Goal: Task Accomplishment & Management: Use online tool/utility

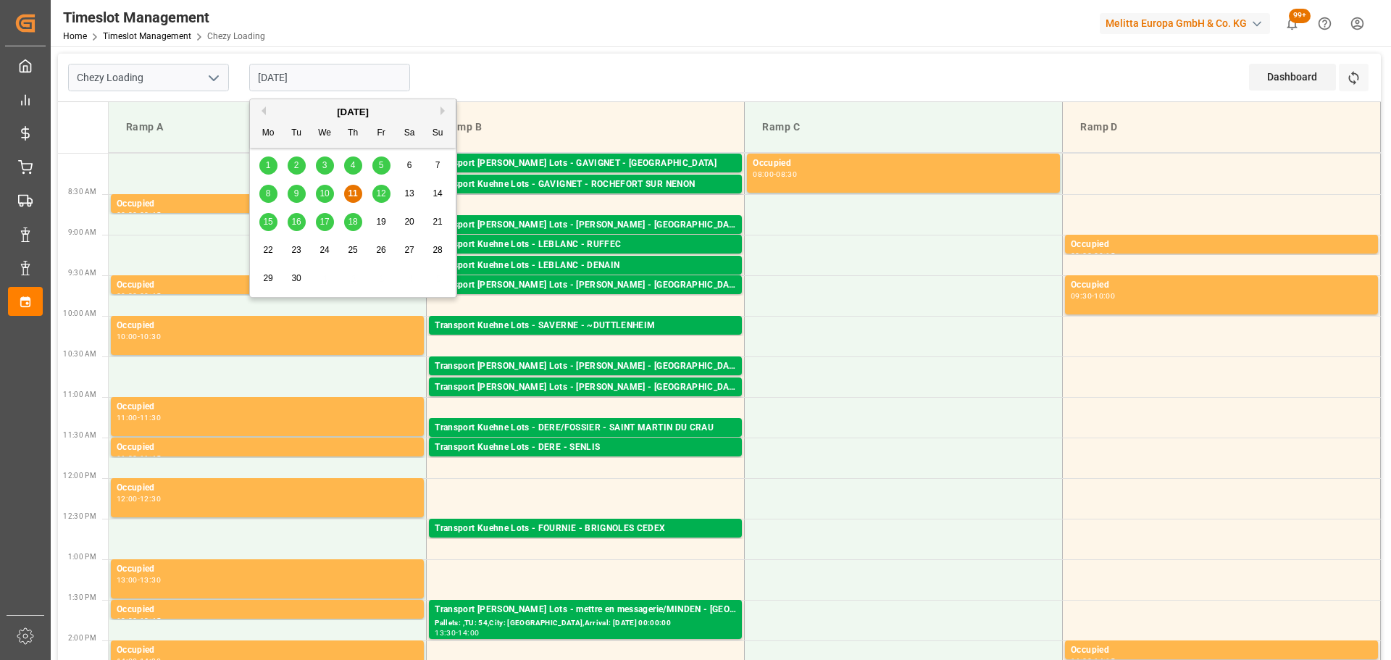
click at [340, 77] on input "[DATE]" at bounding box center [329, 78] width 161 height 28
click at [381, 189] on span "12" at bounding box center [380, 193] width 9 height 10
type input "[DATE]"
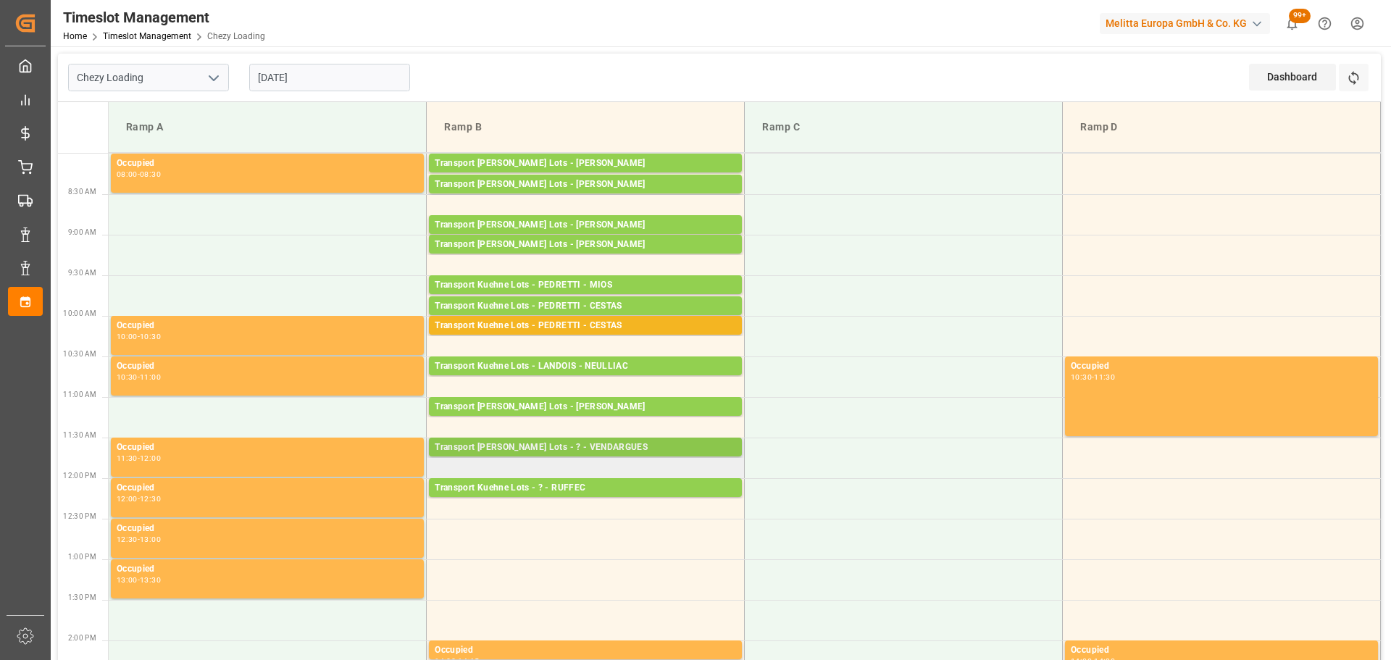
click at [553, 443] on div "Transport [PERSON_NAME] Lots - ? - VENDARGUES" at bounding box center [585, 447] width 301 height 14
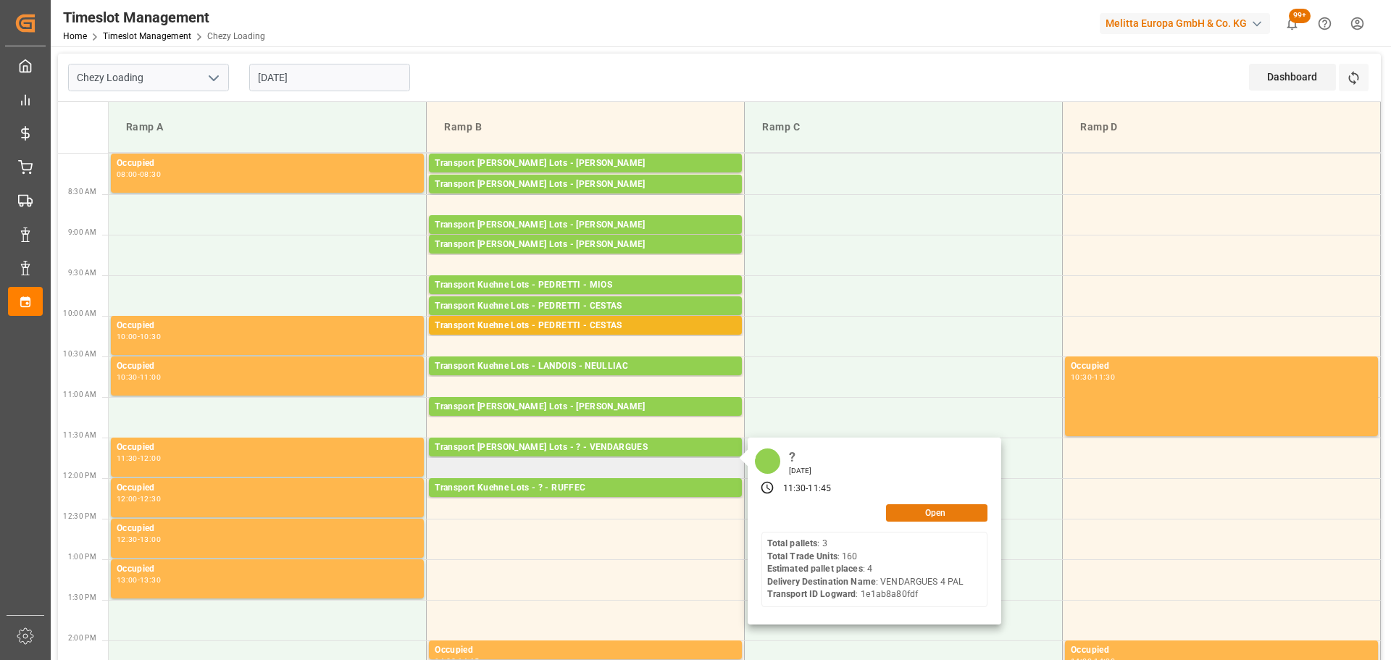
click at [921, 511] on button "Open" at bounding box center [936, 512] width 101 height 17
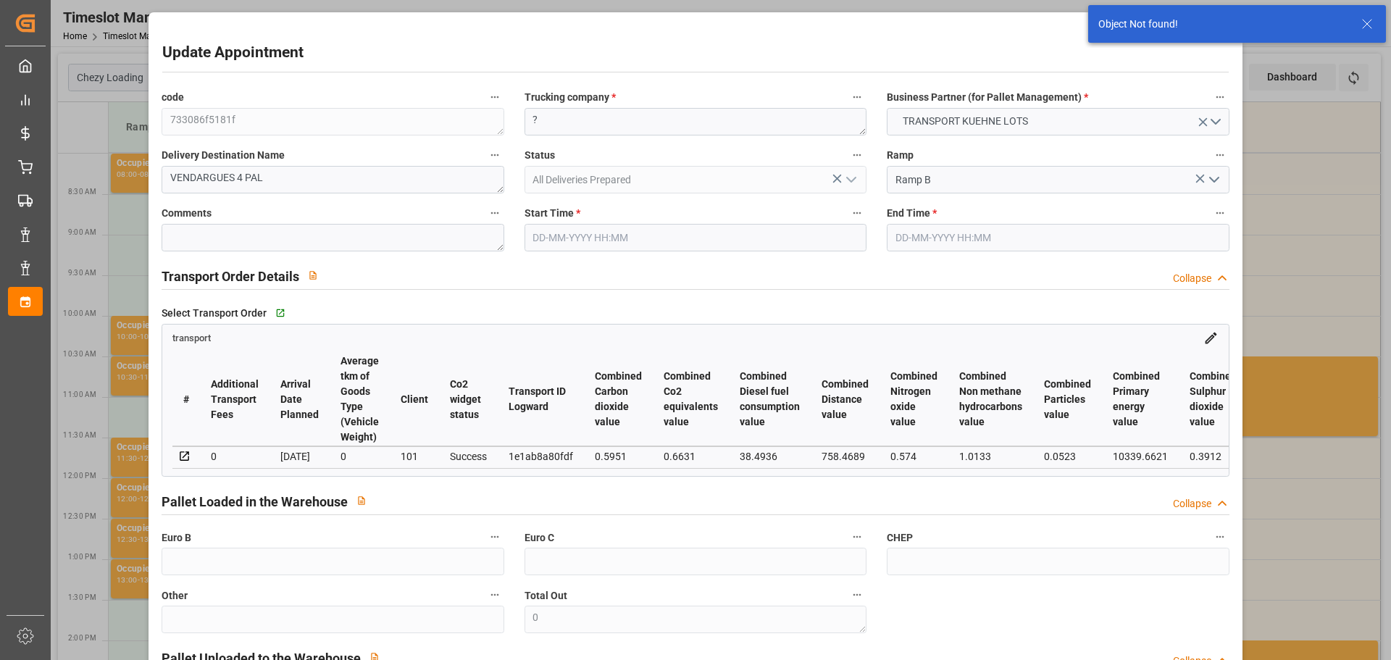
type input "[DATE] 11:30"
type input "[DATE] 11:45"
type input "[DATE] 12:55"
type input "[DATE] 11:27"
type input "[DATE]"
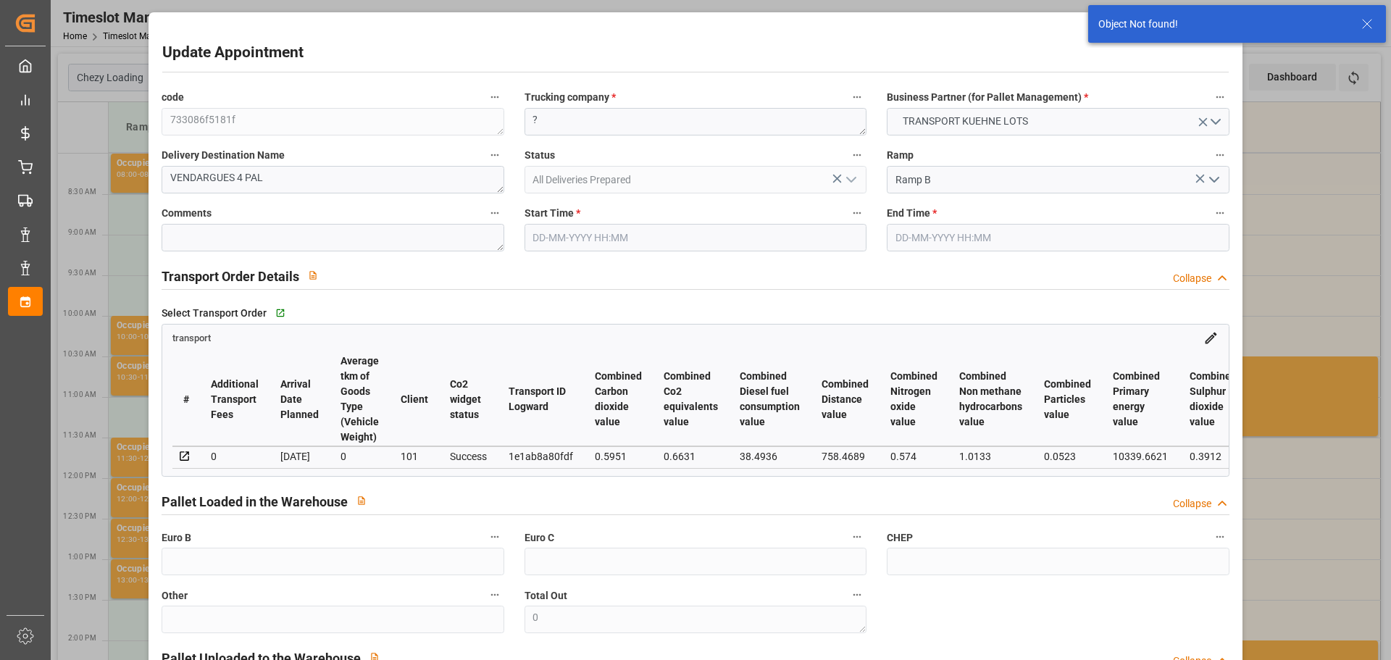
type input "[DATE]"
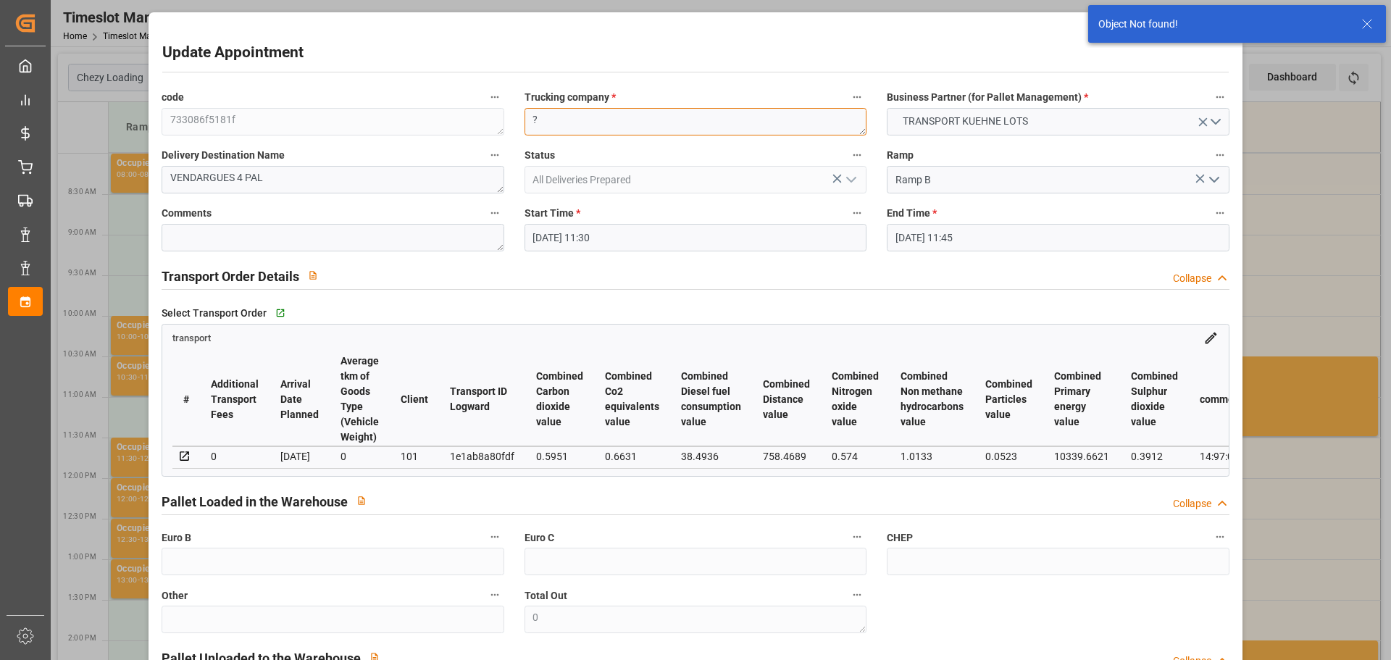
click at [553, 120] on textarea "?" at bounding box center [695, 122] width 342 height 28
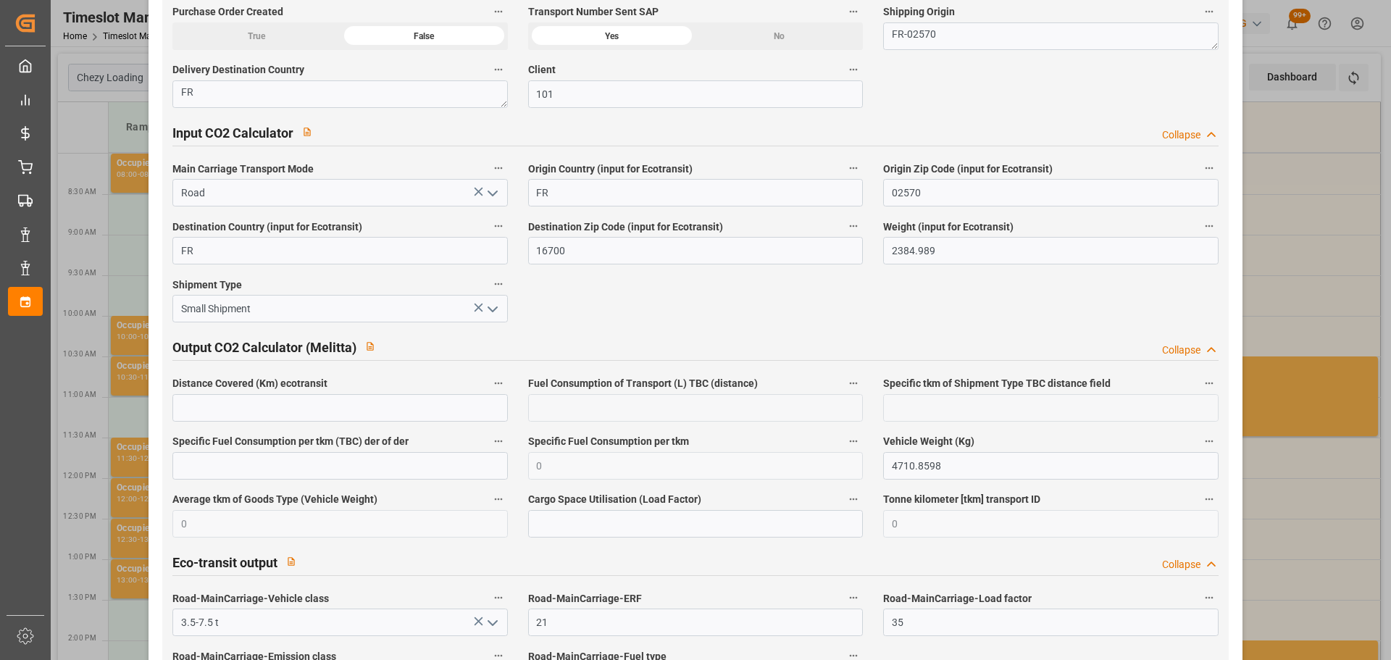
scroll to position [2416, 0]
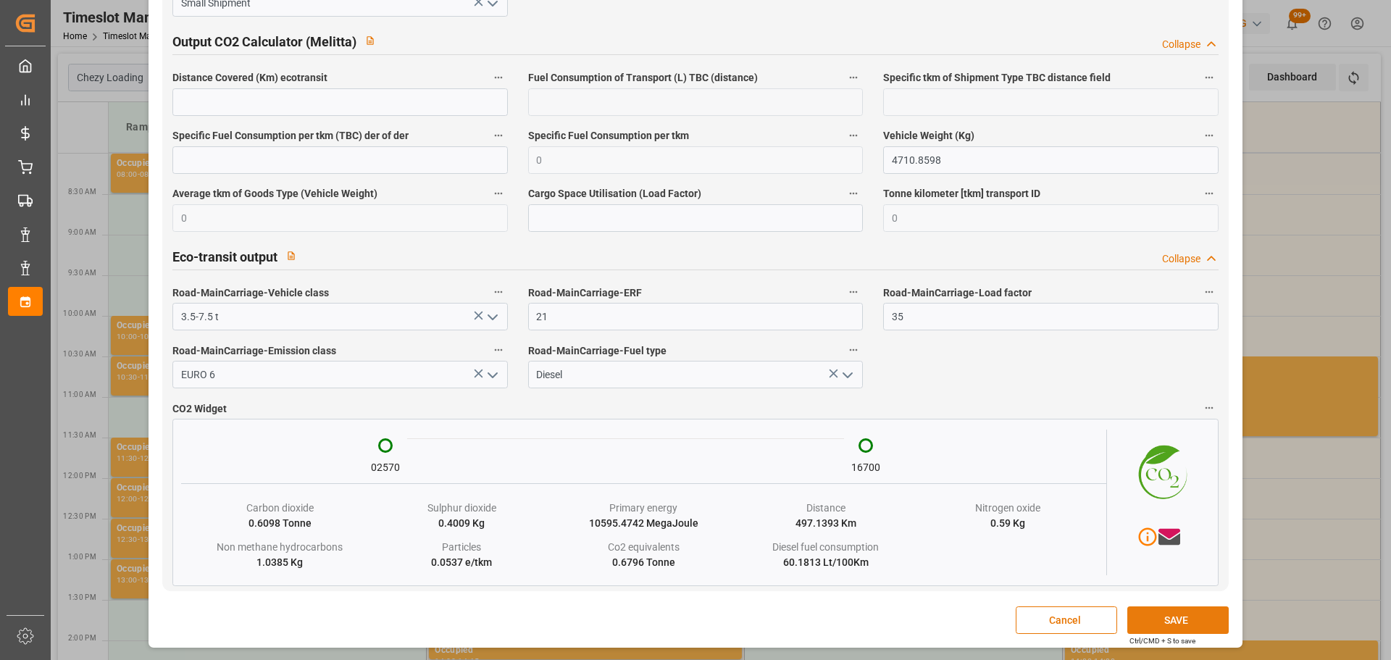
type textarea "[PERSON_NAME]"
click at [1185, 621] on button "SAVE" at bounding box center [1177, 620] width 101 height 28
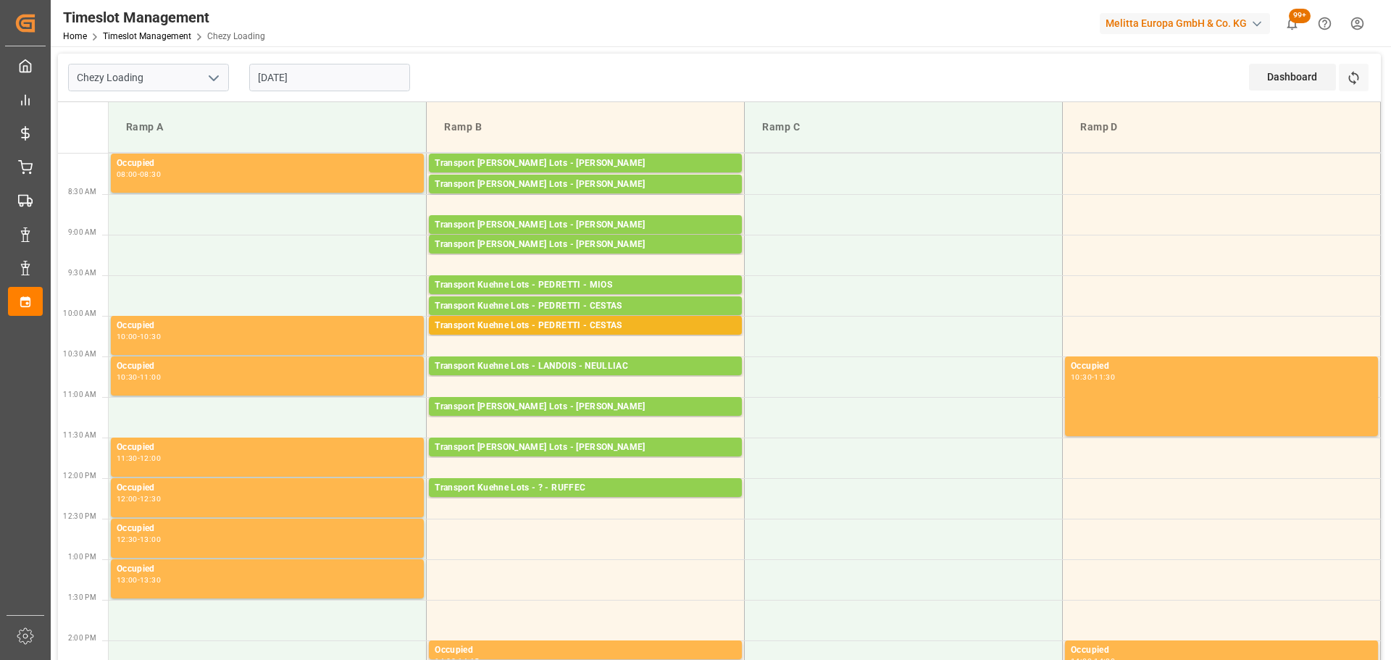
click at [269, 67] on input "[DATE]" at bounding box center [329, 78] width 161 height 28
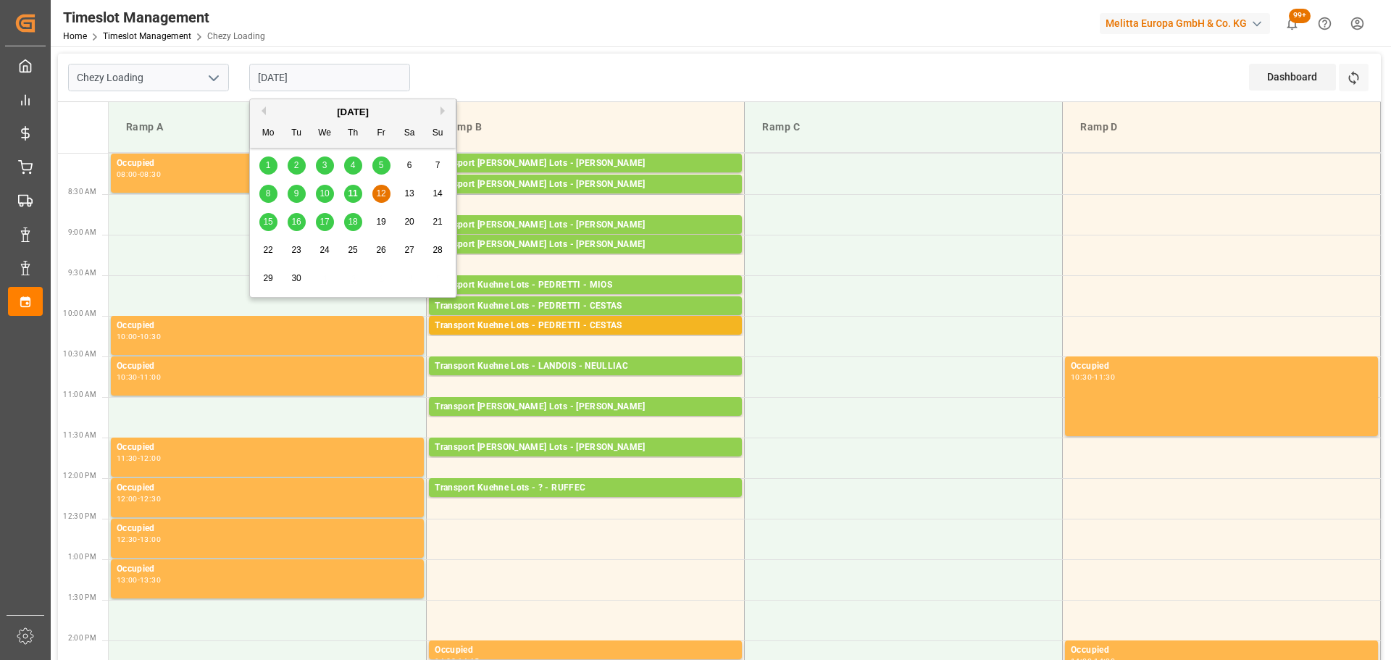
click at [352, 193] on span "11" at bounding box center [352, 193] width 9 height 10
type input "[DATE]"
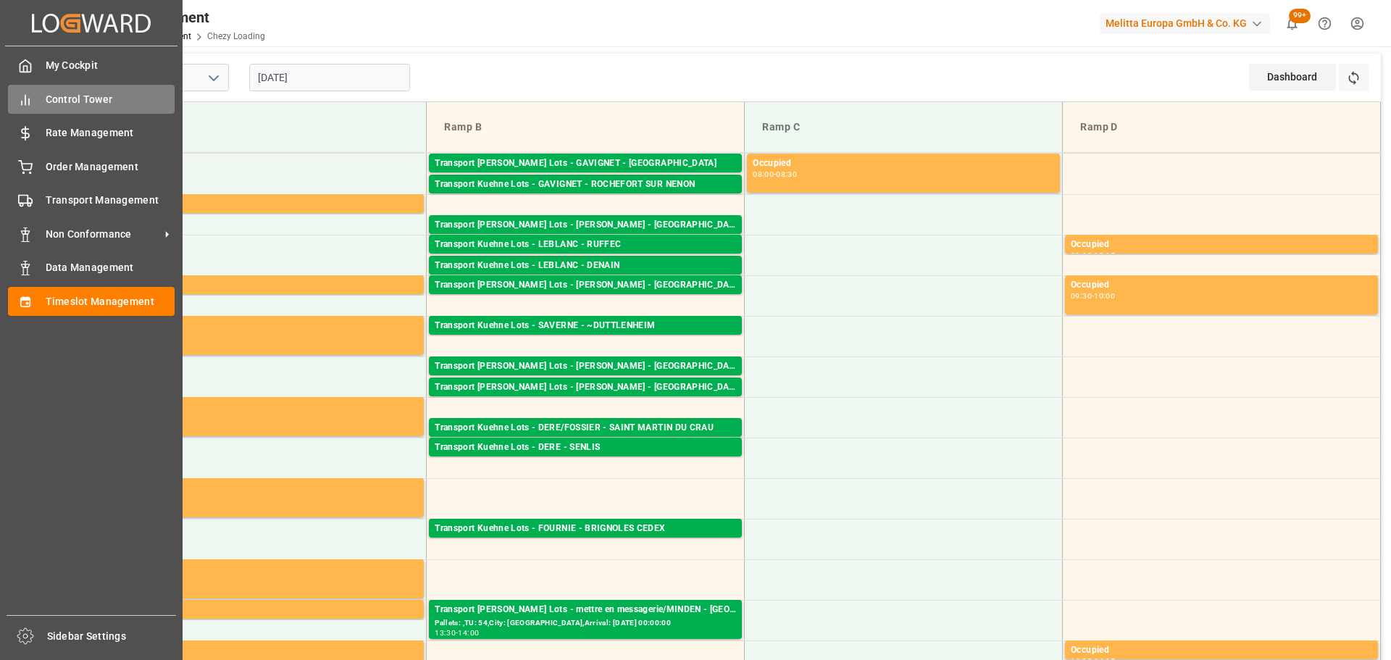
click at [63, 99] on span "Control Tower" at bounding box center [111, 99] width 130 height 15
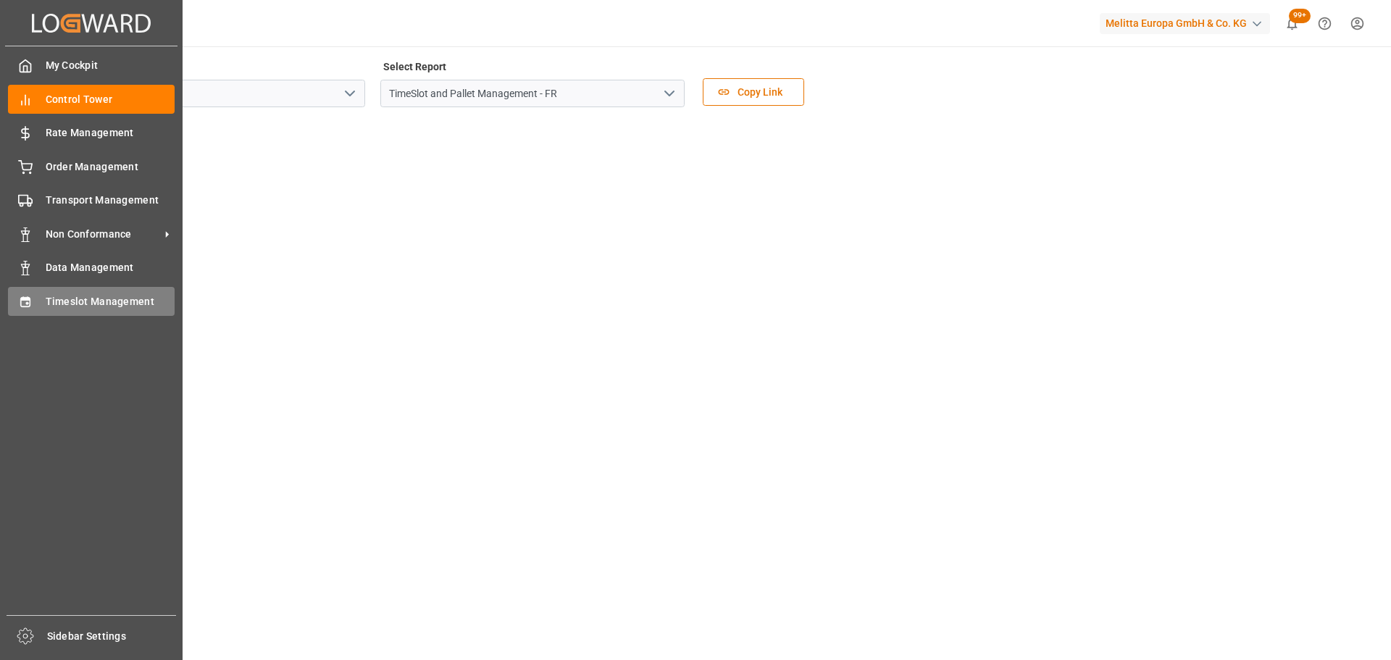
click at [50, 299] on span "Timeslot Management" at bounding box center [111, 301] width 130 height 15
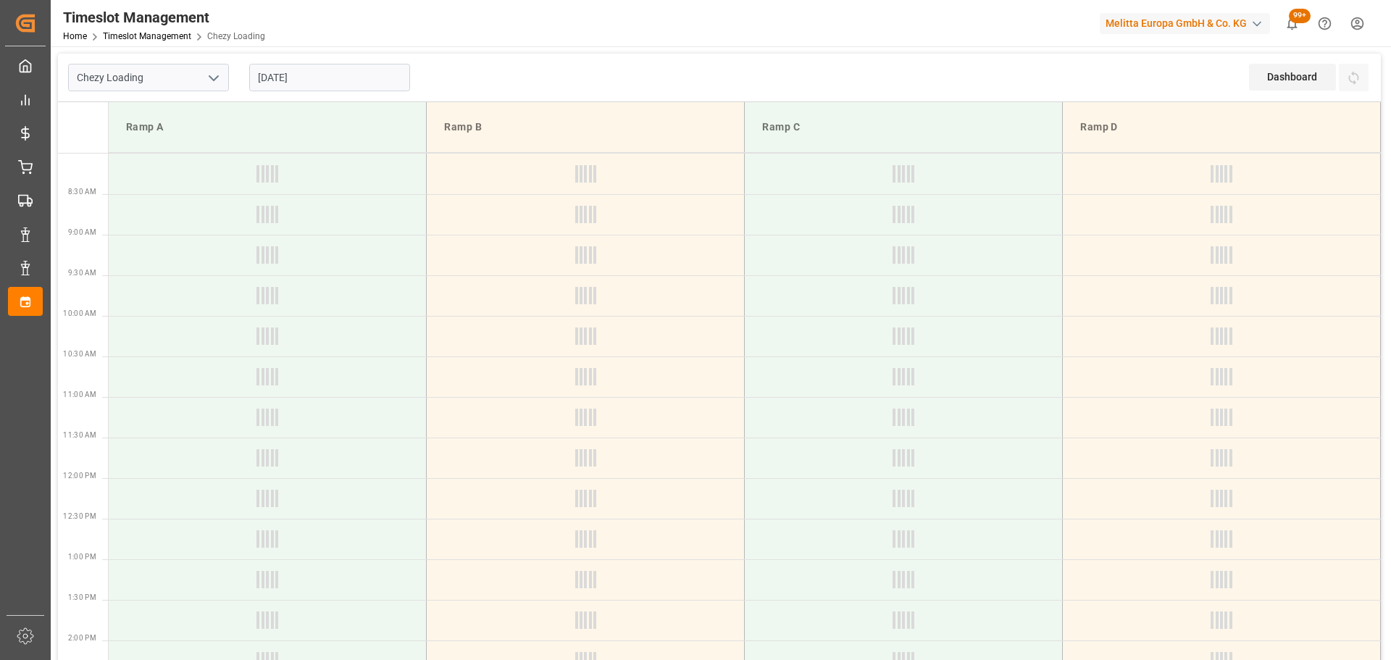
type input "Chezy Loading"
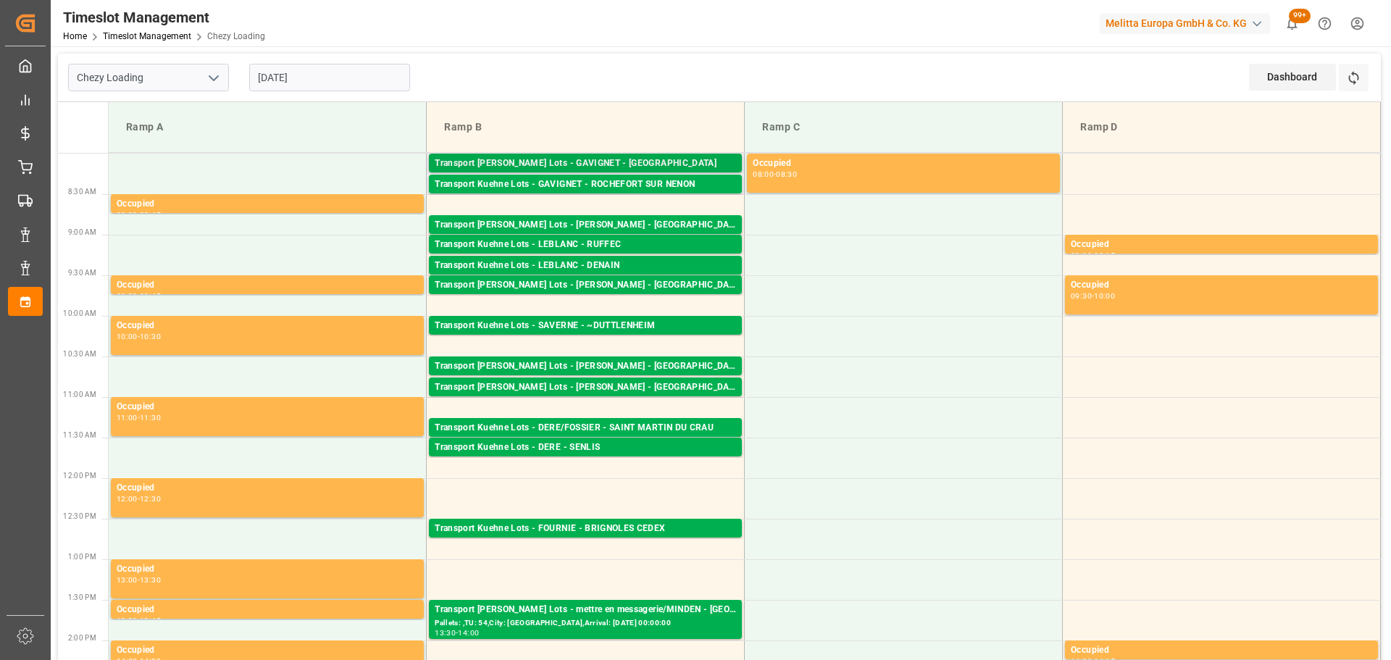
click at [485, 162] on div "Transport [PERSON_NAME] Lots - GAVIGNET - [GEOGRAPHIC_DATA]" at bounding box center [585, 163] width 301 height 14
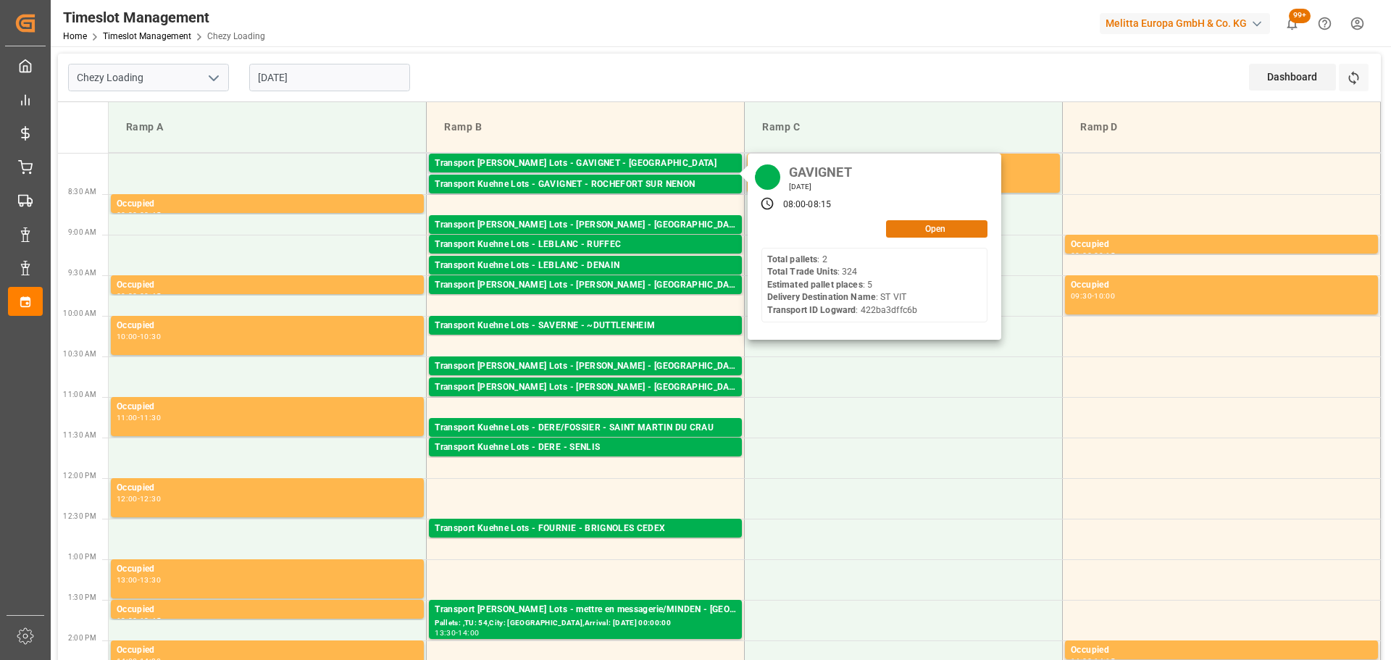
click at [956, 225] on button "Open" at bounding box center [936, 228] width 101 height 17
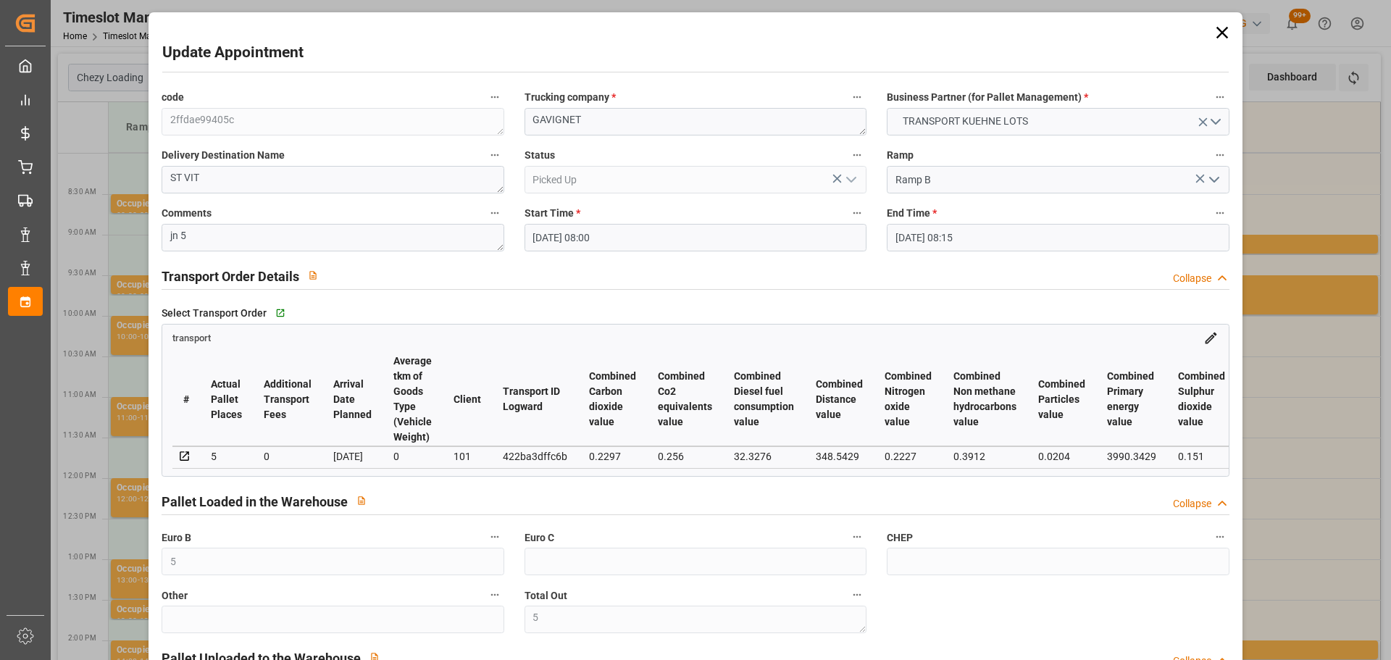
click at [1218, 31] on icon at bounding box center [1221, 33] width 12 height 12
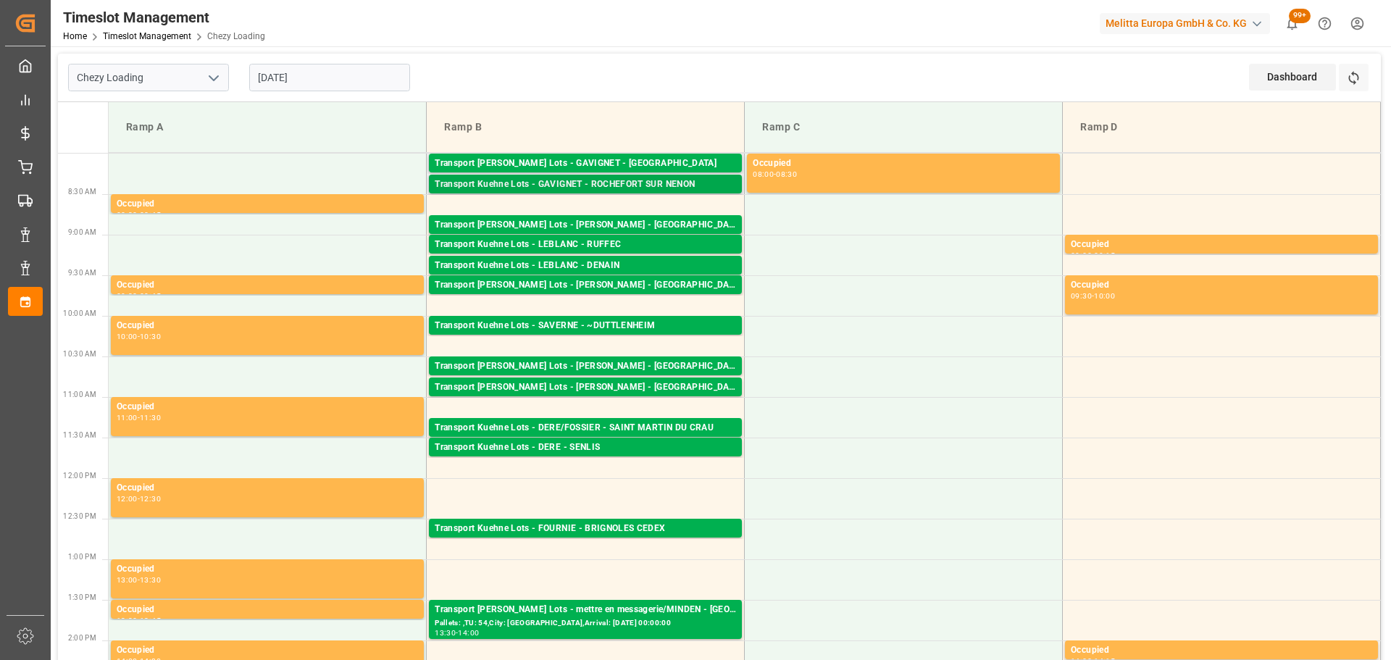
click at [527, 180] on div "Transport Kuehne Lots - GAVIGNET - ROCHEFORT SUR NENON" at bounding box center [585, 184] width 301 height 14
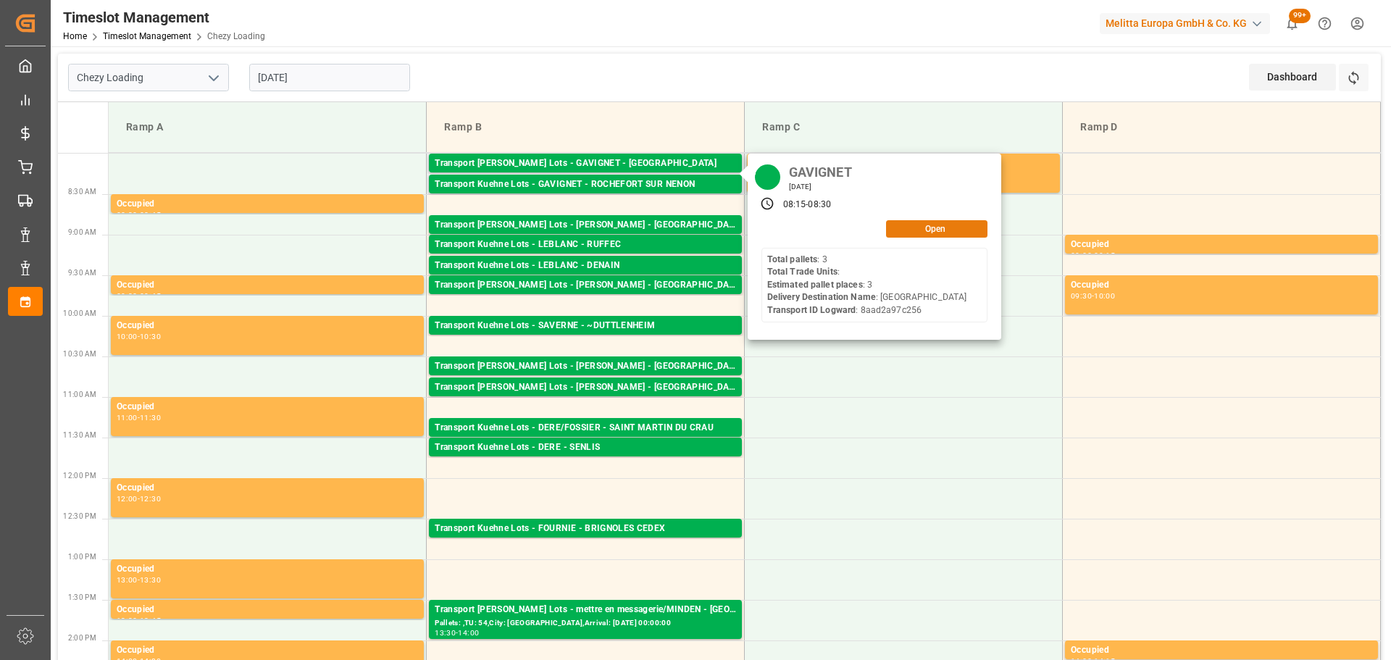
click at [949, 223] on button "Open" at bounding box center [936, 228] width 101 height 17
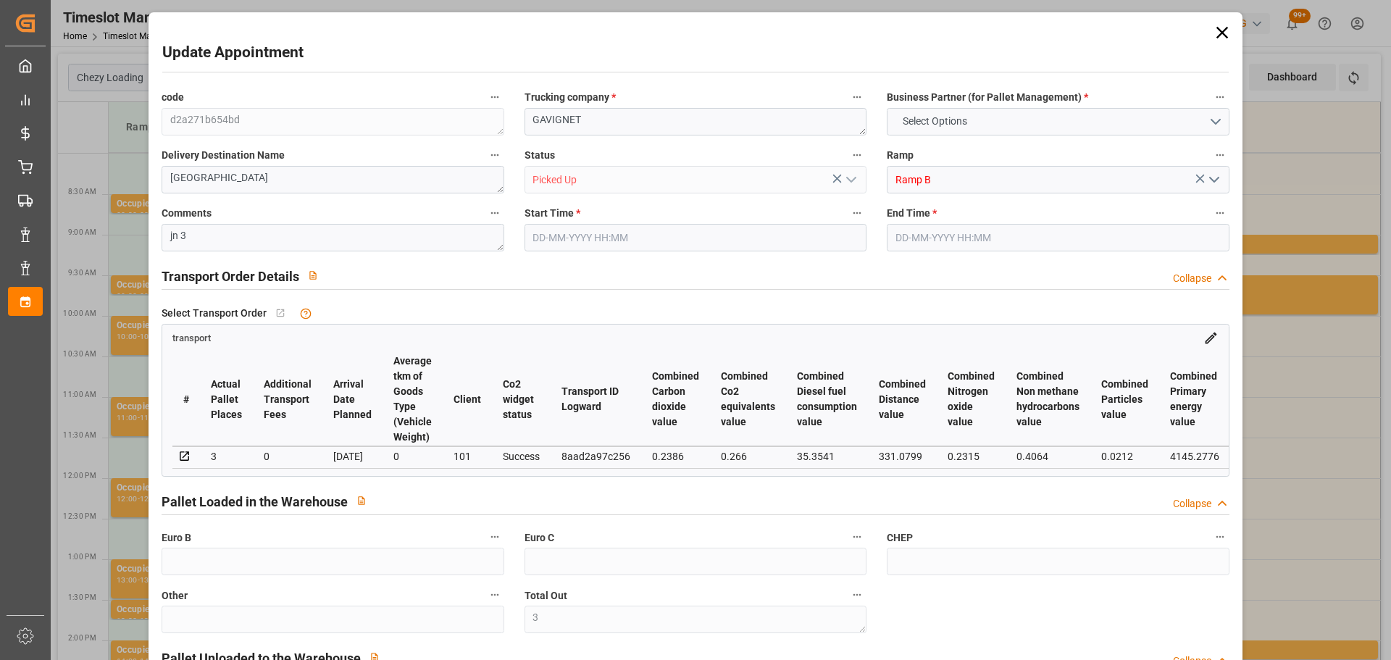
type input "3"
type input "187.46"
type input "0"
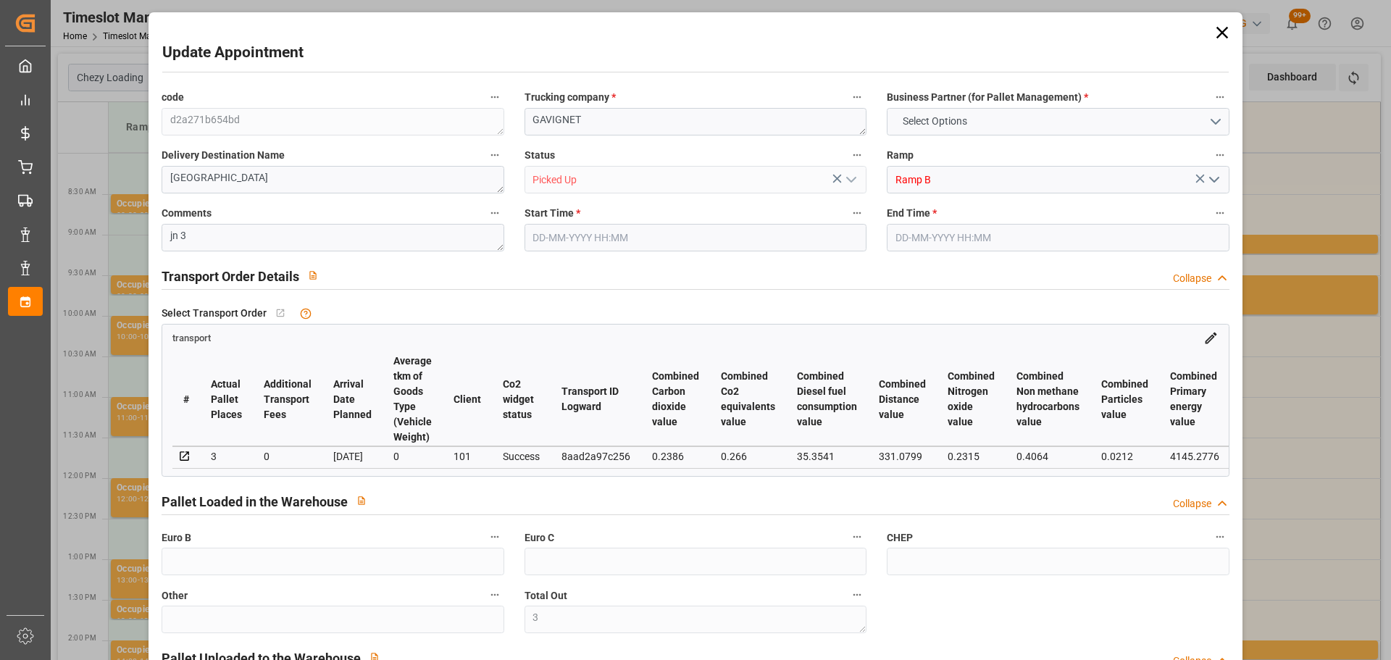
type input "0"
type input "187.46"
type input "0"
type input "3"
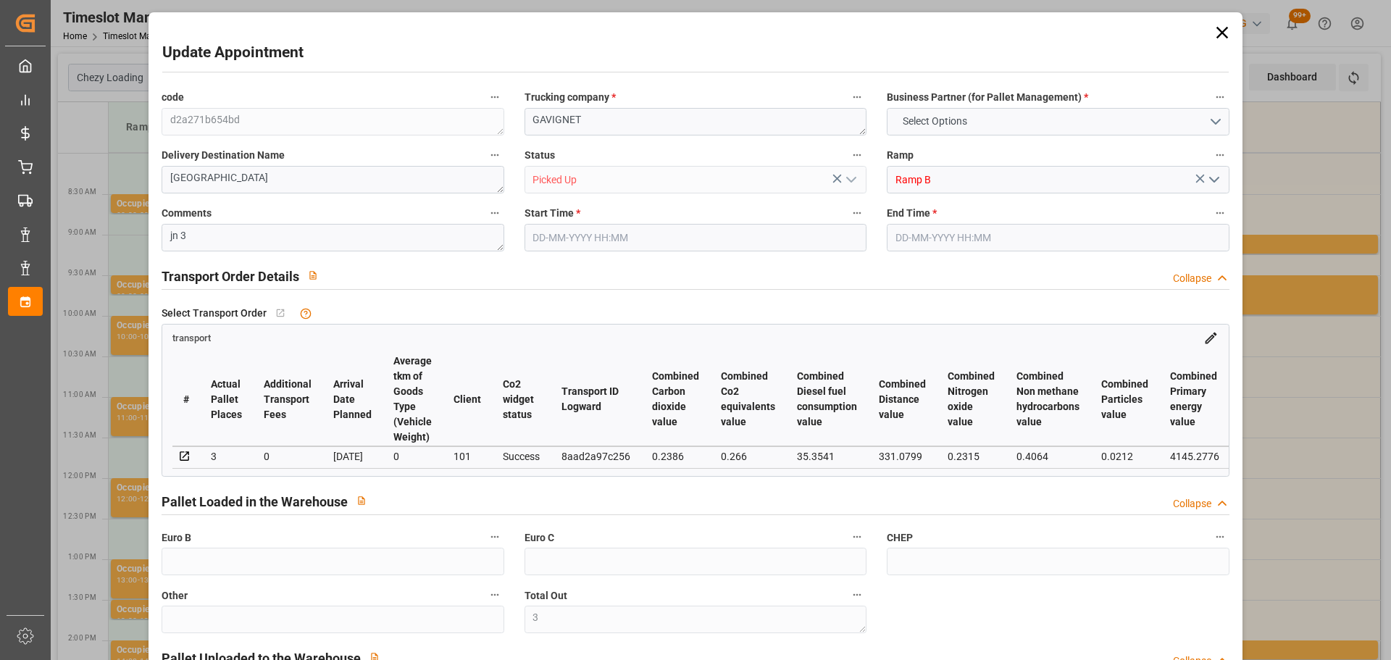
type input "1419.6"
type input "1590"
type input "3456"
type input "39"
type input "3"
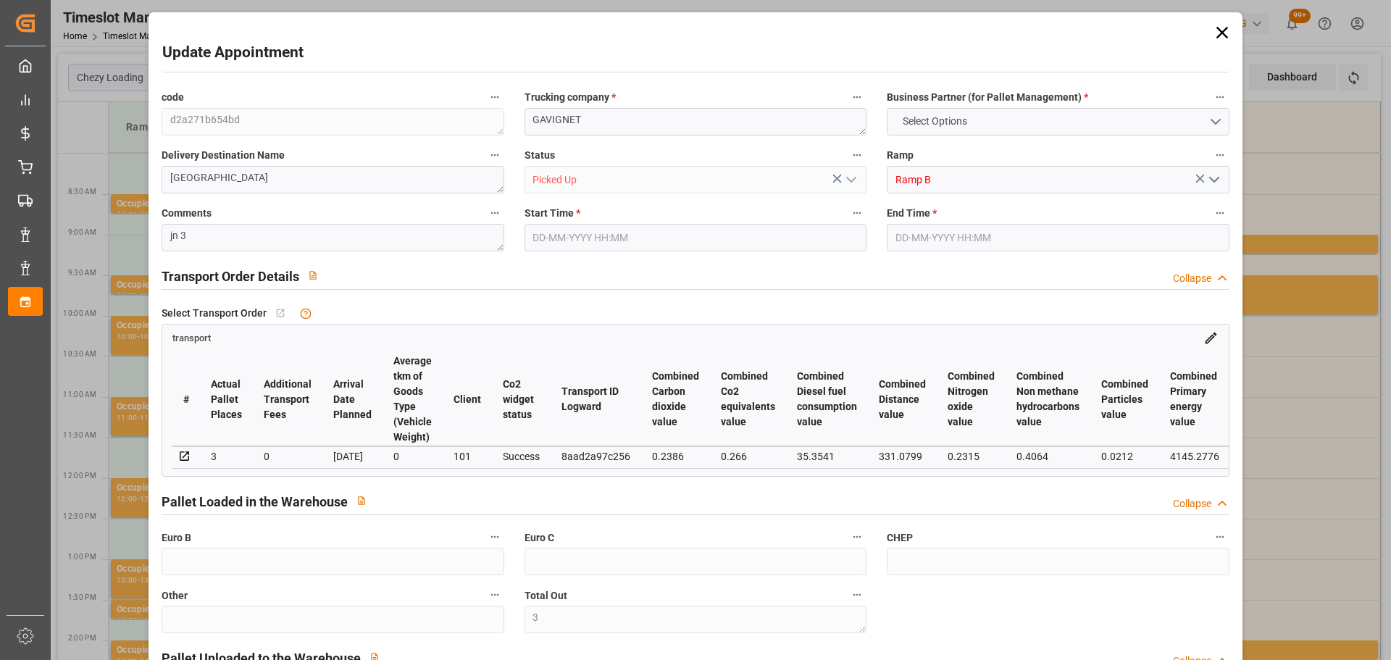
type input "0"
type input "3"
type input "101"
type input "1436.88"
type input "0"
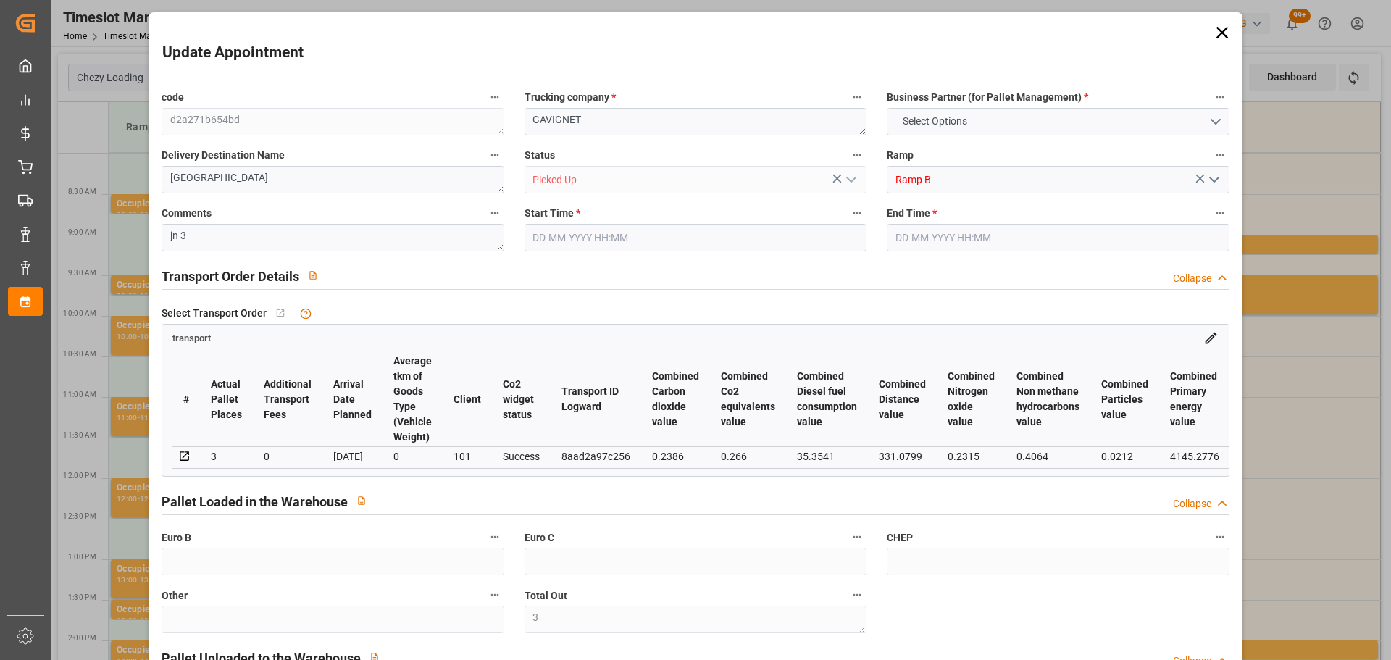
type input "4710.8598"
type input "0"
type input "21"
type input "35"
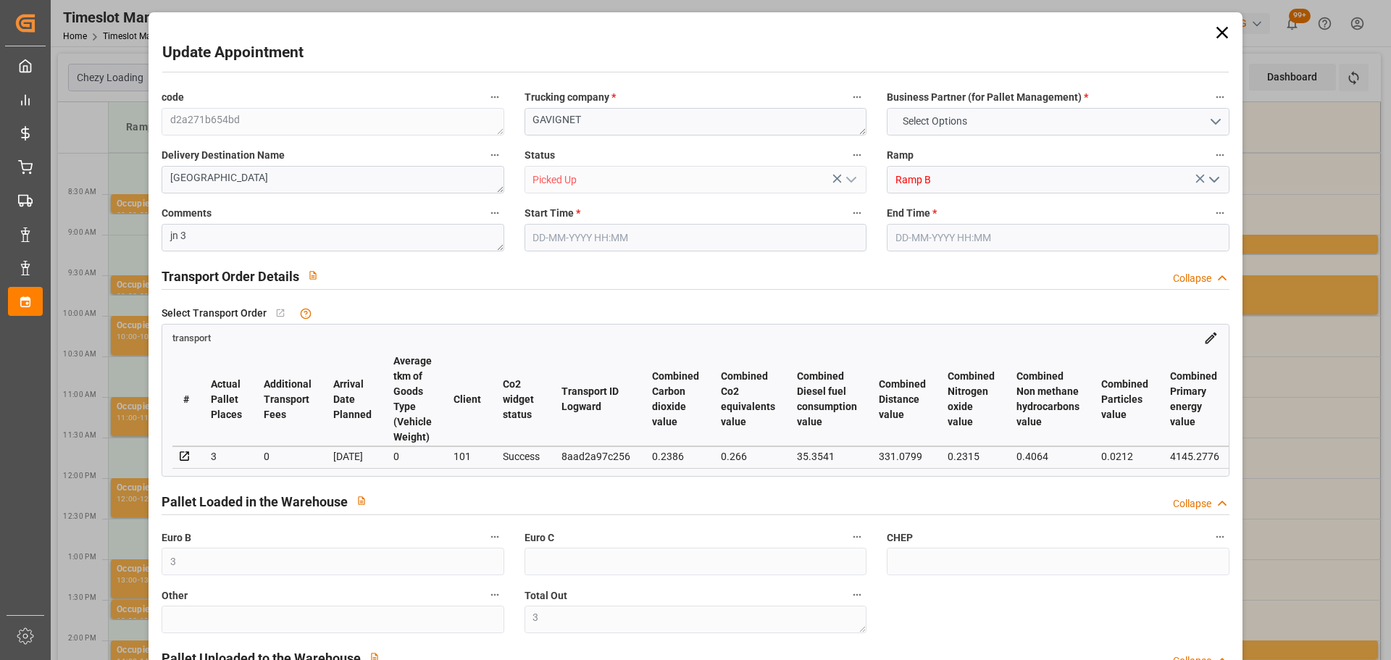
type input "[DATE] 08:15"
type input "[DATE] 08:30"
type input "[DATE] 12:50"
type input "[DATE] 11:23"
type input "[DATE]"
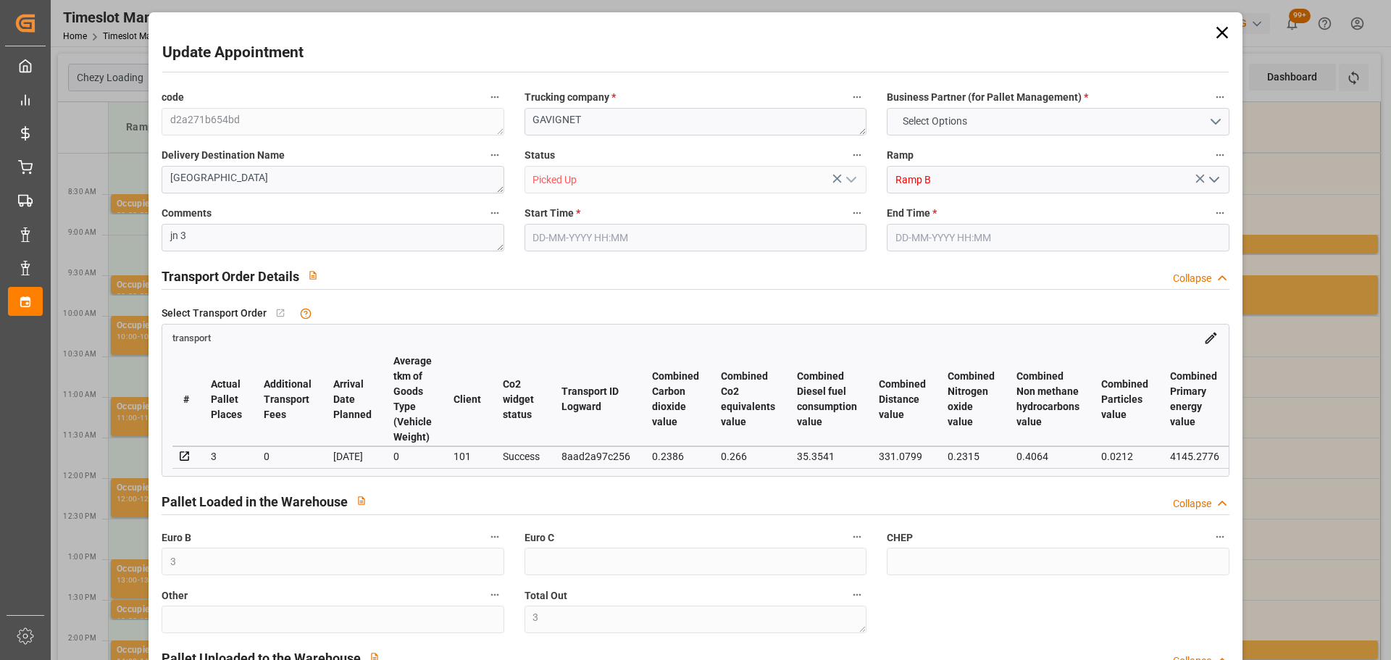
type input "[DATE]"
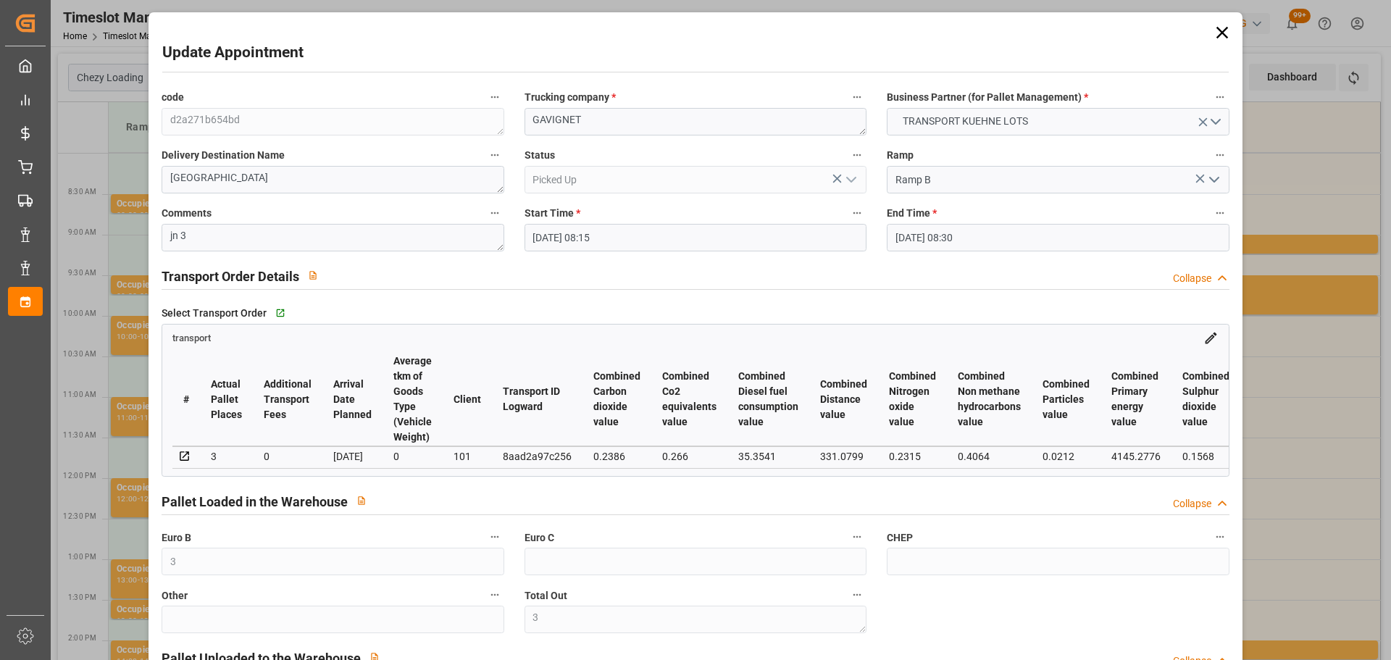
click at [1216, 25] on icon at bounding box center [1222, 32] width 20 height 20
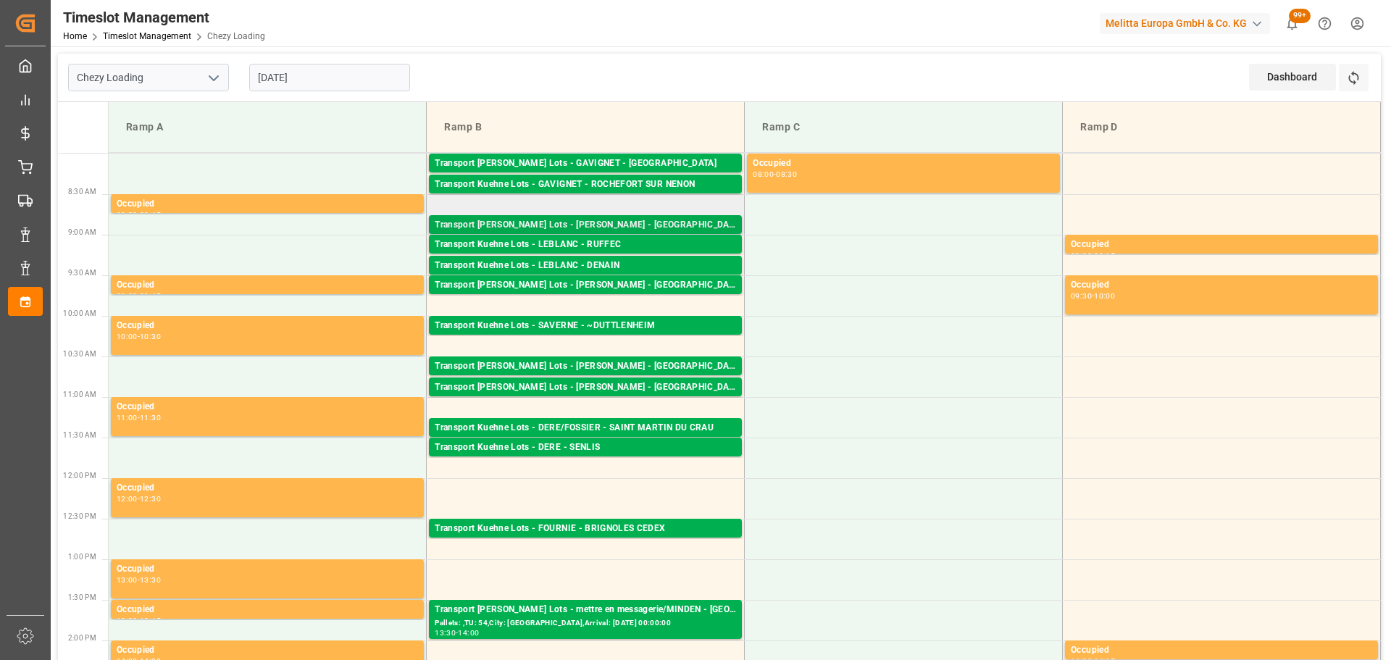
click at [587, 222] on div "Transport [PERSON_NAME] Lots - [PERSON_NAME] - [GEOGRAPHIC_DATA]" at bounding box center [585, 225] width 301 height 14
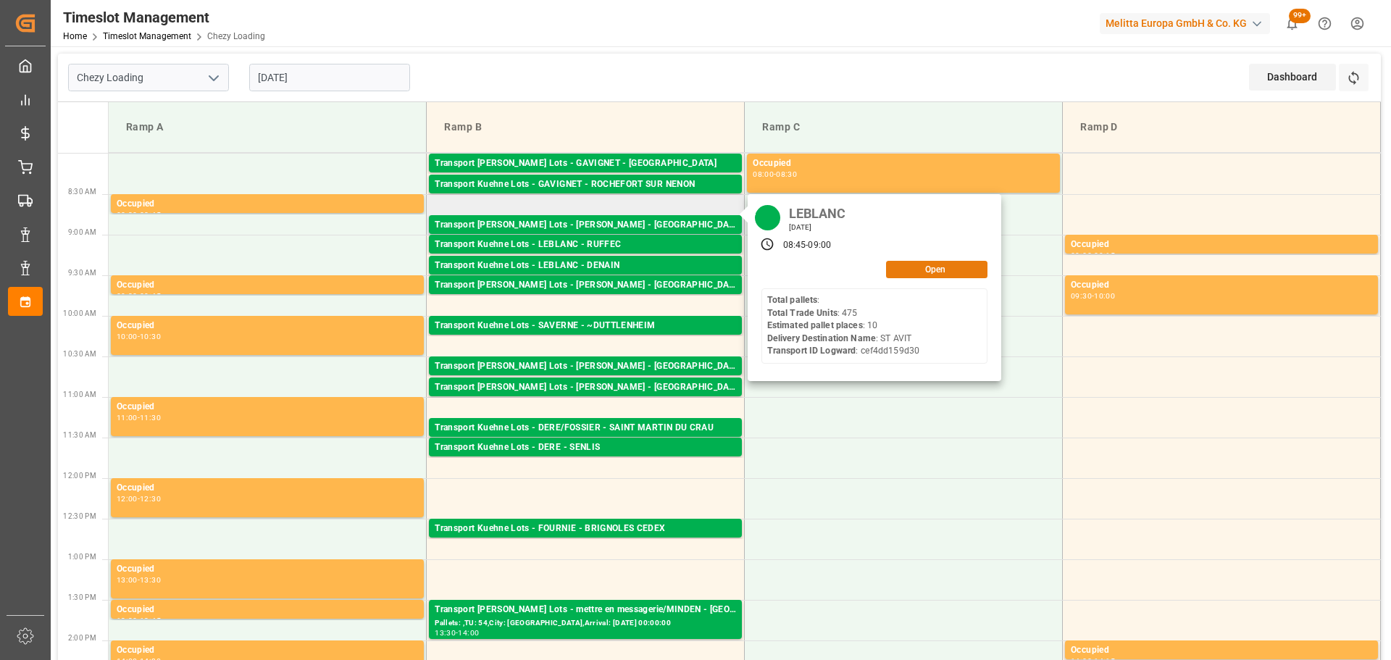
click at [941, 267] on button "Open" at bounding box center [936, 269] width 101 height 17
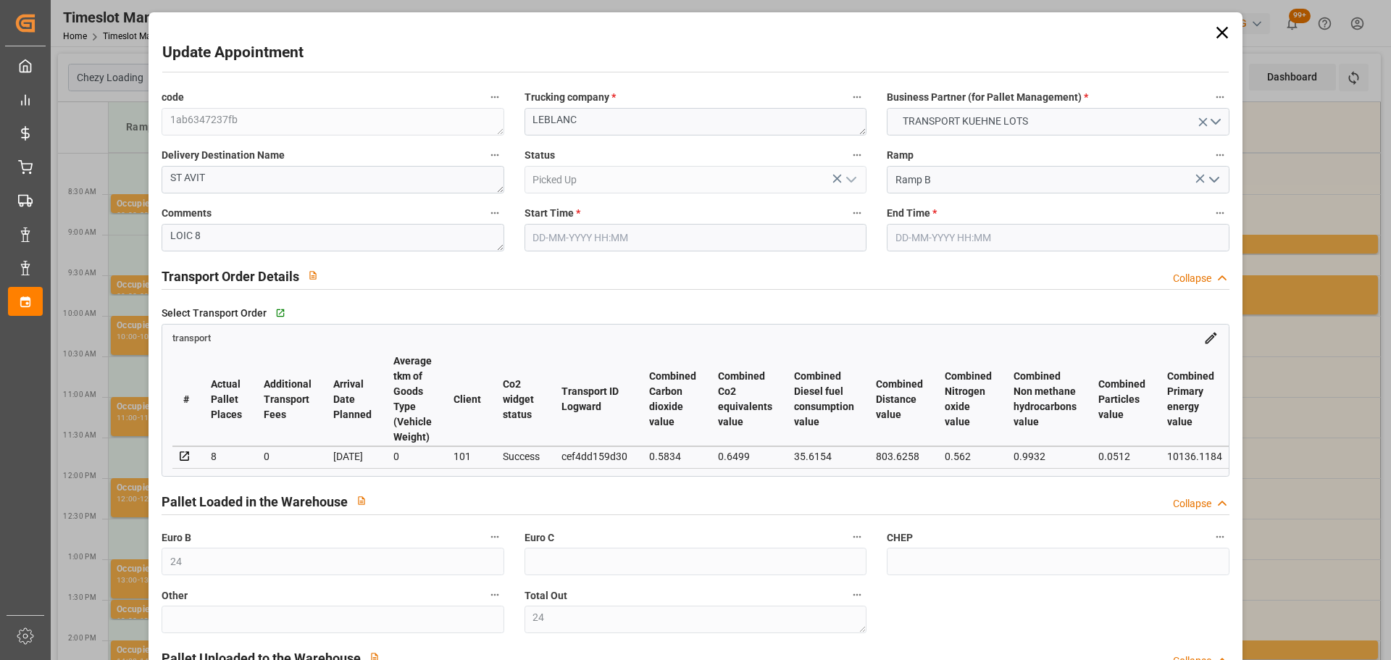
type input "[DATE] 08:45"
type input "[DATE] 09:00"
type input "[DATE] 12:47"
type input "[DATE] 11:28"
type input "[DATE]"
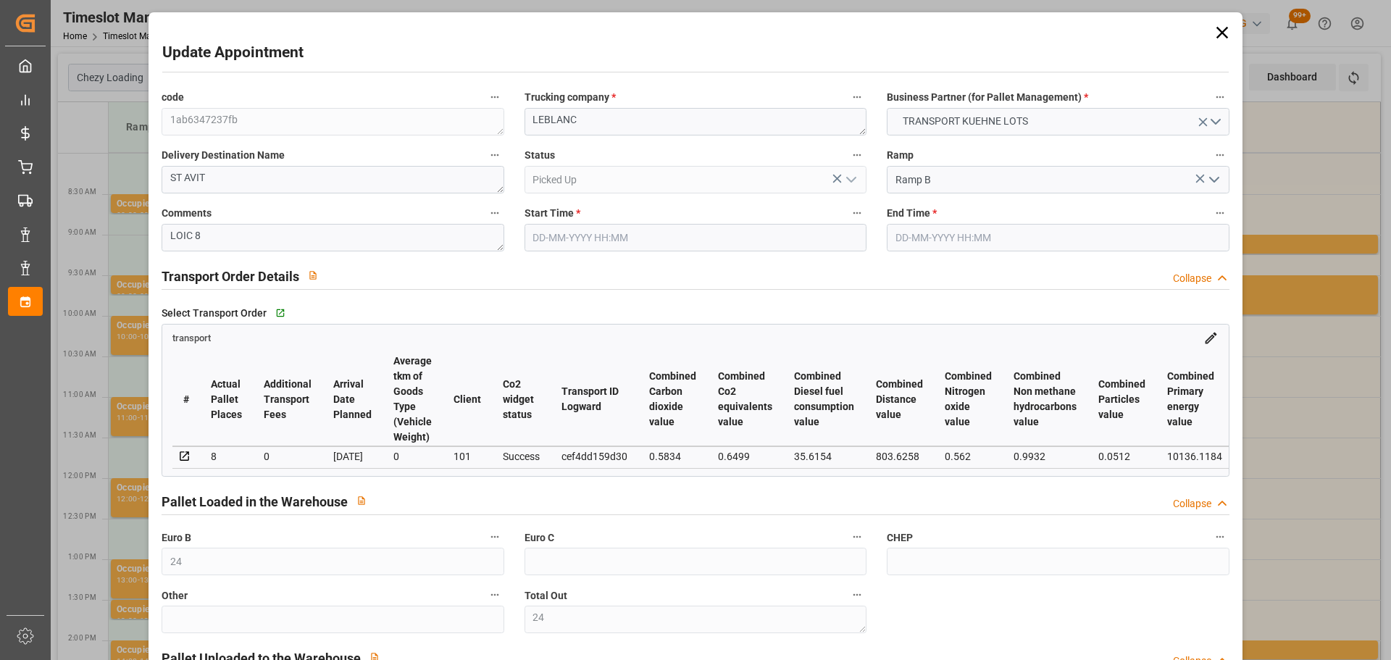
type input "[DATE]"
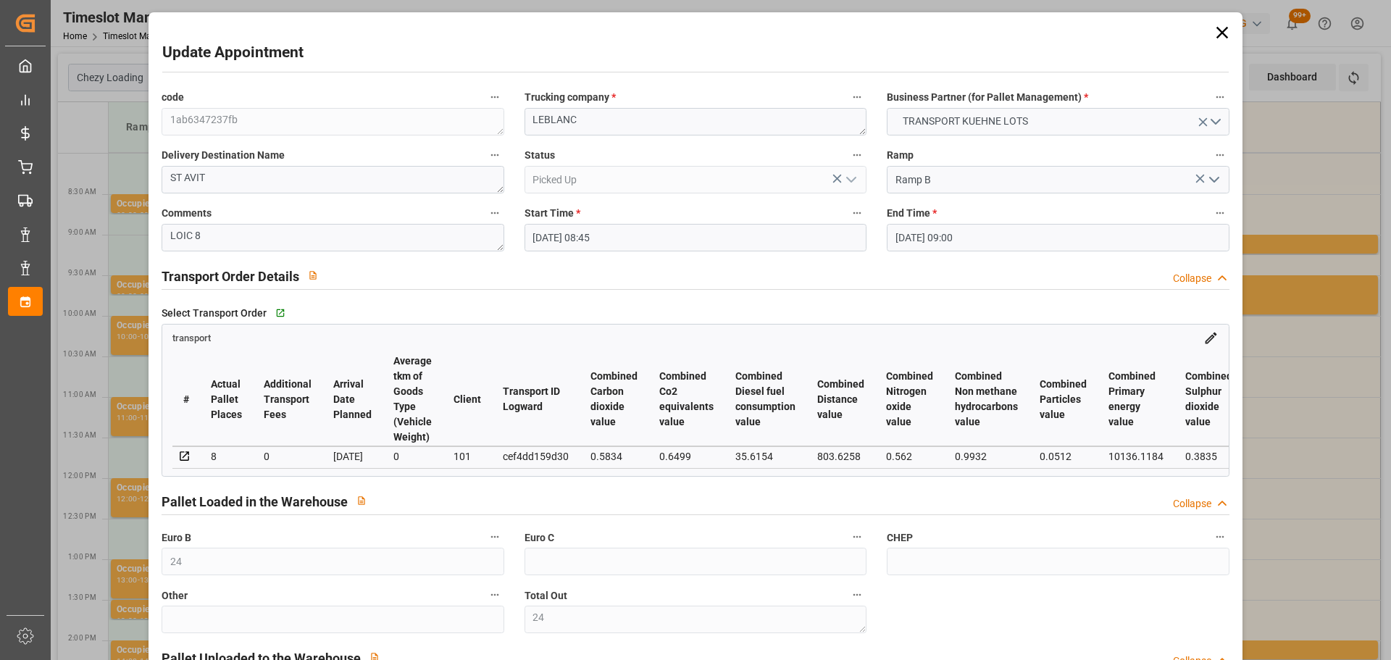
click at [1216, 32] on icon at bounding box center [1221, 33] width 12 height 12
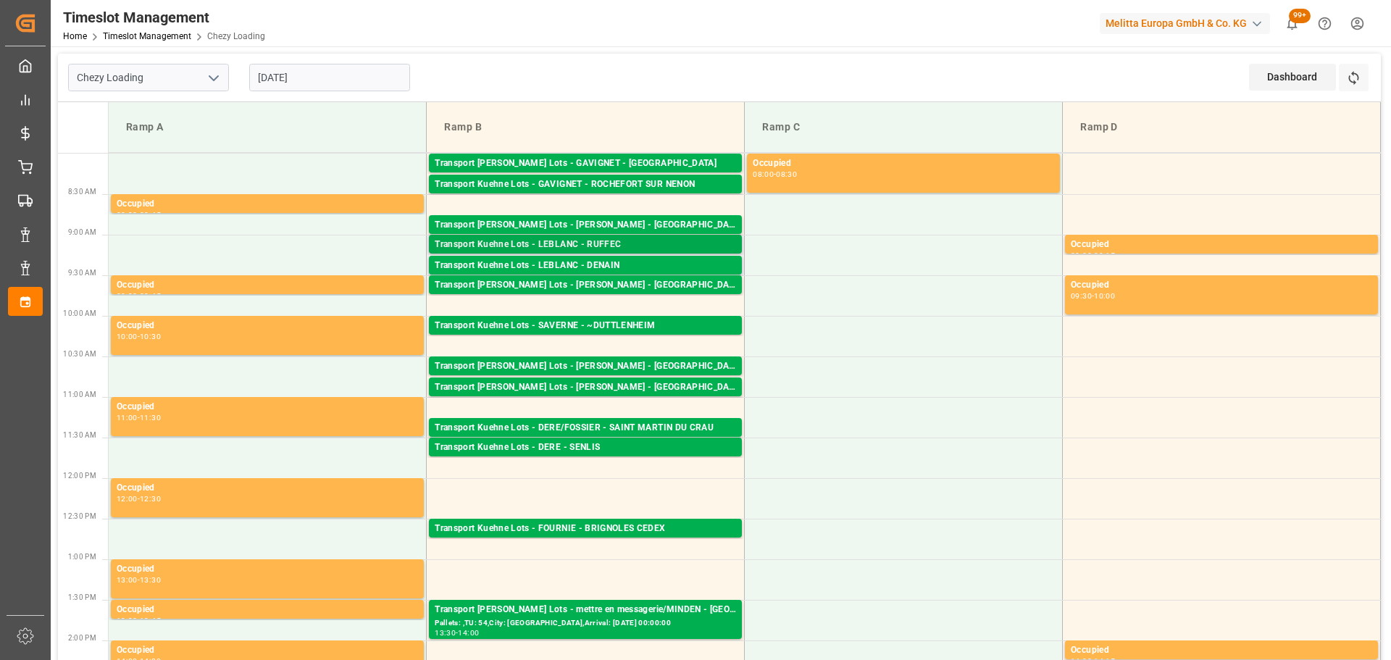
click at [614, 236] on div "Transport [PERSON_NAME] Lots - [PERSON_NAME] - RUFFEC Pallets: 3,TU: 983,City: …" at bounding box center [585, 244] width 313 height 19
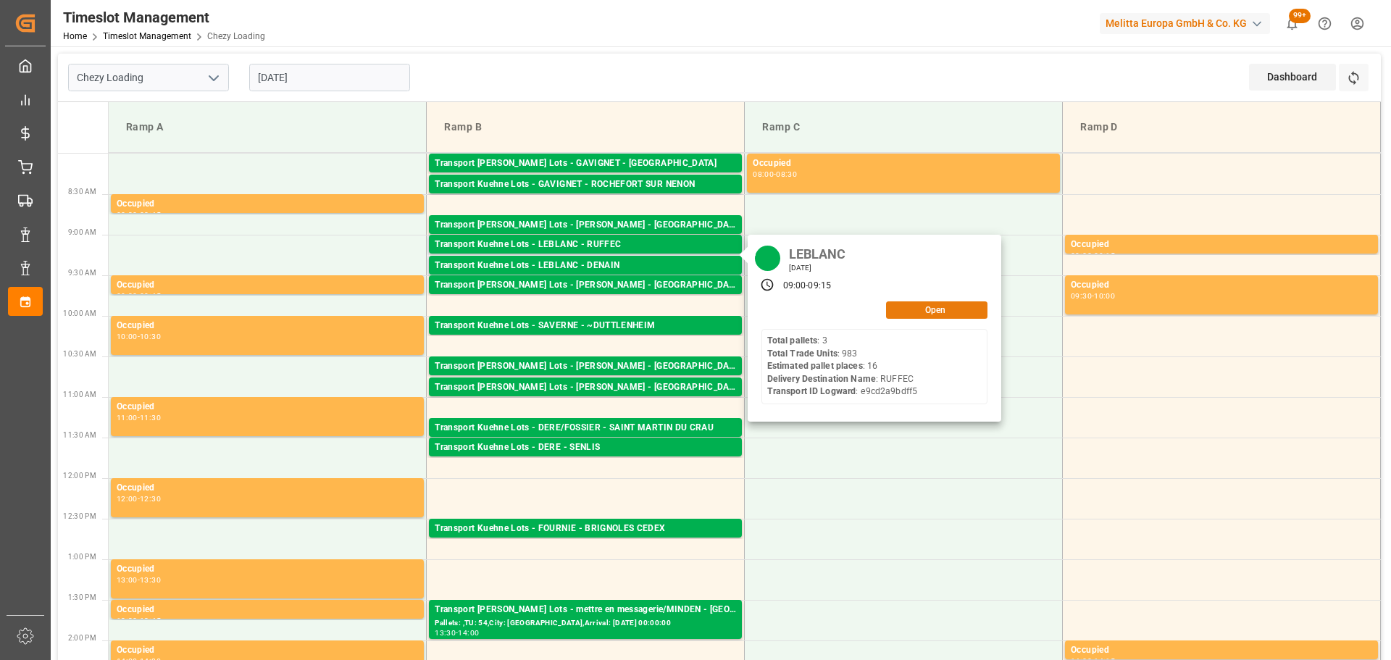
click at [921, 303] on button "Open" at bounding box center [936, 309] width 101 height 17
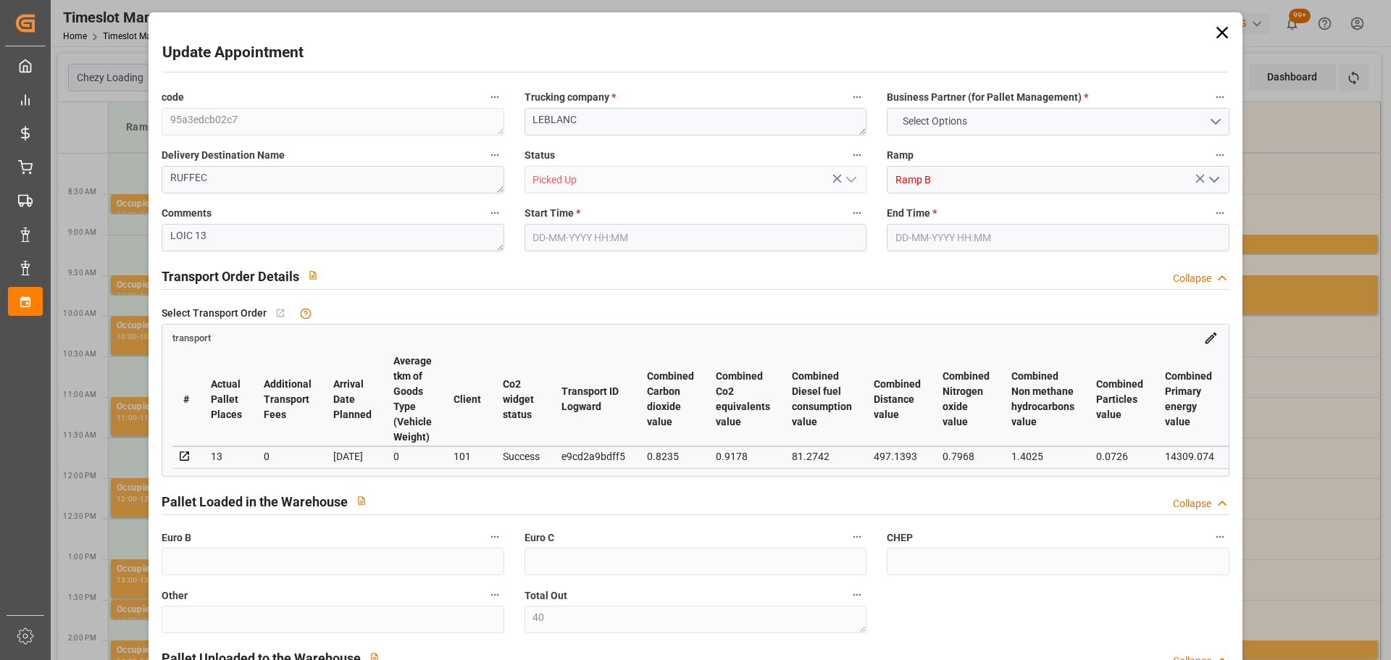
type input "40"
type input "16"
type input "13"
type input "591.3"
type input "0"
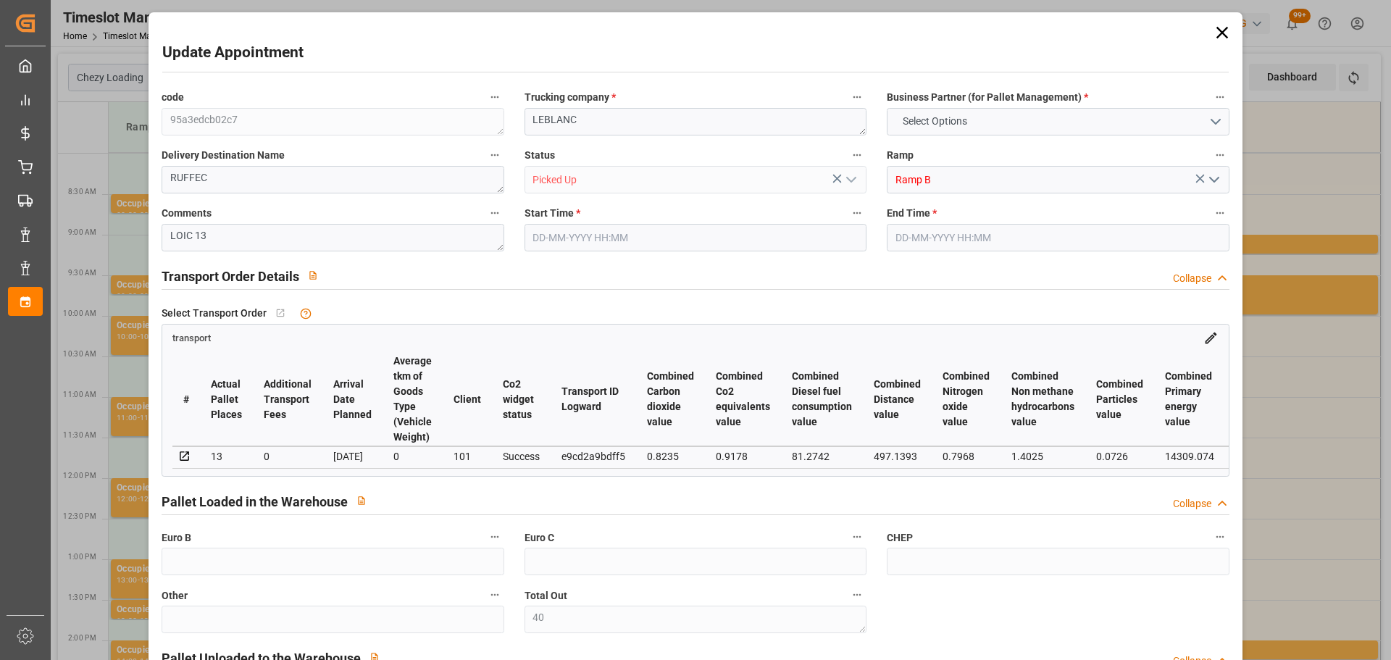
type input "0"
type input "591.3"
type input "0"
type input "40"
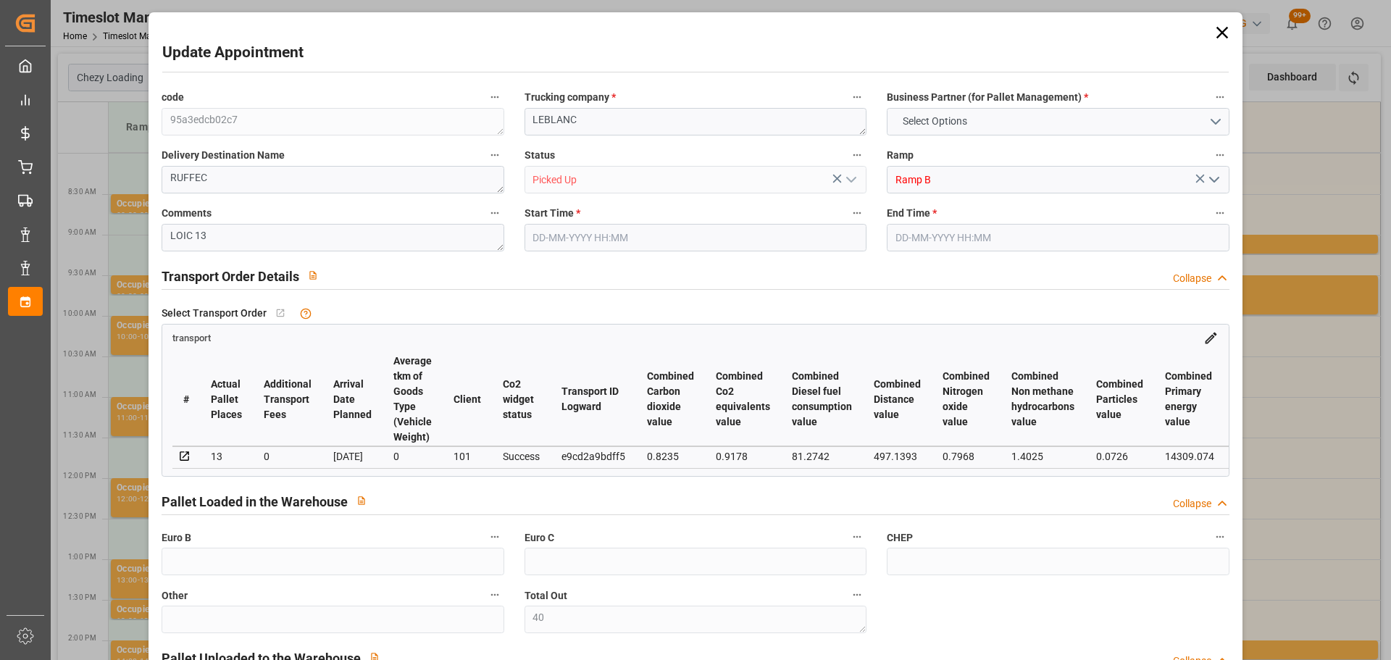
type input "2697.732"
type input "4665.158"
type input "11920.592"
type input "16"
type input "3"
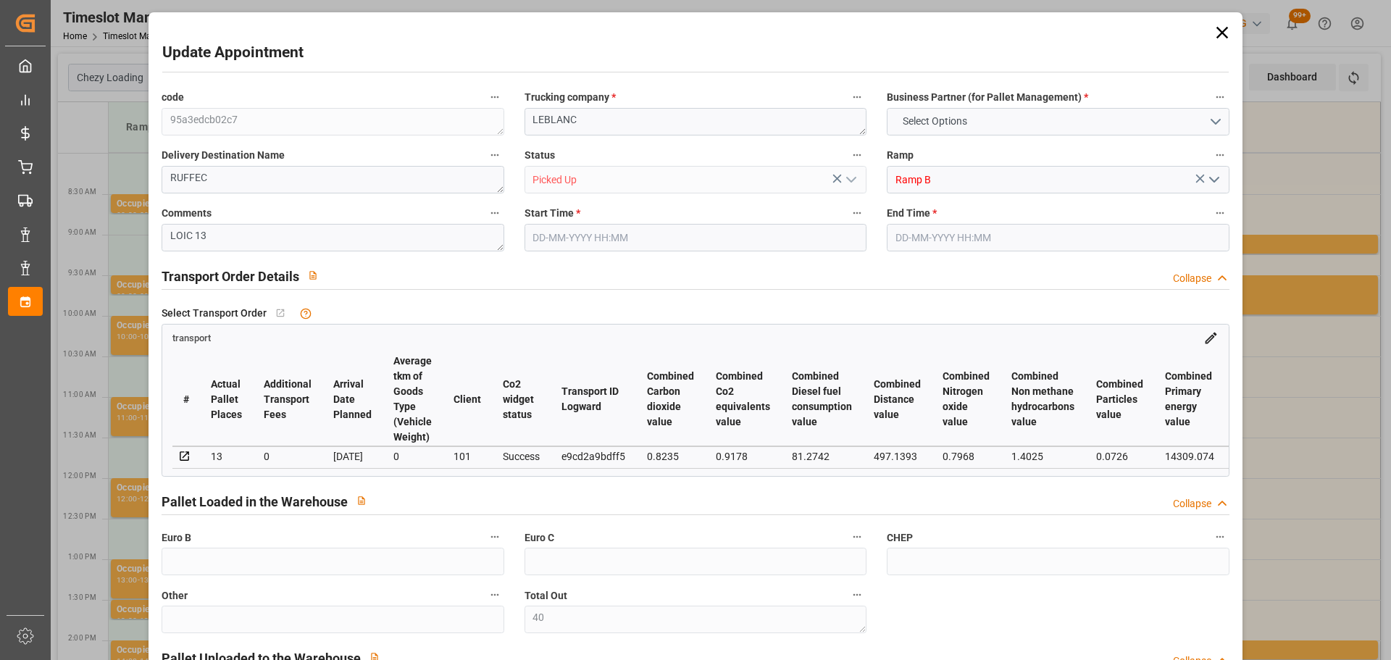
type input "983"
type input "40"
type input "101"
type input "3220.902"
type input "0"
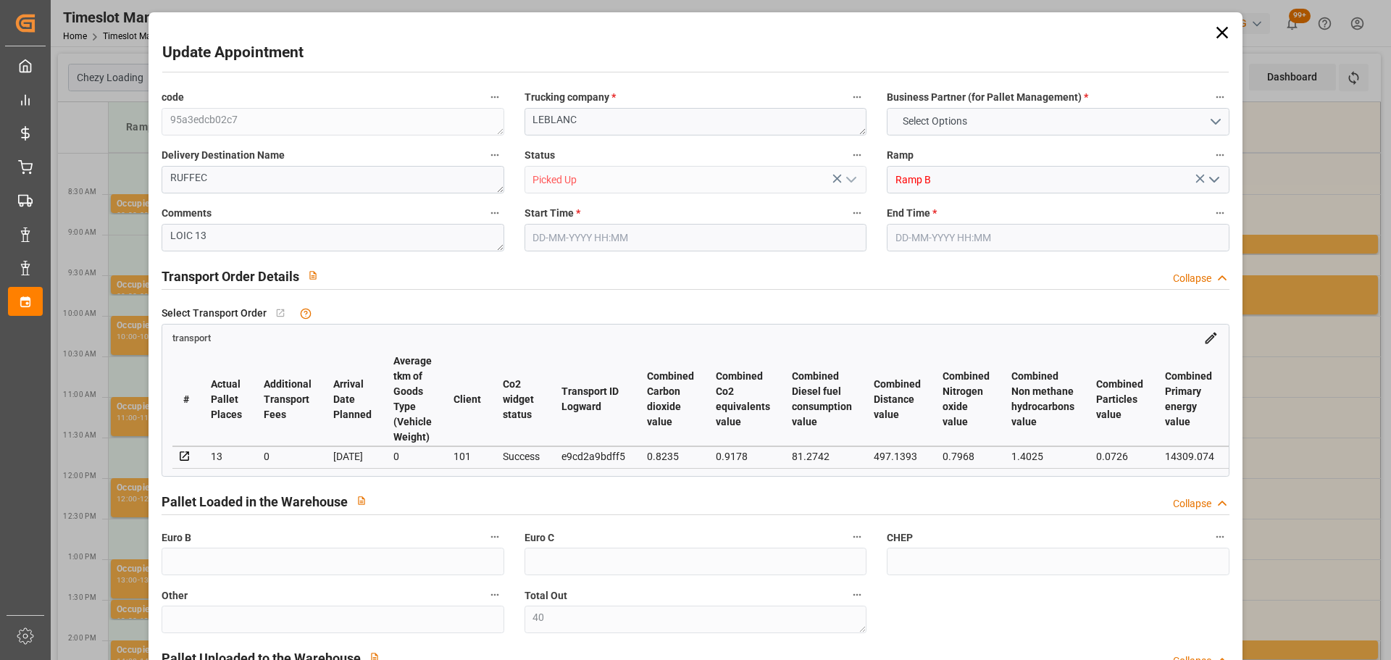
type input "10767.6795"
type input "0"
type input "21"
type input "80"
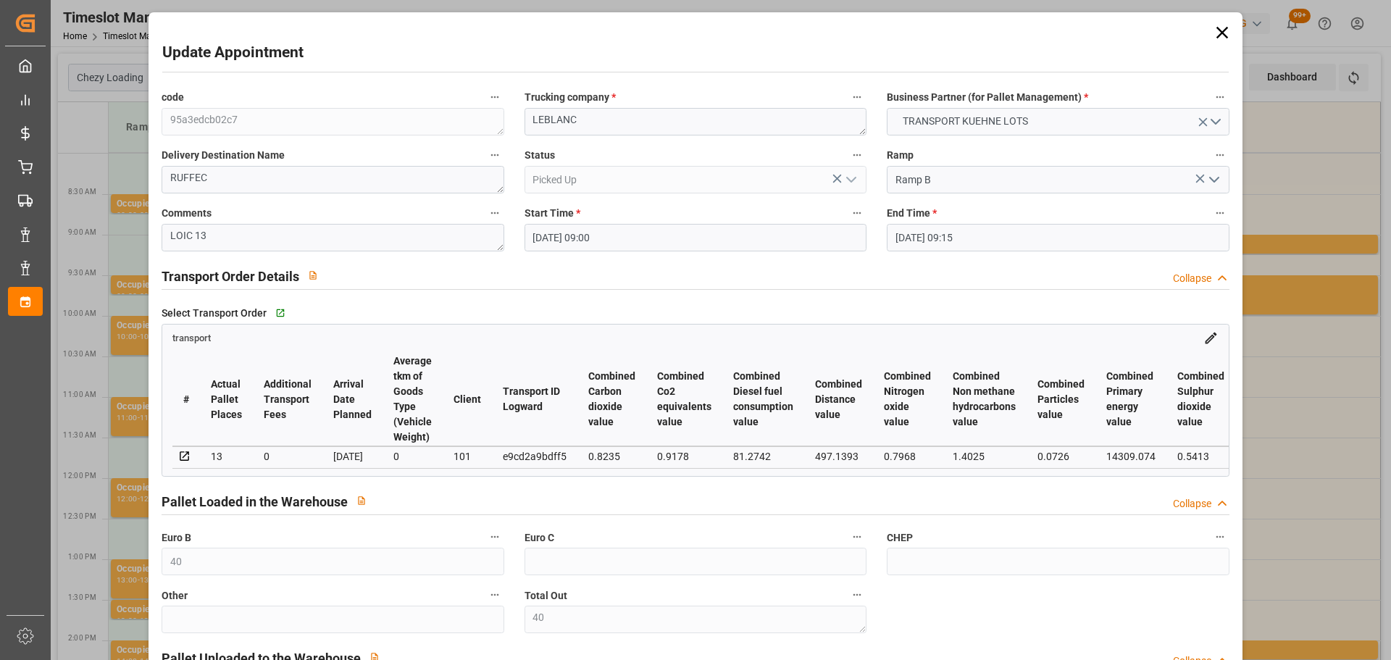
type input "[DATE] 09:00"
type input "[DATE] 09:15"
type input "[DATE] 13:10"
type input "[DATE] 11:30"
type input "[DATE]"
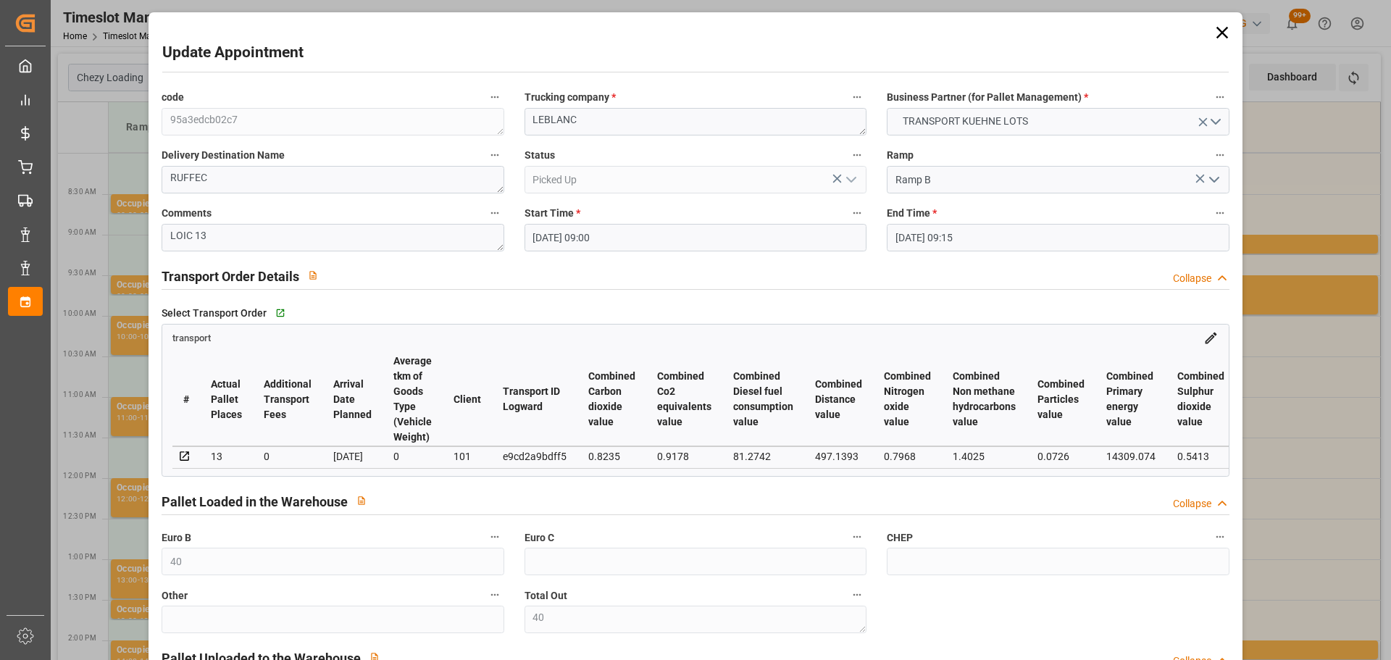
type input "[DATE]"
click at [1212, 28] on icon at bounding box center [1222, 32] width 20 height 20
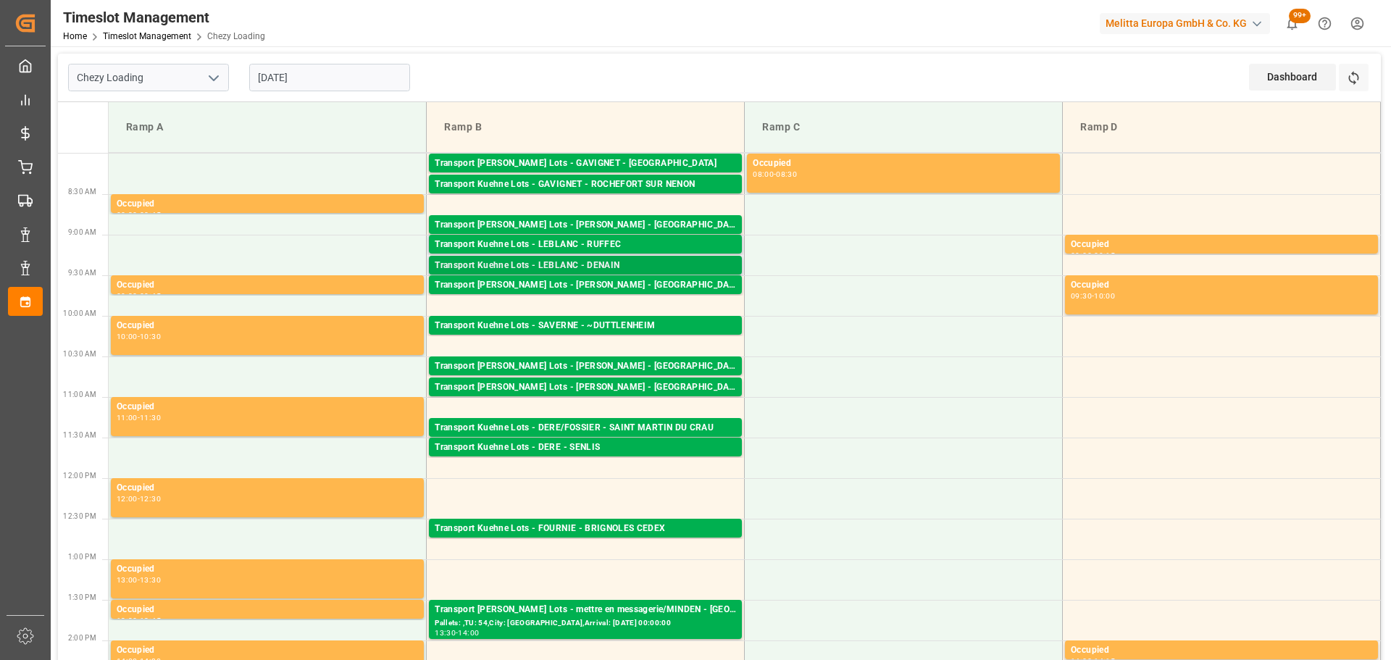
click at [630, 265] on div "Transport Kuehne Lots - LEBLANC - DENAIN" at bounding box center [585, 266] width 301 height 14
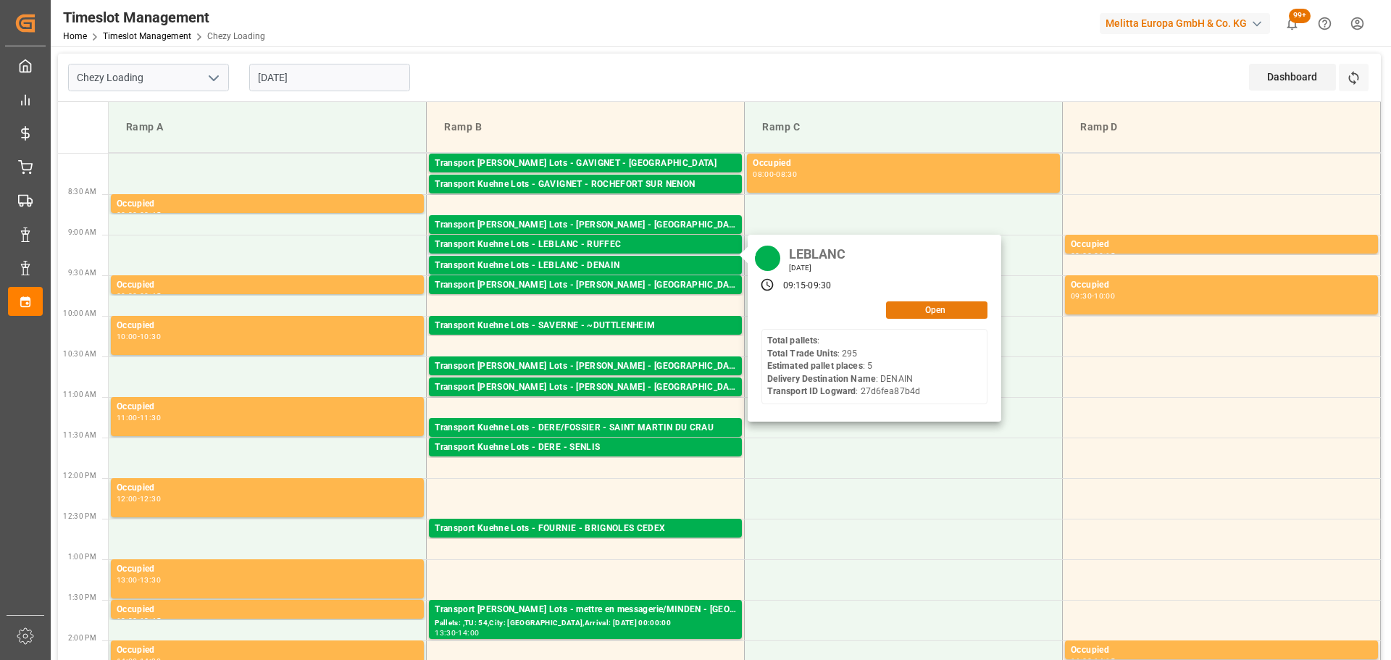
click at [921, 311] on button "Open" at bounding box center [936, 309] width 101 height 17
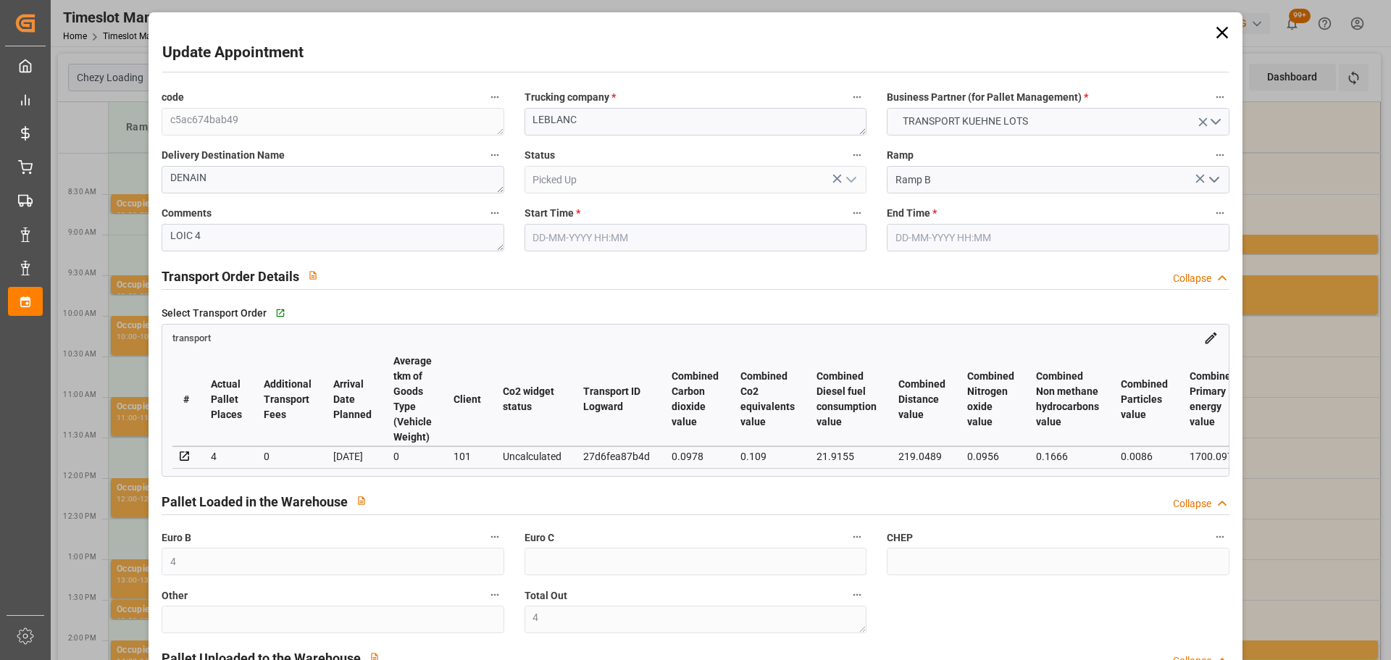
type input "[DATE] 09:15"
type input "[DATE] 09:30"
type input "[DATE] 12:54"
type input "[DATE] 11:23"
type input "[DATE]"
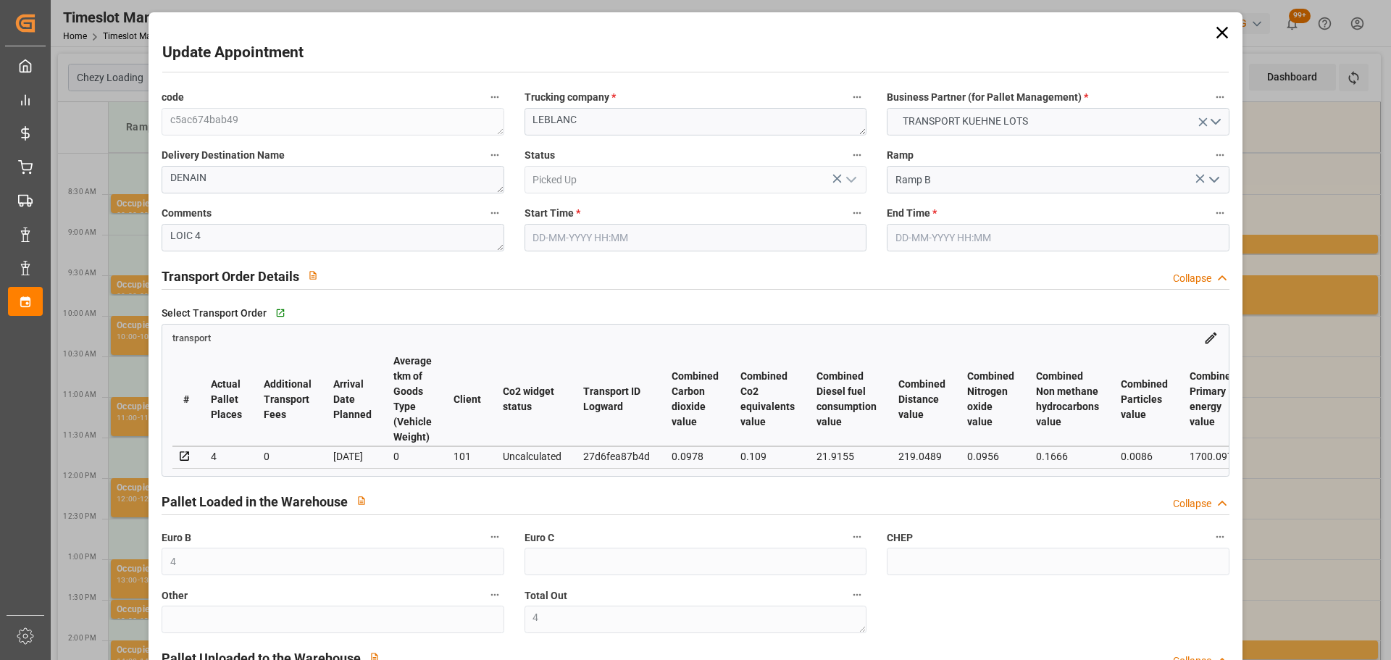
type input "[DATE]"
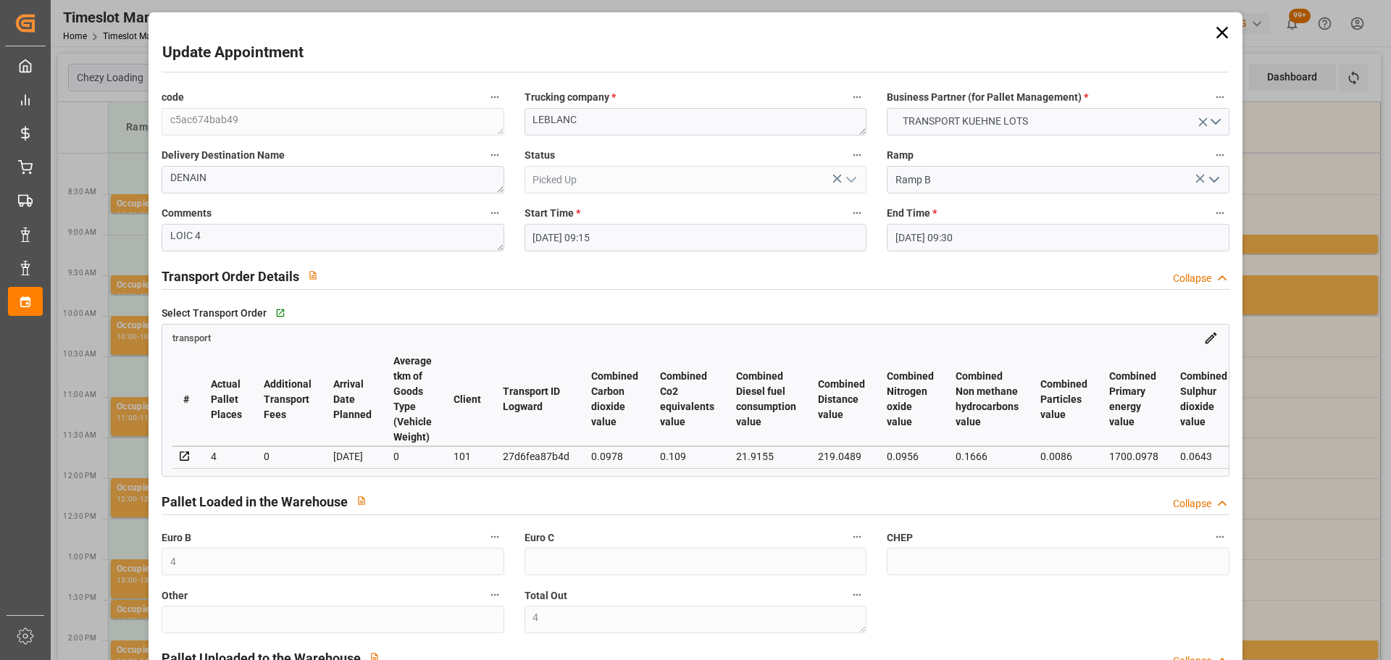
click at [1220, 25] on icon at bounding box center [1222, 32] width 20 height 20
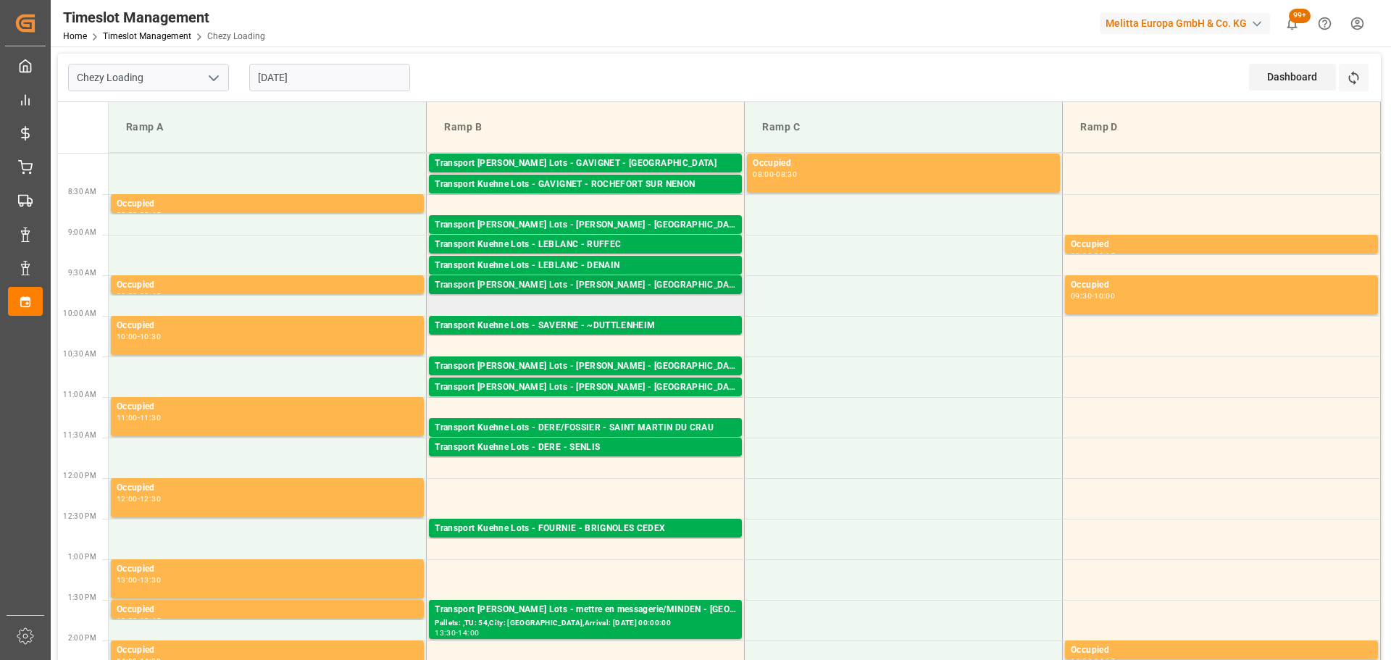
click at [573, 282] on div "Transport [PERSON_NAME] Lots - [PERSON_NAME] - [GEOGRAPHIC_DATA][PERSON_NAME]" at bounding box center [585, 285] width 301 height 14
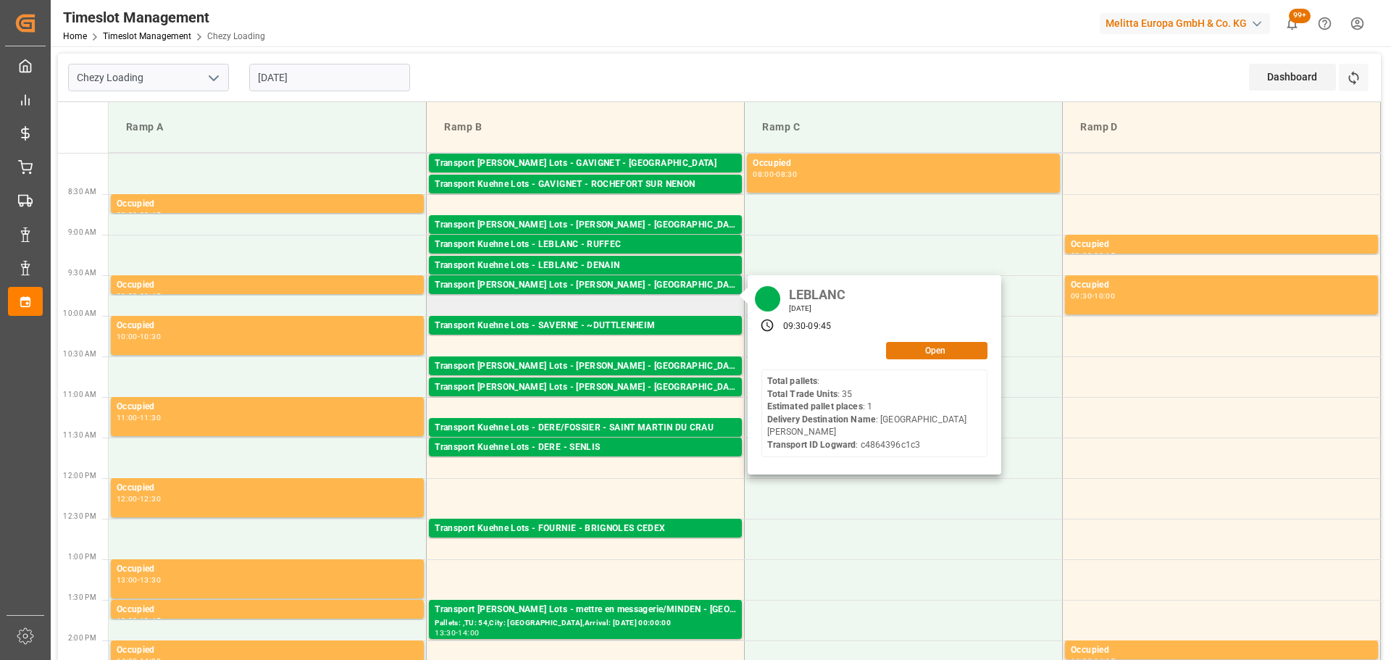
click at [910, 350] on button "Open" at bounding box center [936, 350] width 101 height 17
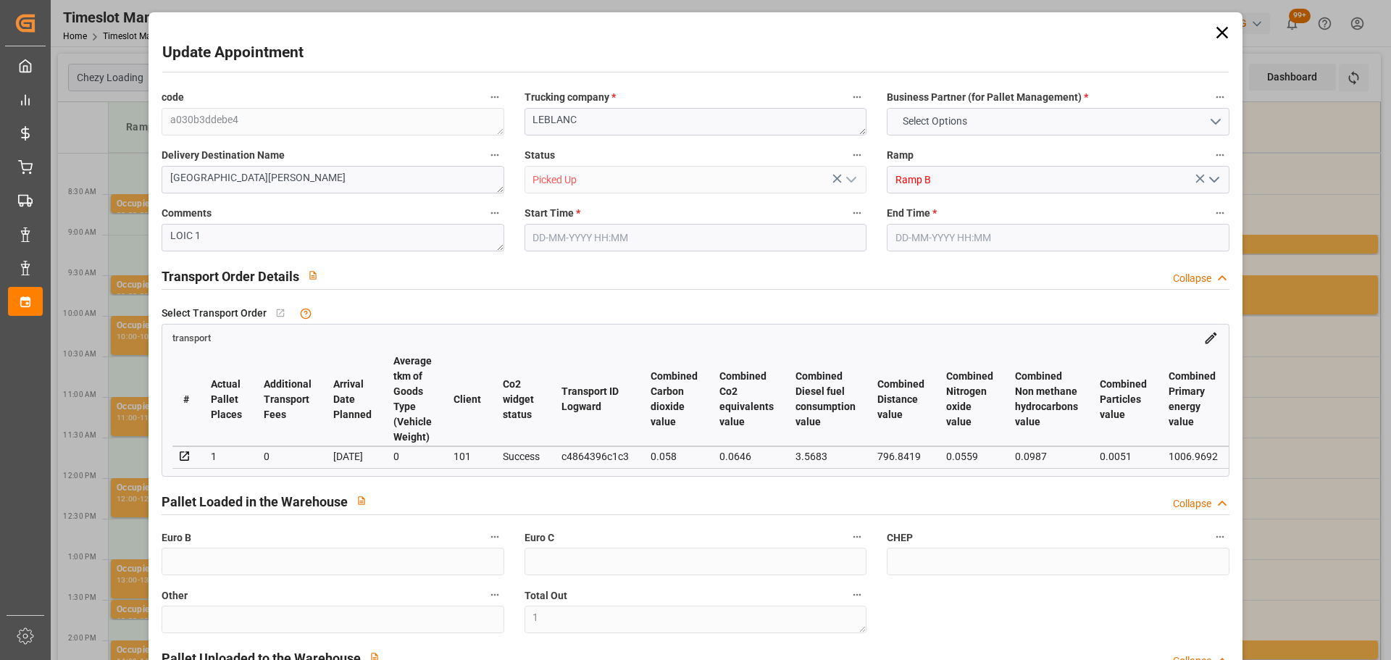
type input "1"
type input "206.67"
type input "0"
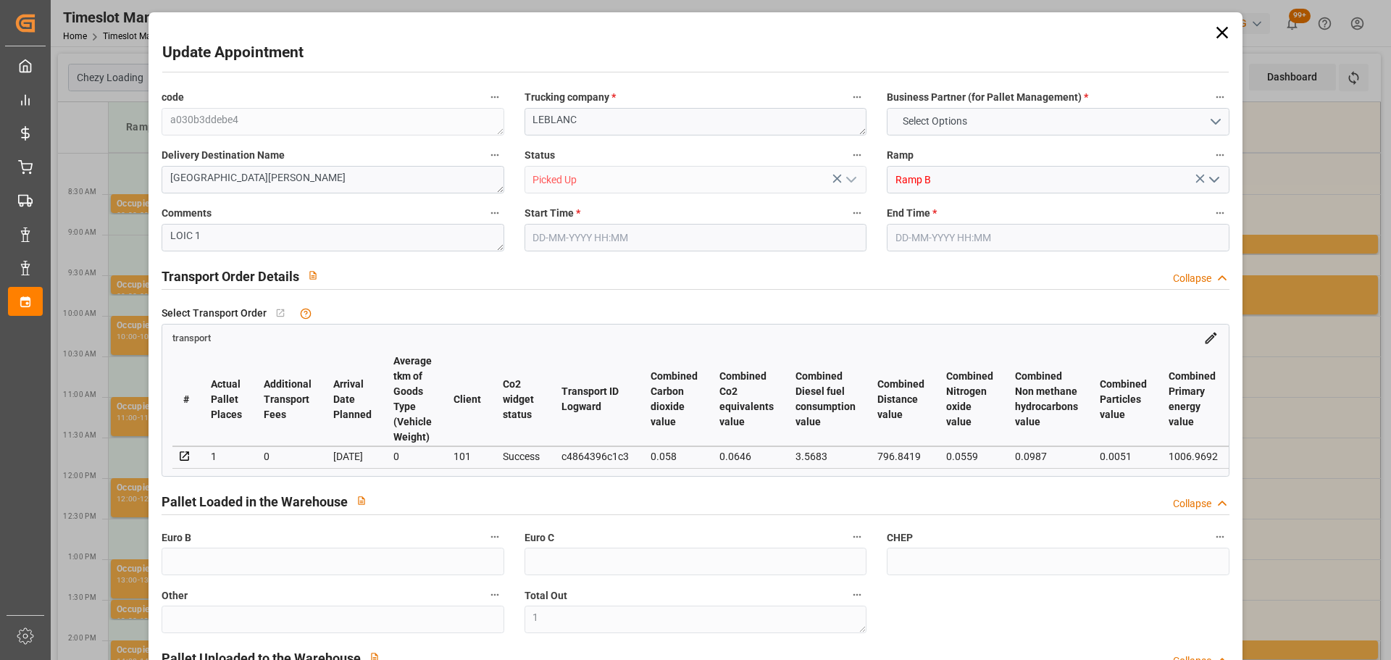
type input "0"
type input "206.67"
type input "0"
type input "1"
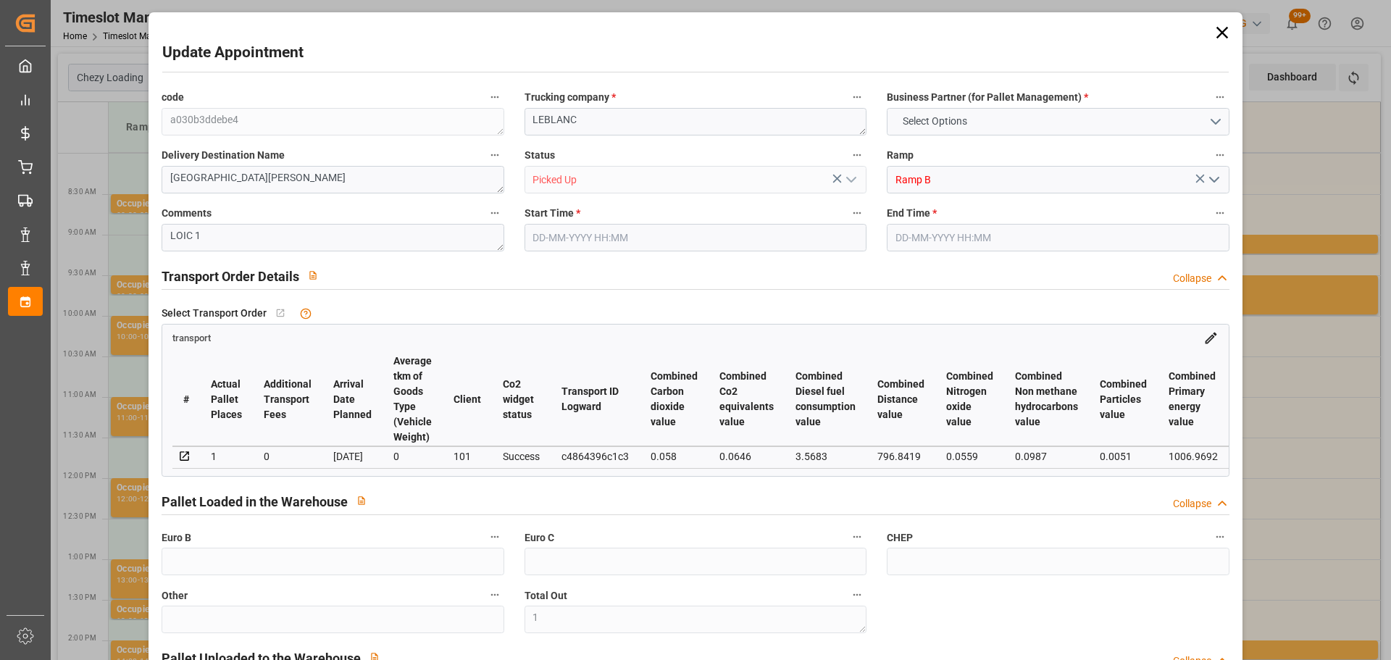
type input "99.12"
type input "162"
type input "492.2"
type input "40"
type input "0"
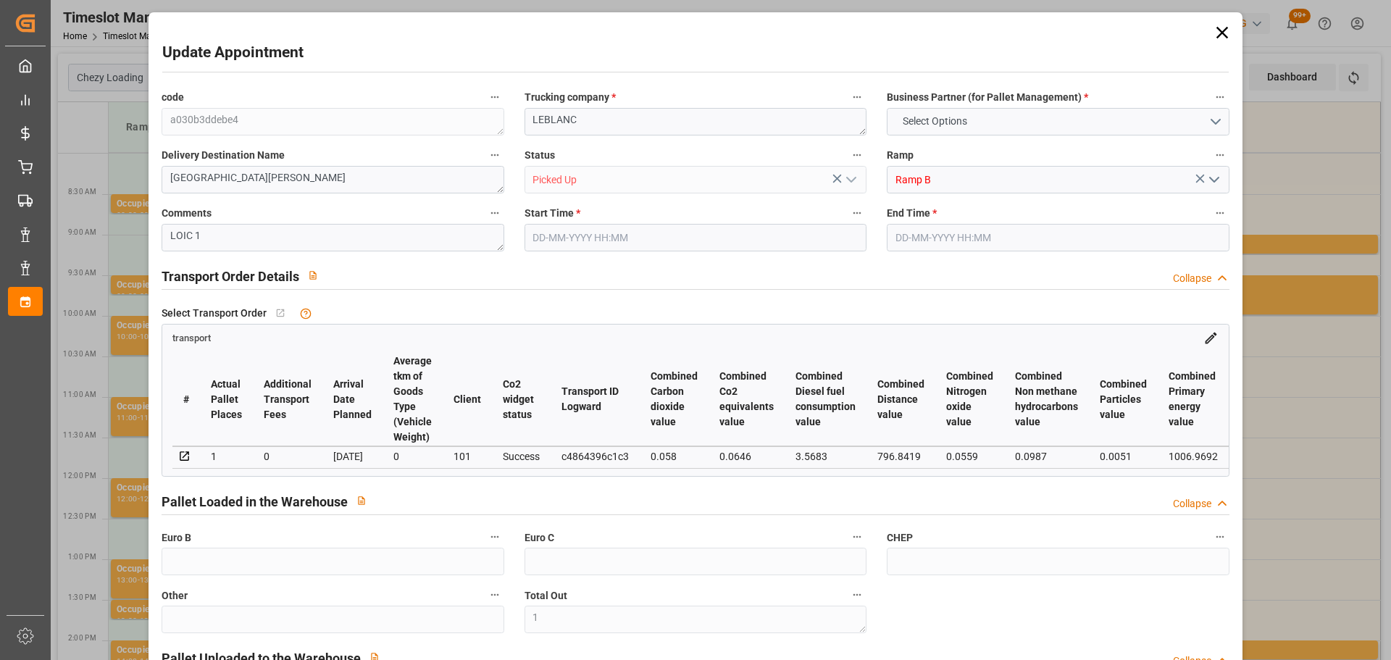
type input "35"
type input "1"
type input "101"
type input "139"
type input "0"
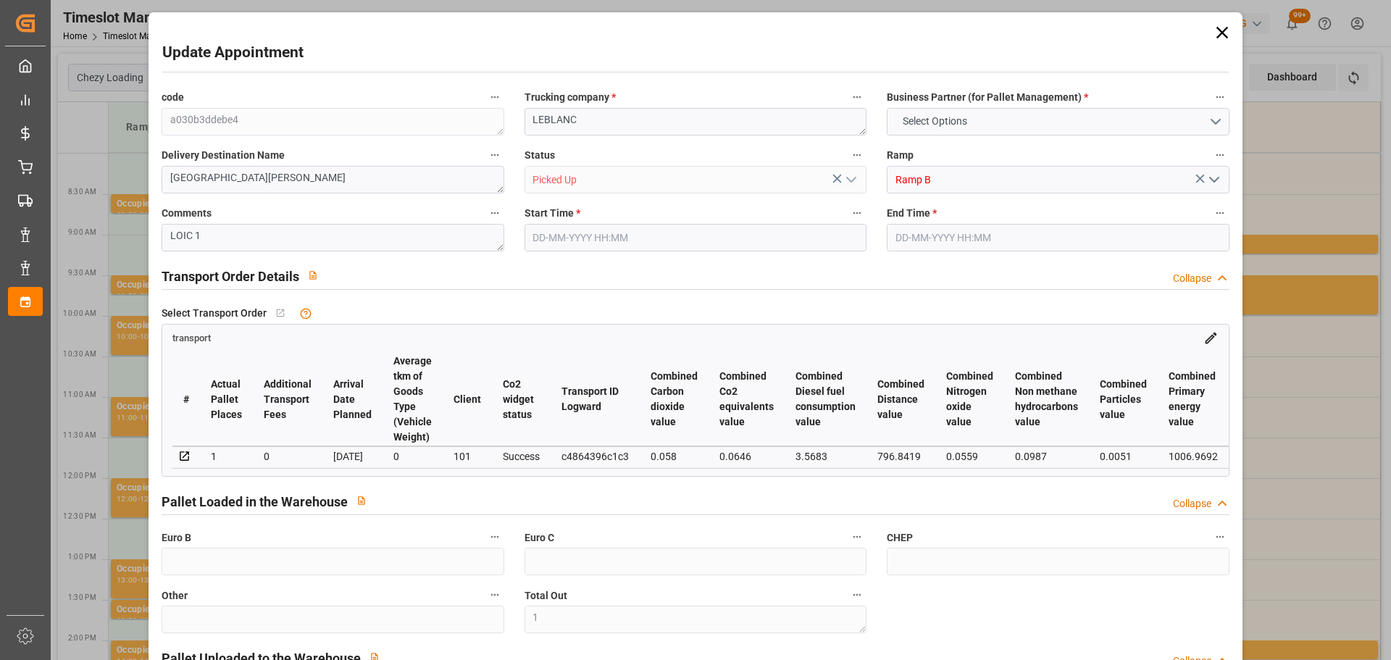
type input "4710.8598"
type input "0"
type input "21"
type input "35"
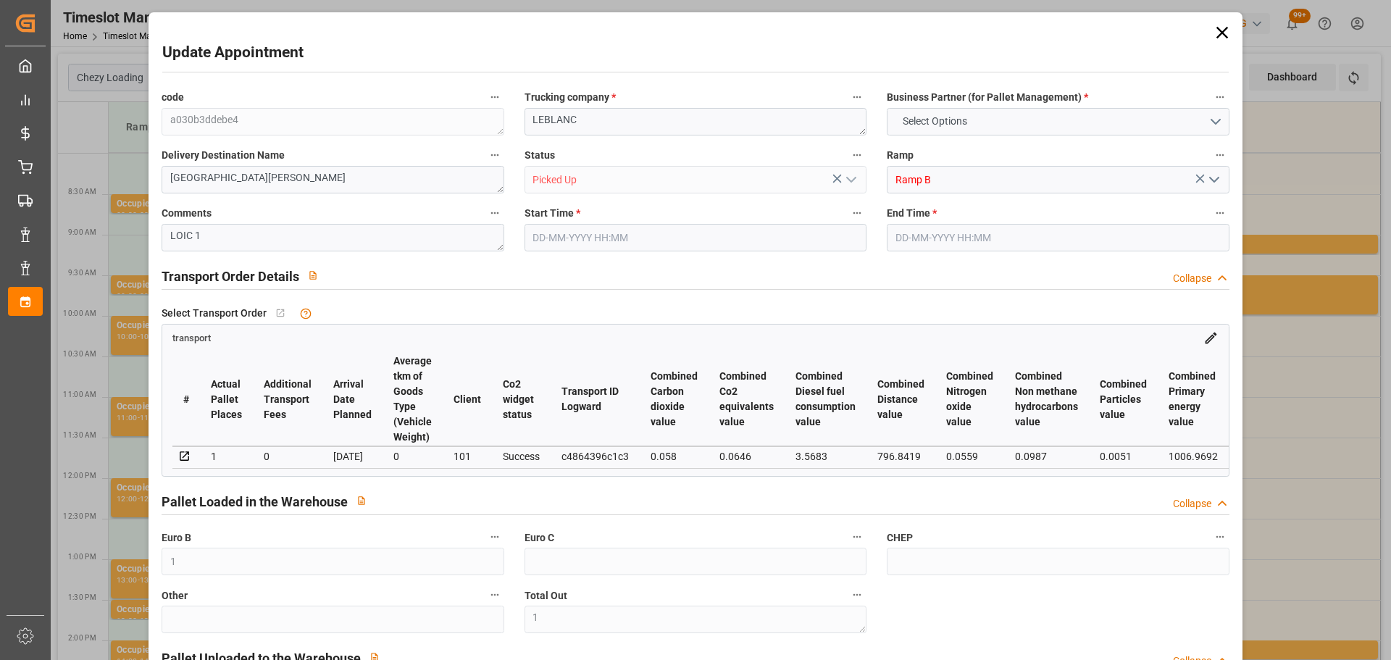
type input "[DATE] 09:30"
type input "[DATE] 09:45"
type input "[DATE] 13:18"
type input "[DATE] 11:36"
type input "[DATE]"
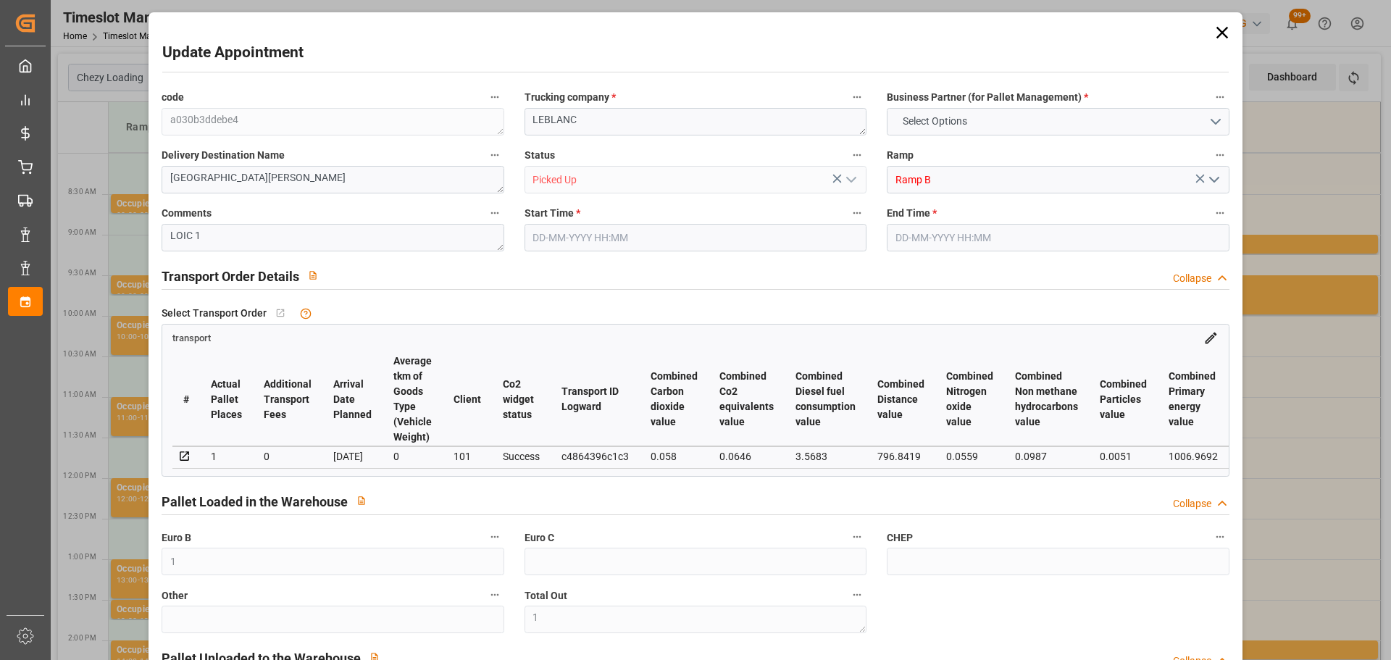
type input "[DATE]"
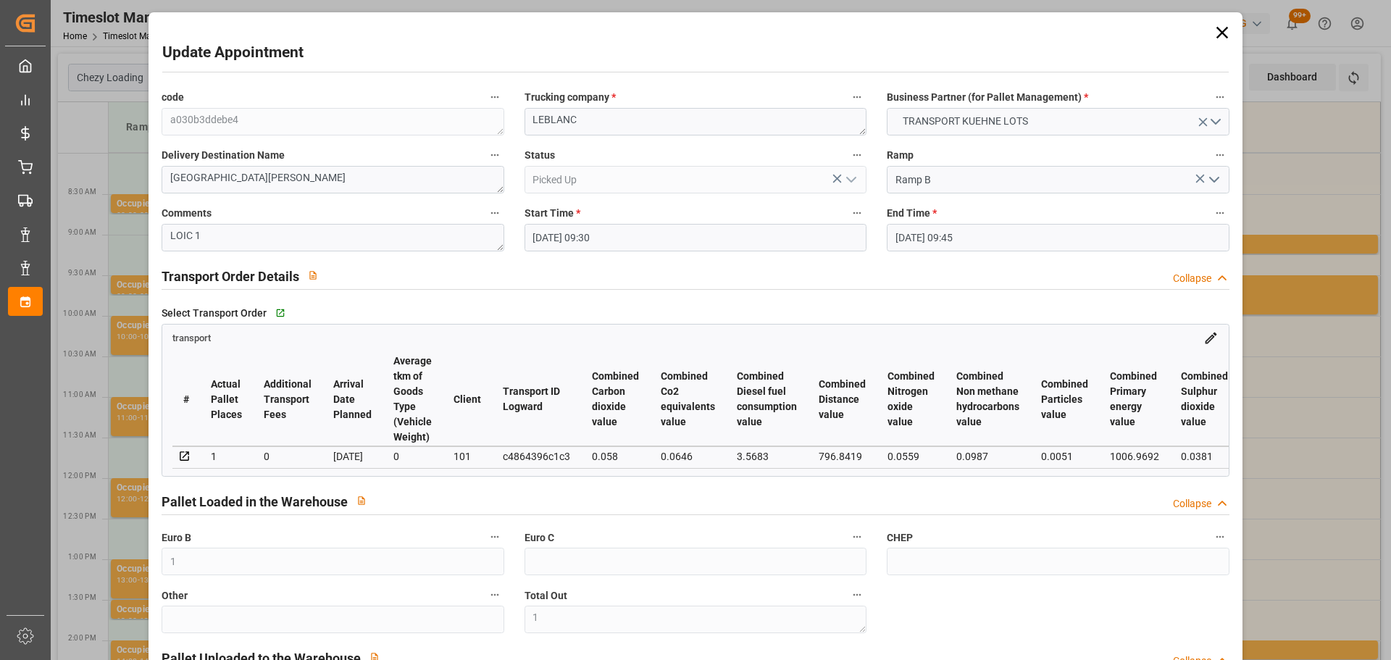
click at [1218, 30] on icon at bounding box center [1222, 32] width 20 height 20
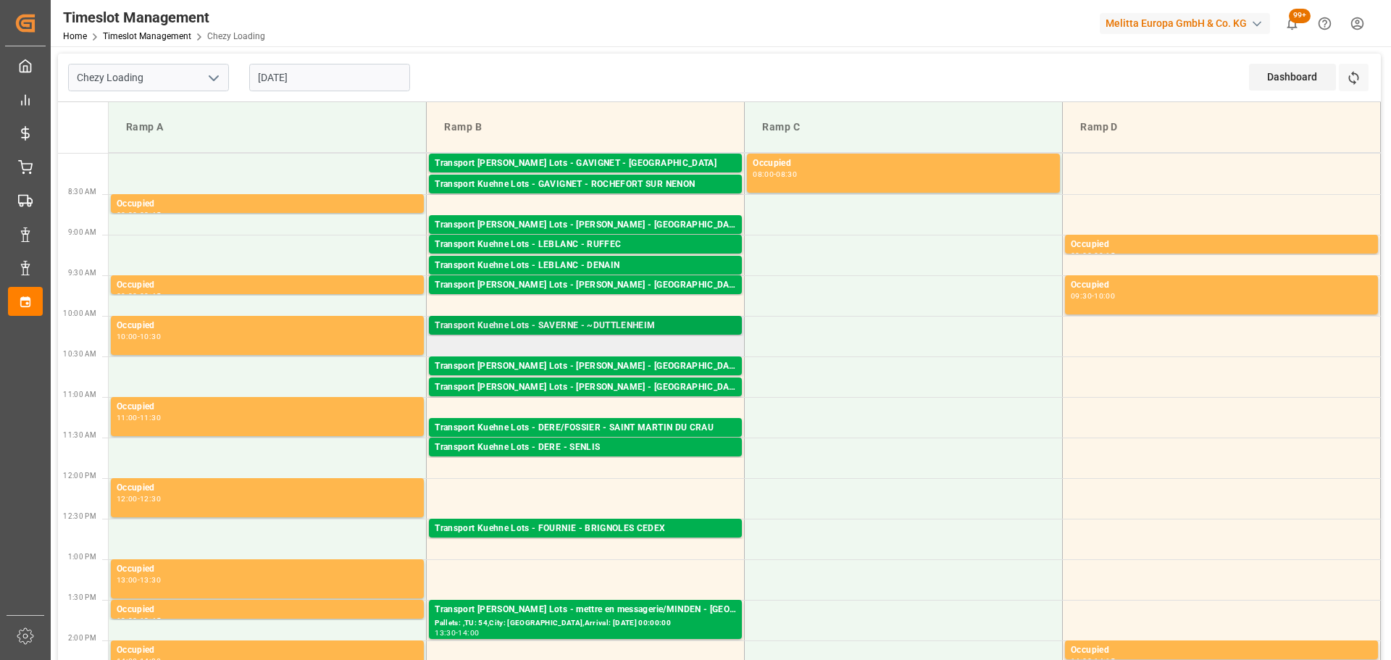
click at [576, 325] on div "Transport Kuehne Lots - SAVERNE - ~DUTTLENHEIM" at bounding box center [585, 326] width 301 height 14
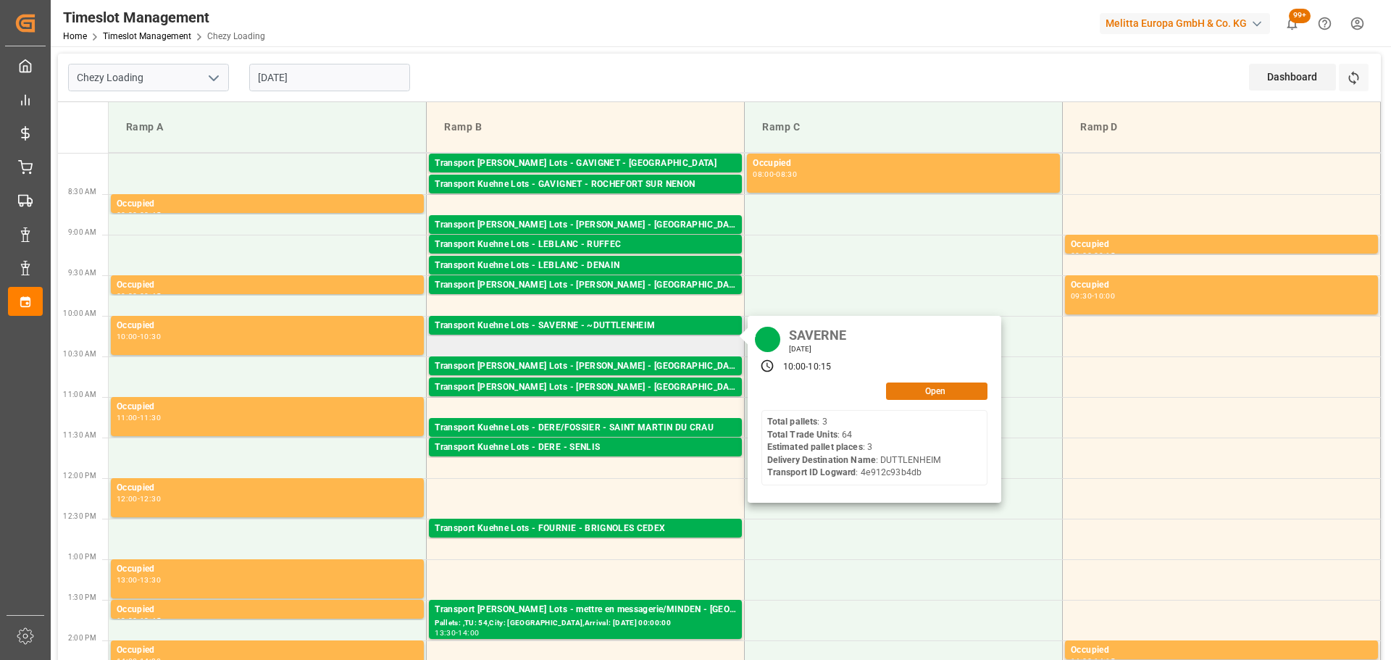
click at [929, 395] on button "Open" at bounding box center [936, 390] width 101 height 17
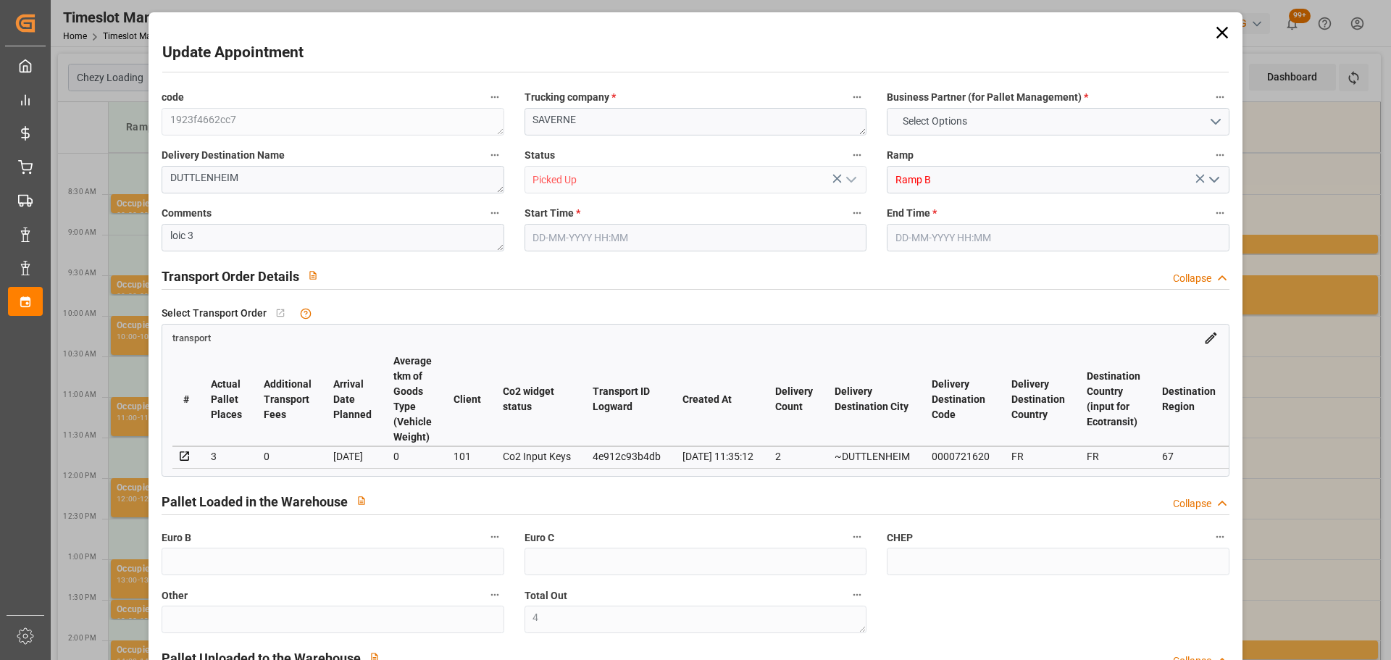
type input "4"
type input "3"
type input "187.46"
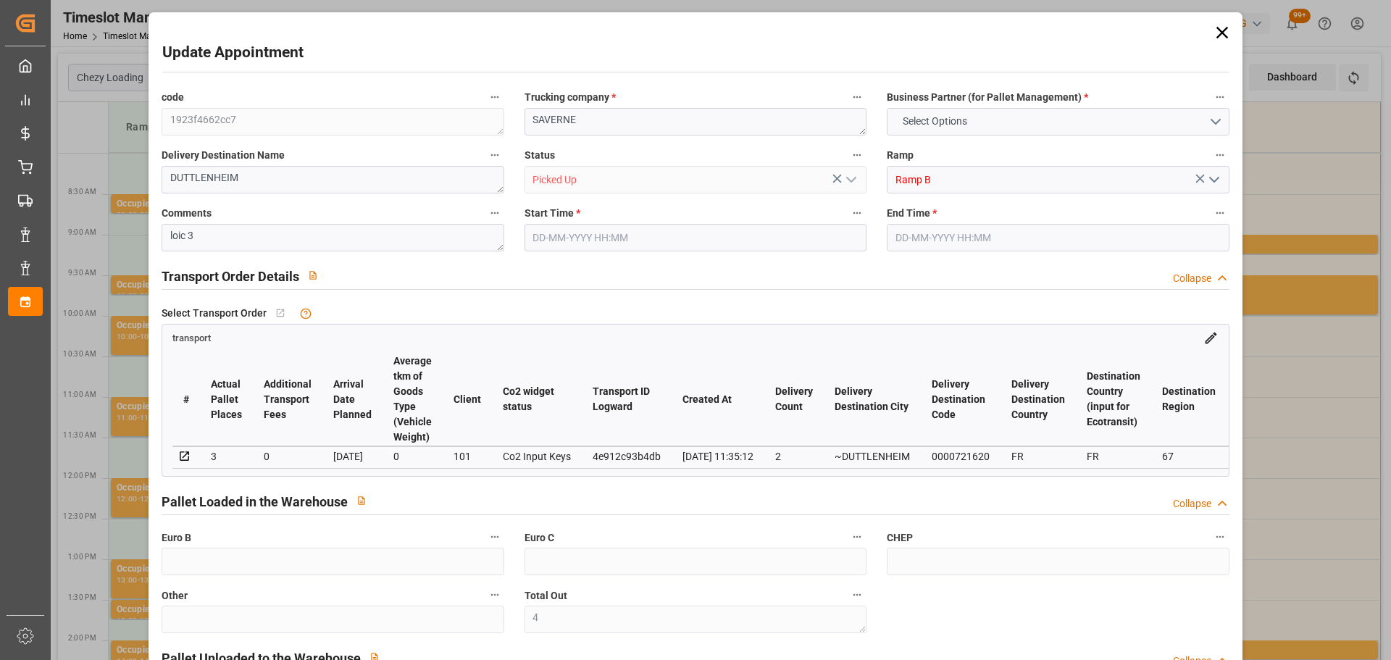
type input "0"
type input "187.46"
type input "0"
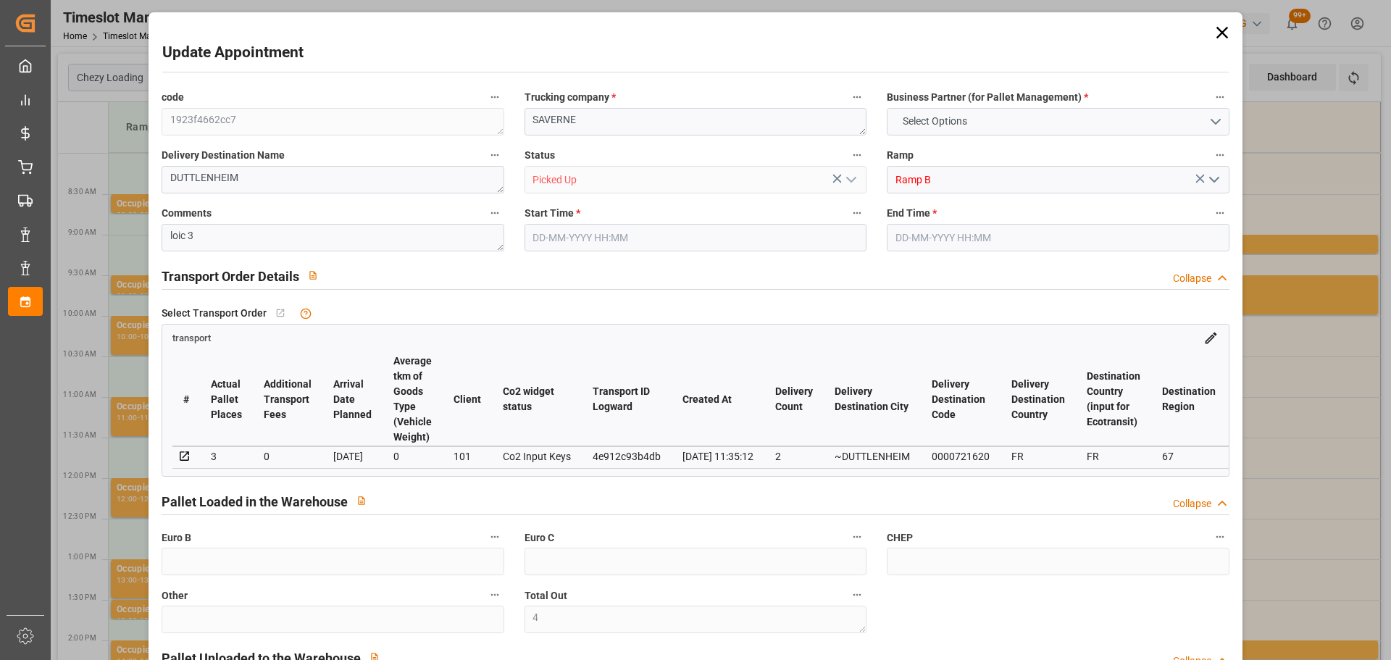
type input "4"
type input "386.701"
type input "571.342"
type input "2531.542"
type input "67"
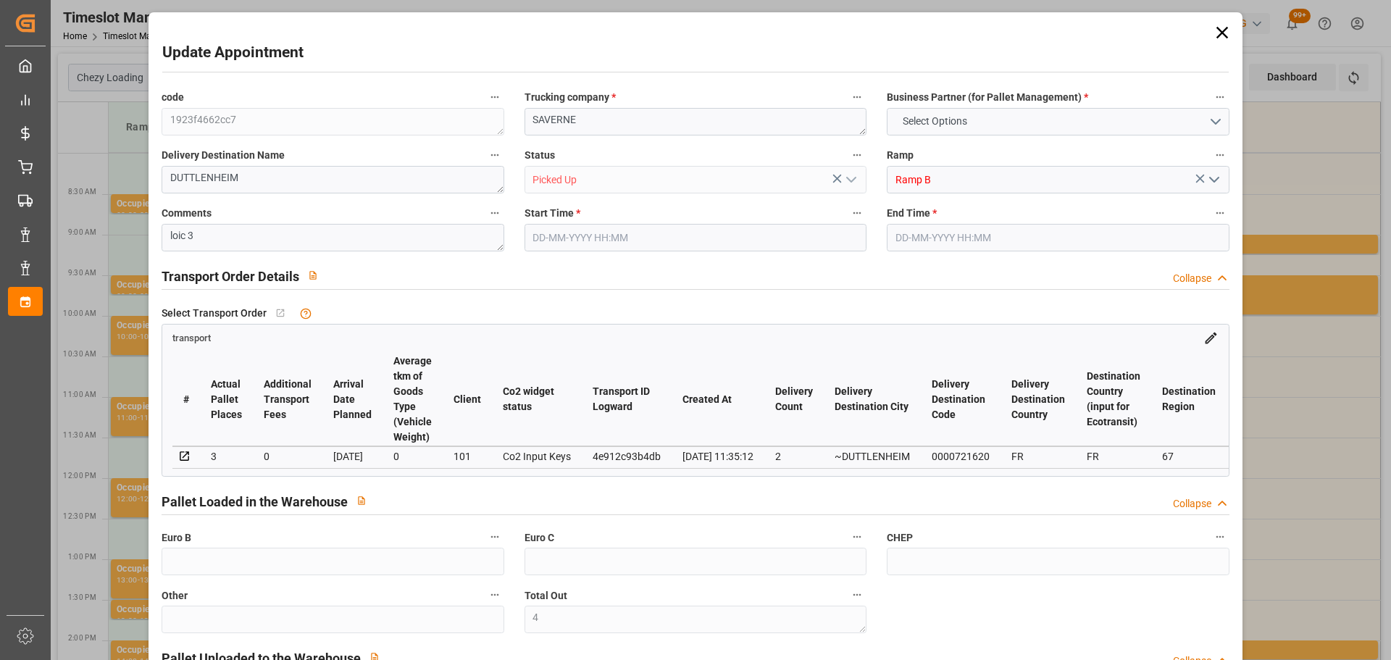
type input "3"
type input "64"
type input "4"
type input "101"
type input "465.262"
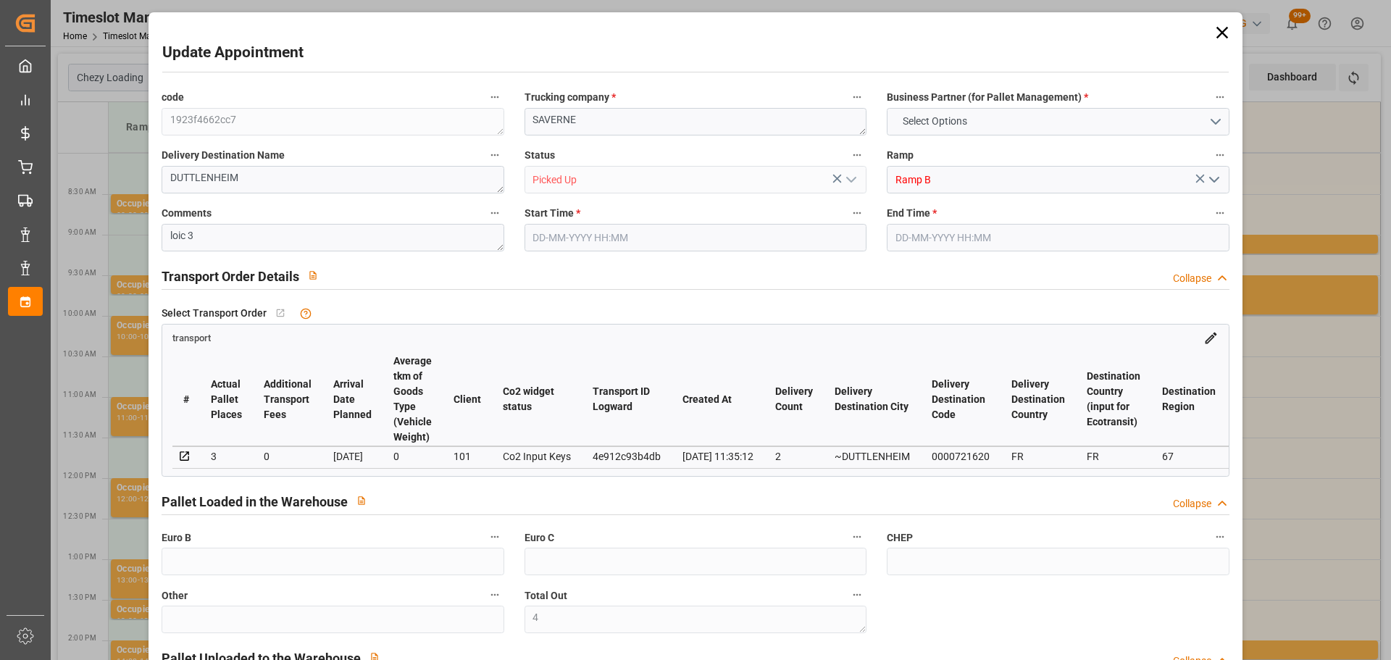
type input "0"
type input "4710.8598"
type input "0"
type input "21"
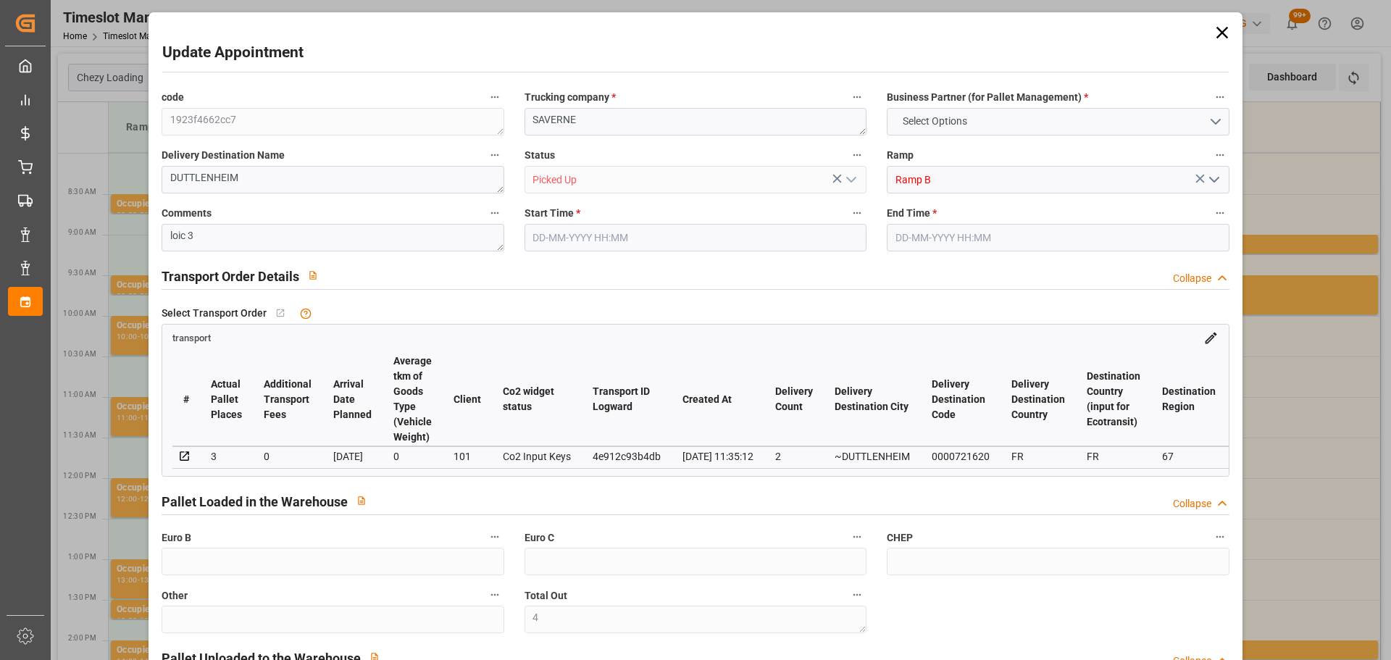
type input "35"
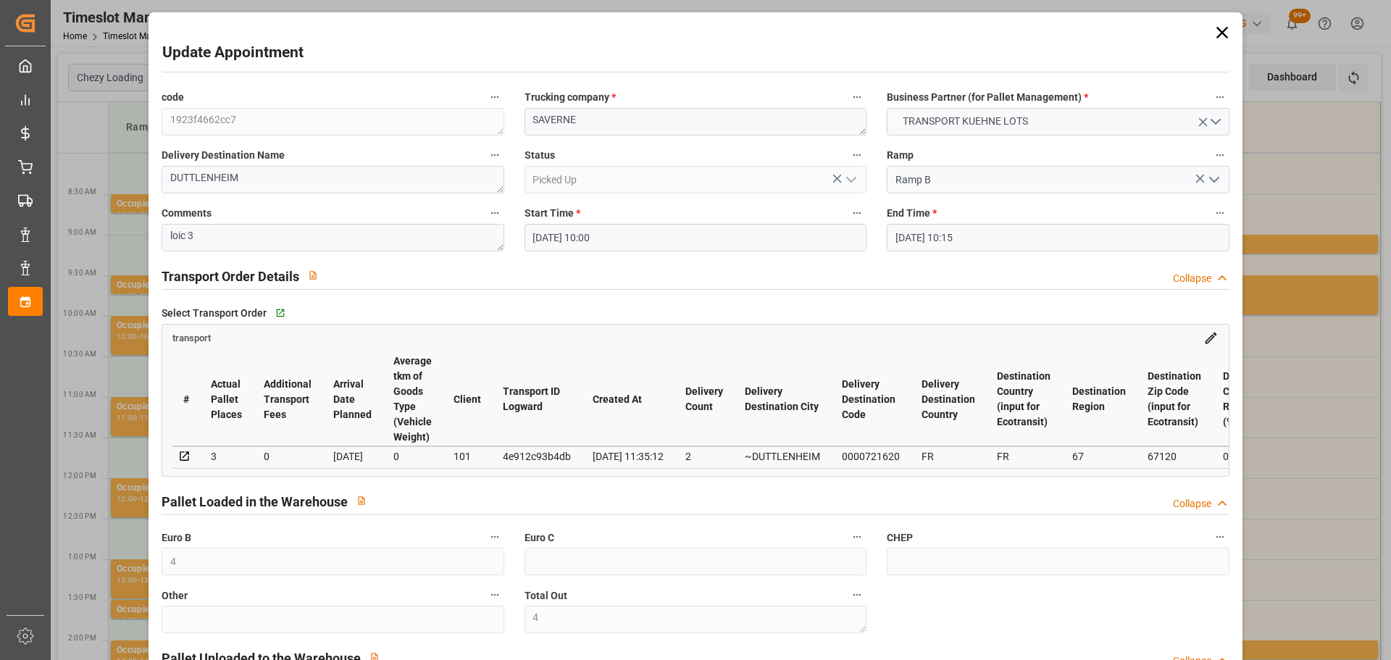
type input "[DATE] 10:00"
type input "[DATE] 10:15"
type input "[DATE] 13:23"
type input "[DATE] 11:35"
type input "[DATE]"
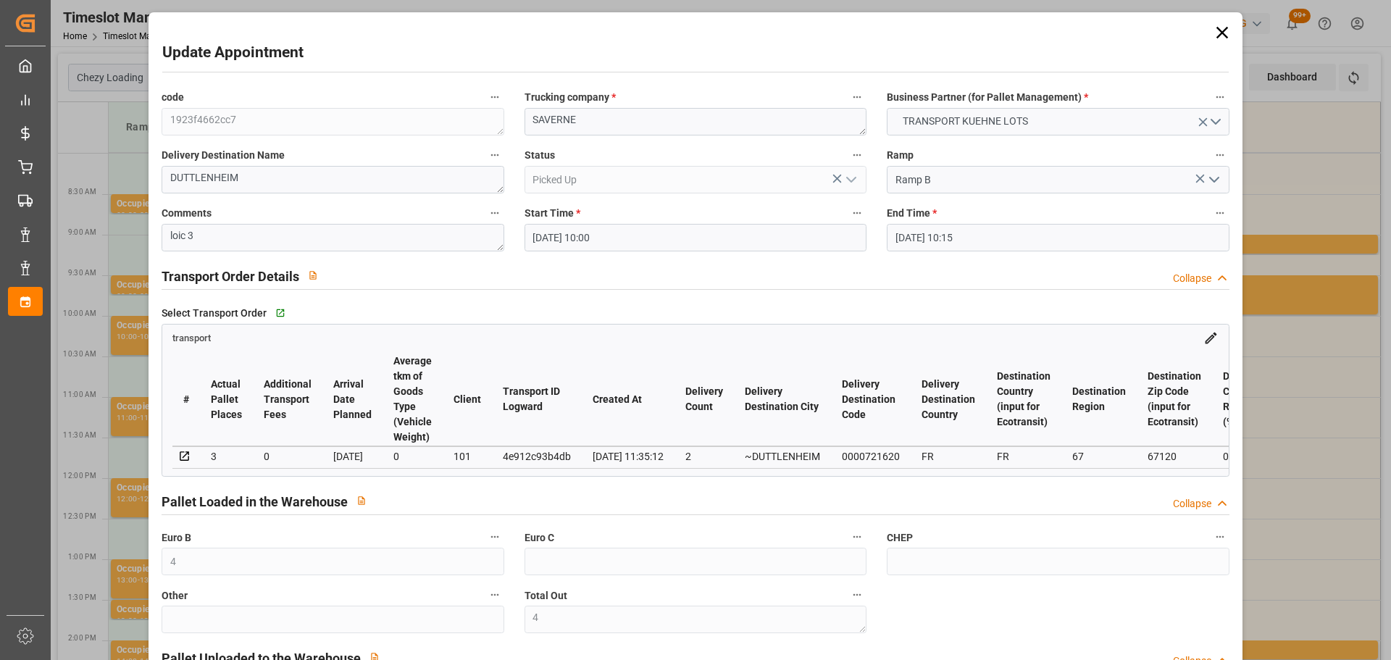
type input "[DATE]"
click at [1214, 22] on icon at bounding box center [1222, 32] width 20 height 20
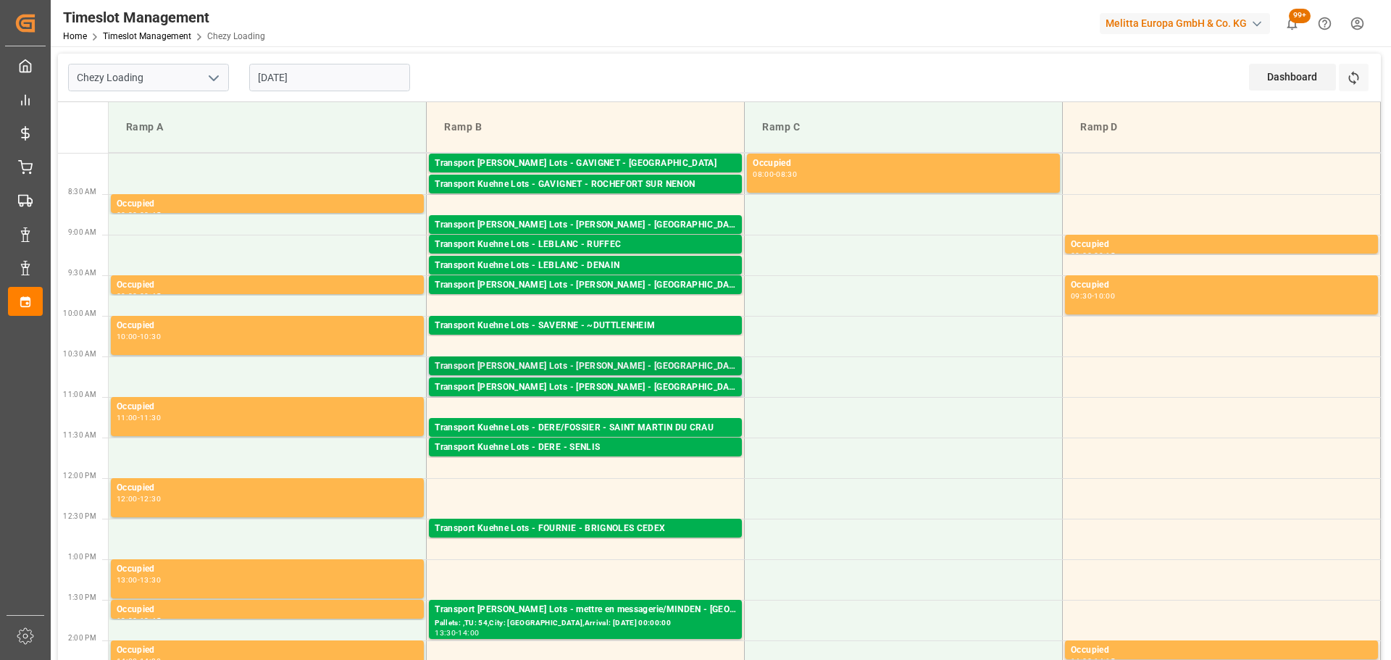
click at [624, 365] on div "Transport [PERSON_NAME] Lots - [PERSON_NAME] - [GEOGRAPHIC_DATA]" at bounding box center [585, 366] width 301 height 14
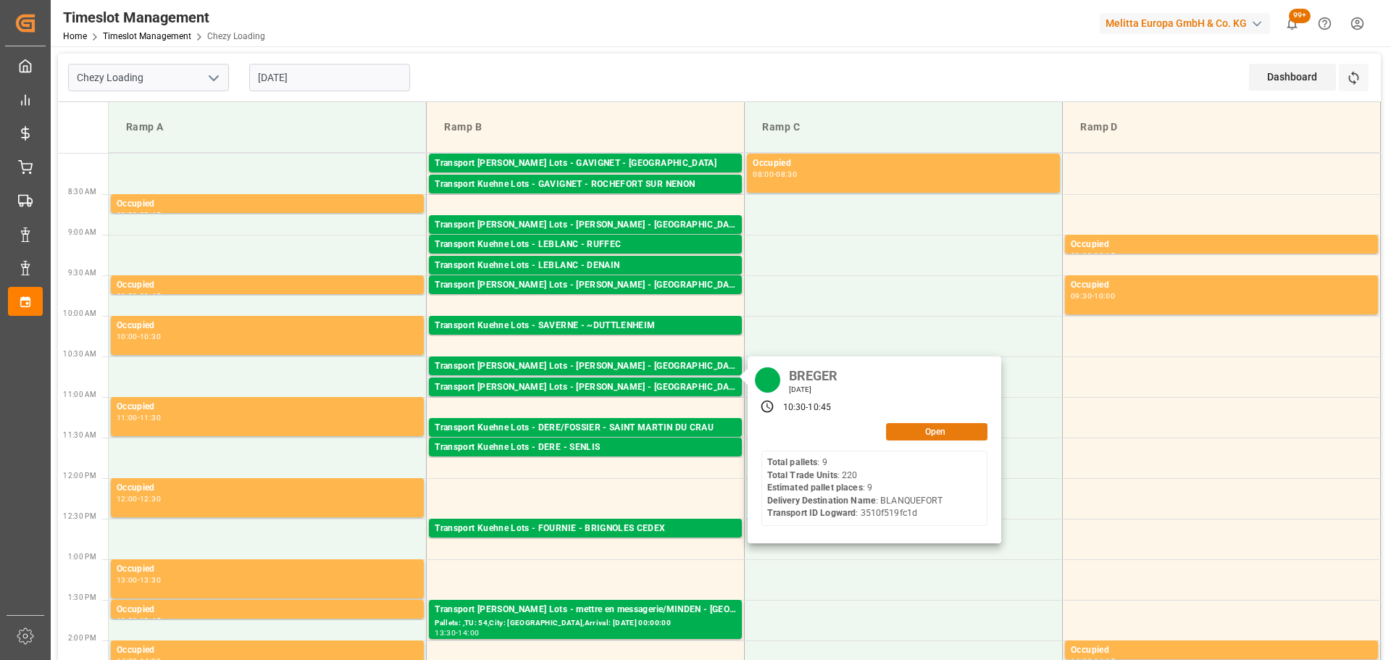
click at [905, 432] on button "Open" at bounding box center [936, 431] width 101 height 17
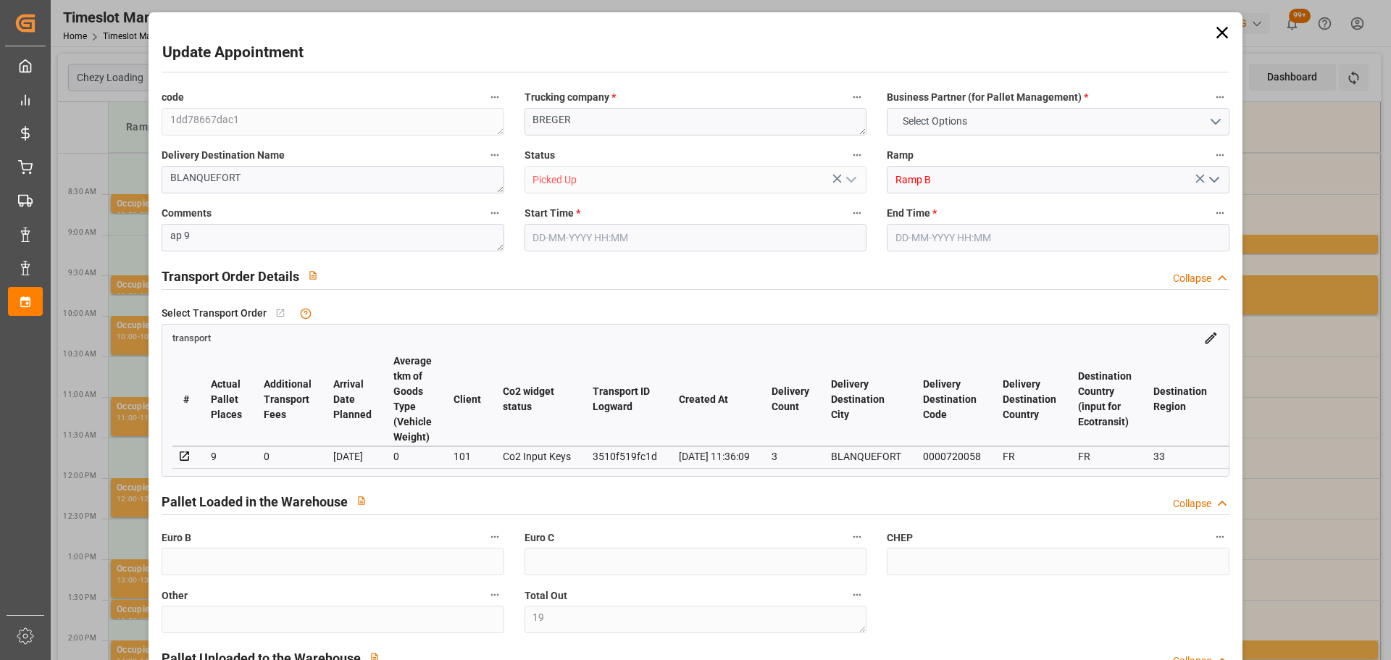
type input "19"
type input "9"
type input "447.21"
type input "0"
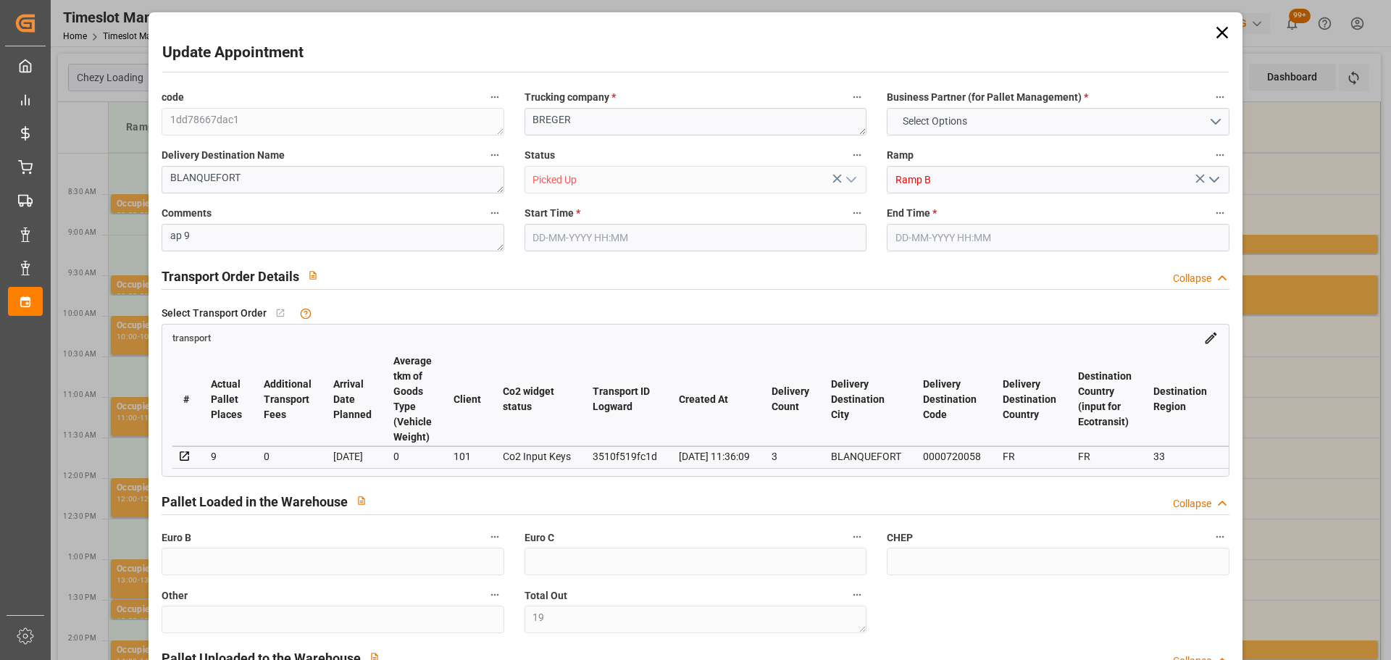
type input "0"
type input "447.21"
type input "0"
type input "19"
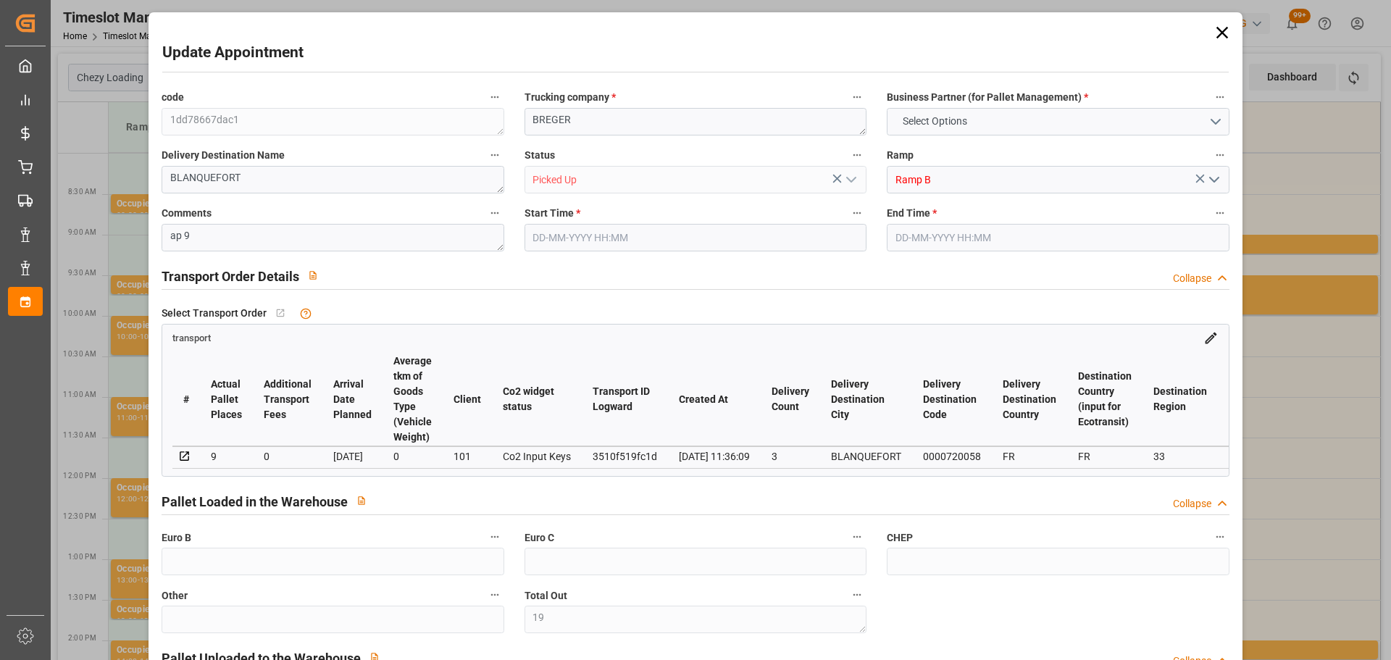
type input "1032.266"
type input "1830.228"
type input "8285.598"
type input "33"
type input "9"
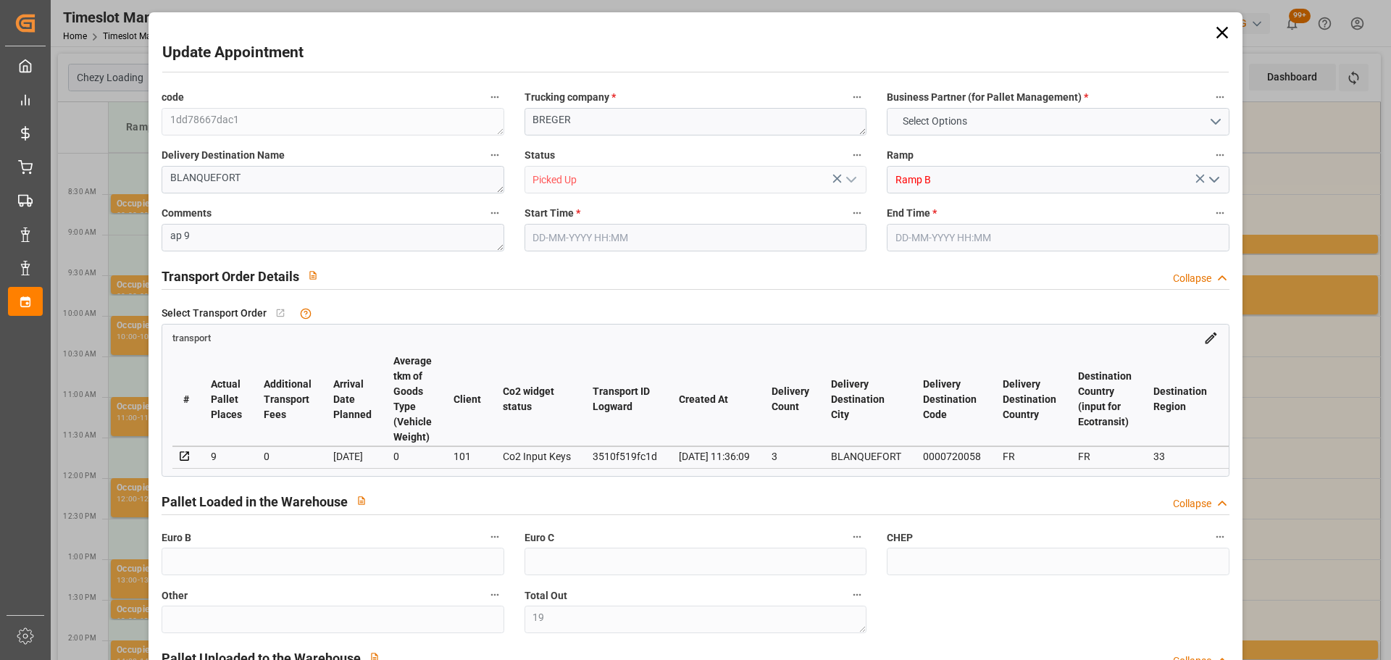
type input "220"
type input "19"
type input "101"
type input "1306.248"
type input "0"
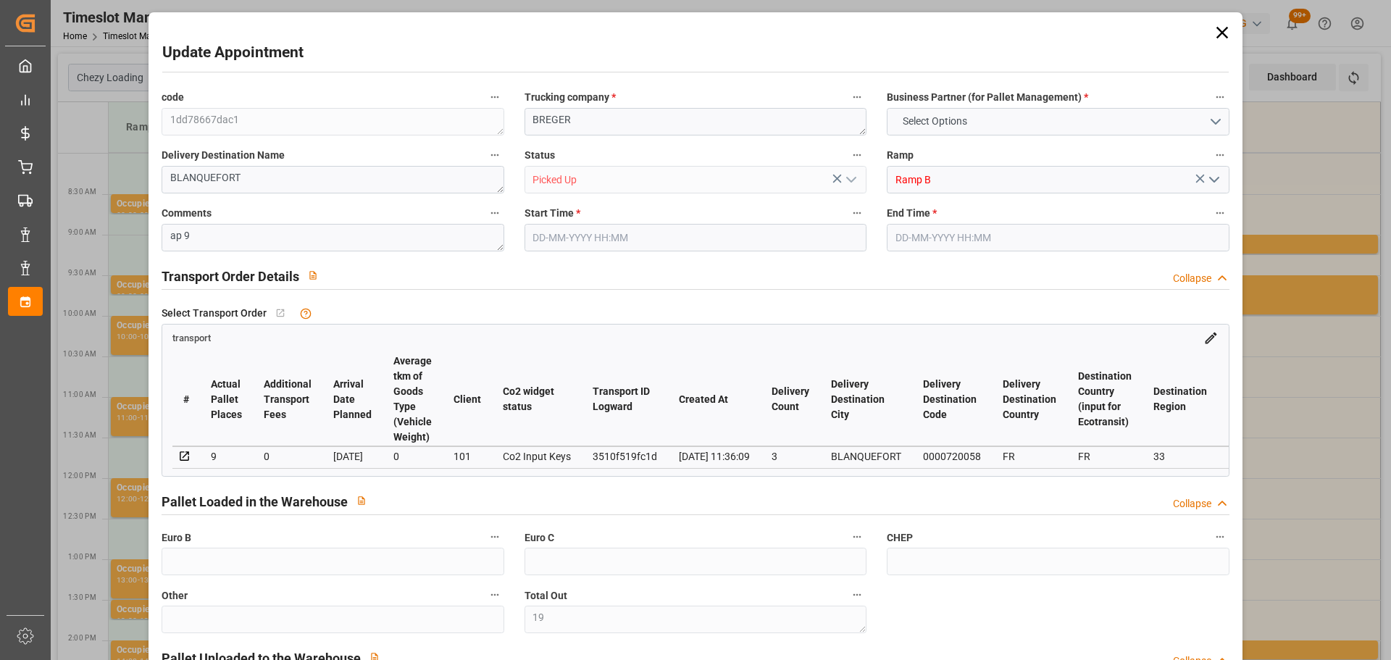
type input "10767.6795"
type input "0"
type input "21"
type input "80"
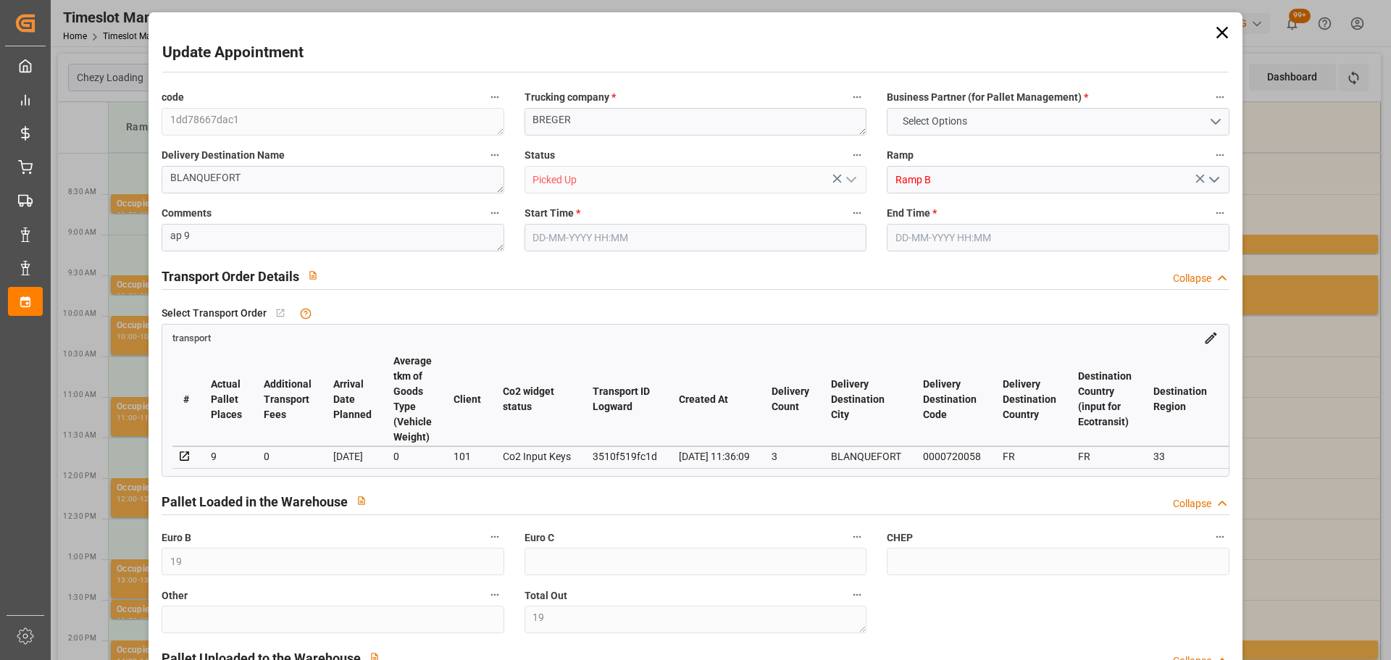
type input "[DATE] 10:30"
type input "[DATE] 10:45"
type input "[DATE] 13:25"
type input "[DATE] 11:36"
type input "[DATE]"
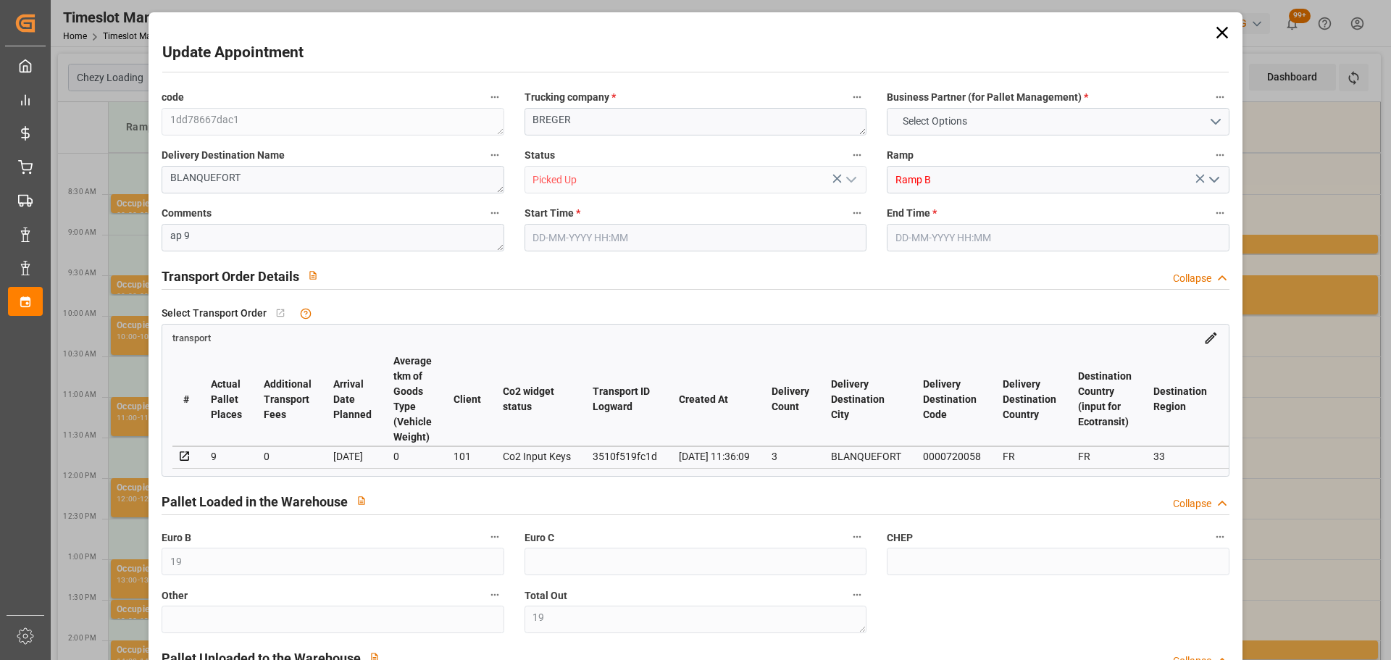
type input "[DATE]"
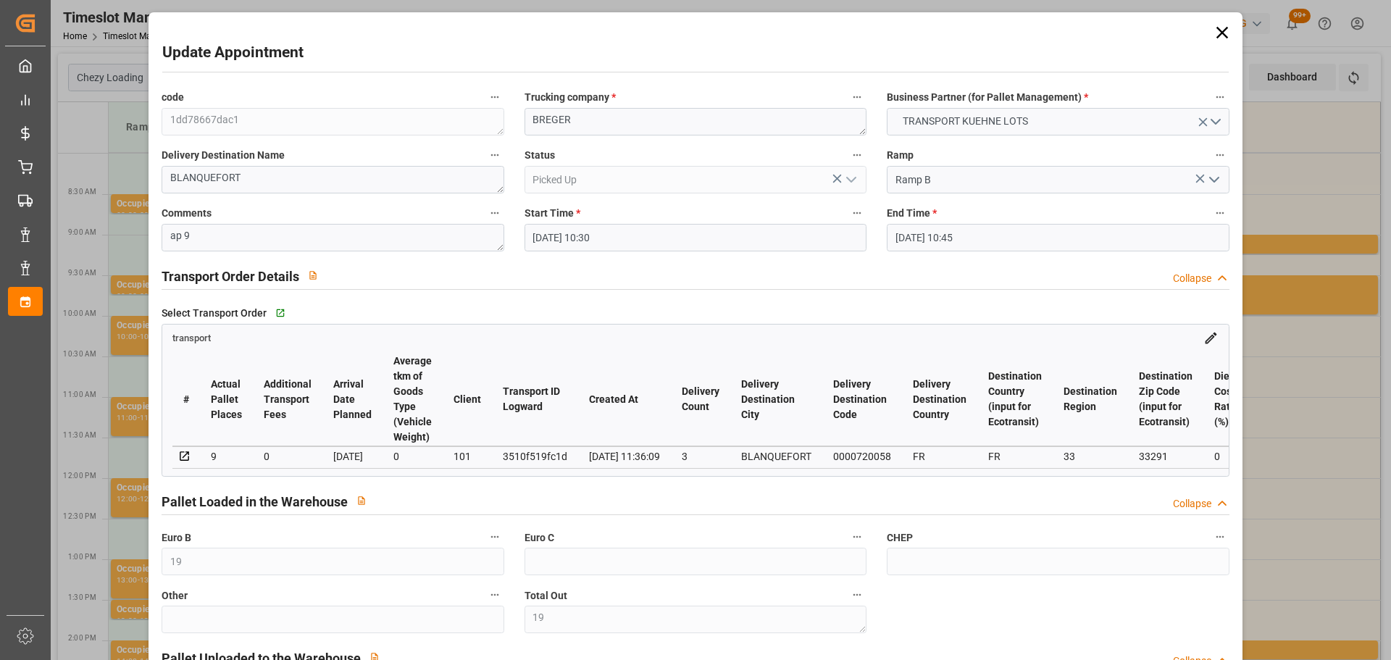
click at [1217, 28] on icon at bounding box center [1222, 32] width 20 height 20
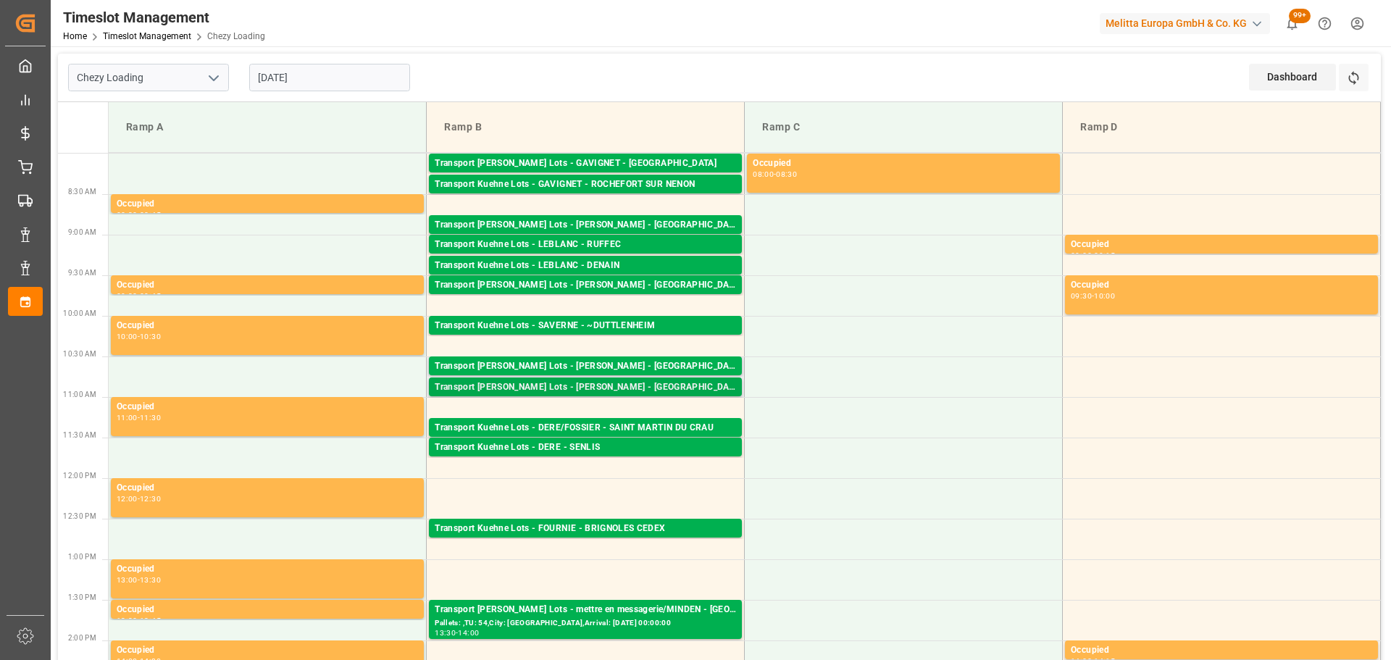
click at [596, 388] on div "Transport [PERSON_NAME] Lots - [PERSON_NAME] - [GEOGRAPHIC_DATA]" at bounding box center [585, 387] width 301 height 14
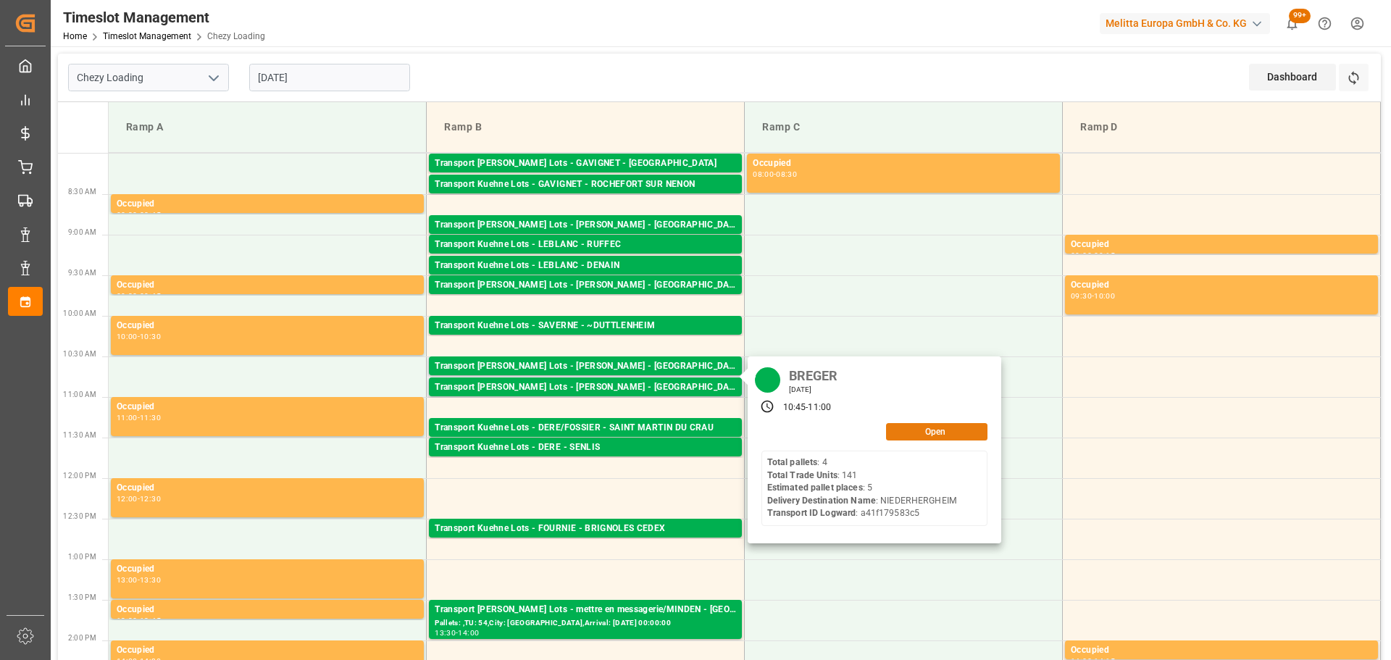
click at [897, 432] on button "Open" at bounding box center [936, 431] width 101 height 17
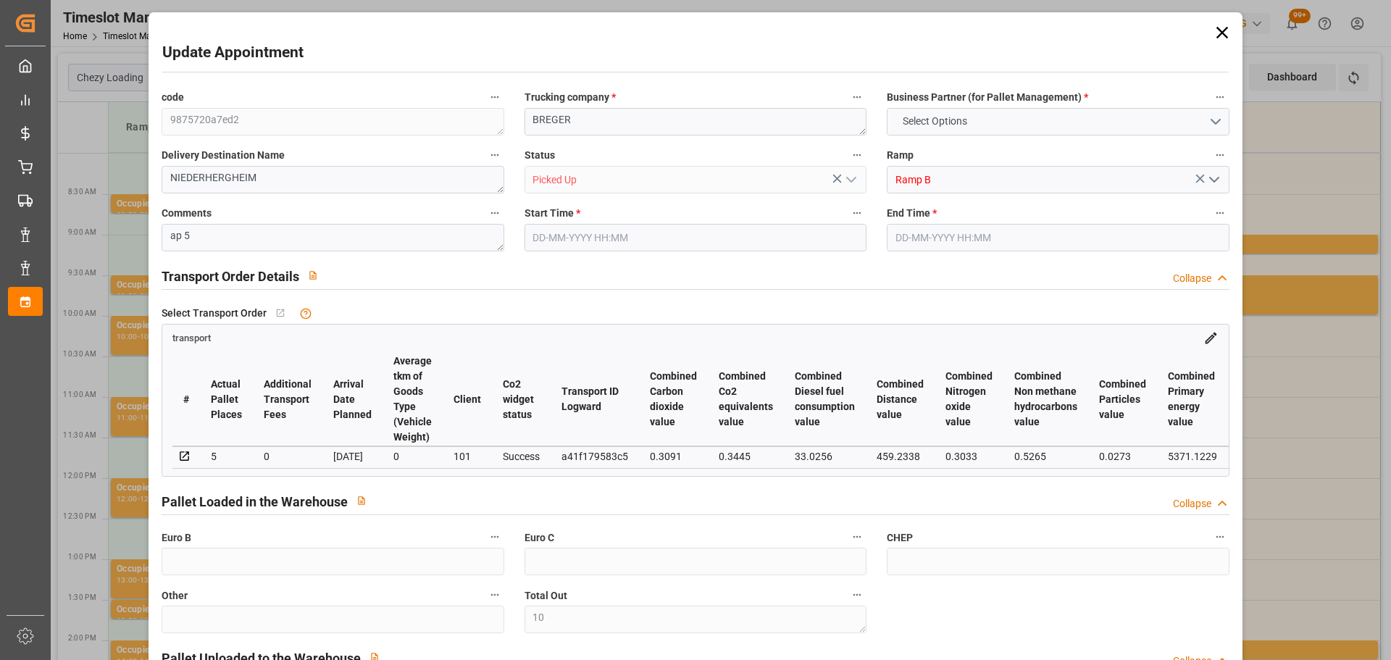
type input "10"
type input "5"
type input "216.84"
type input "0"
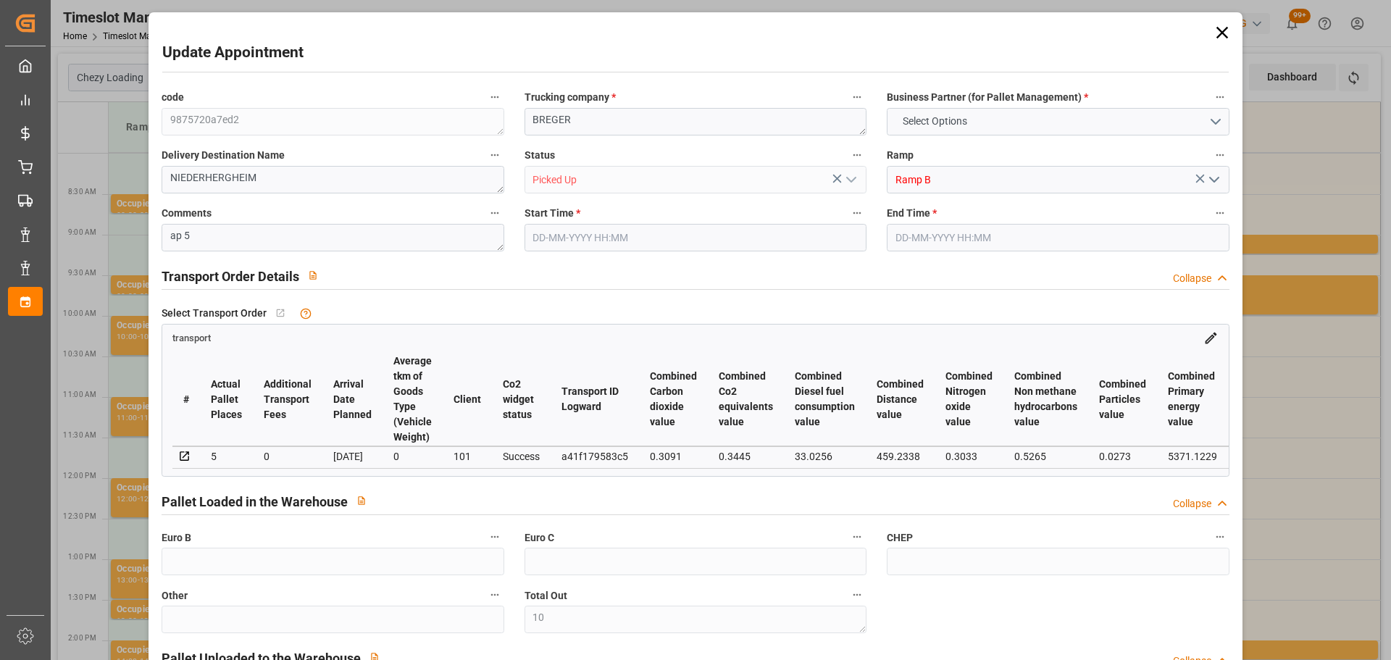
type input "0"
type input "216.84"
type input "0"
type input "10"
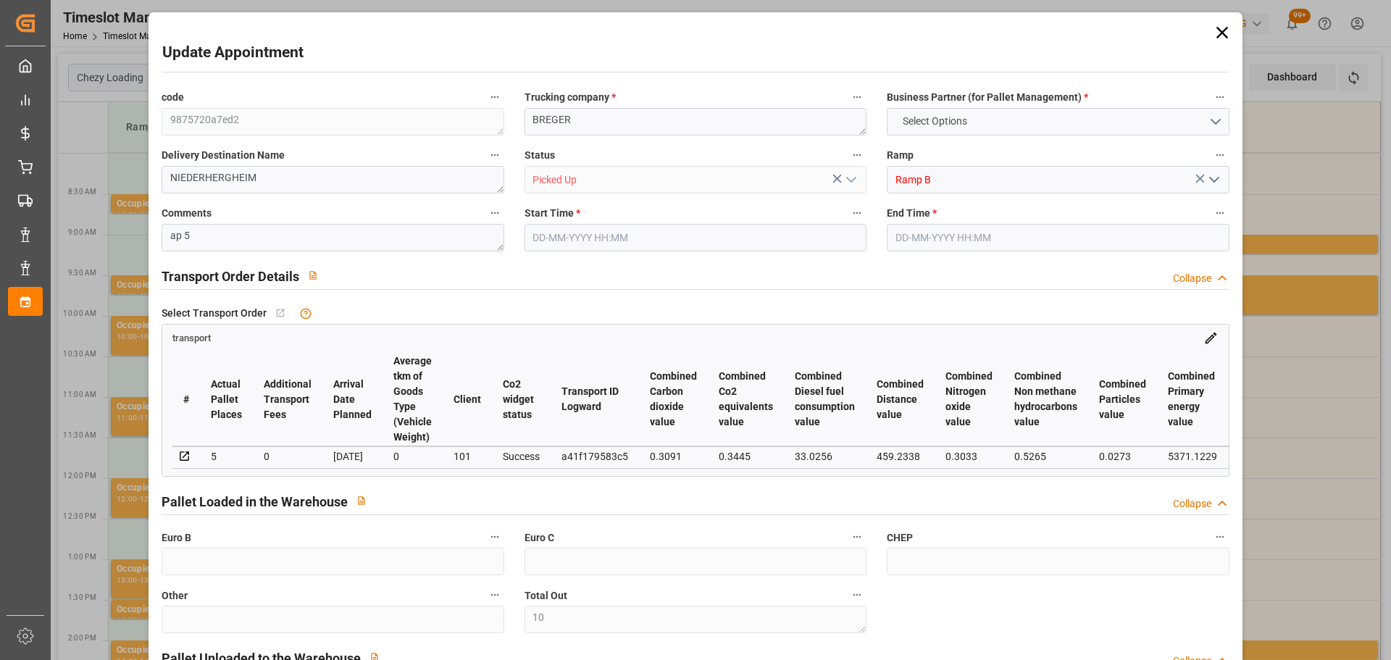
type input "1117.128"
type input "1598.224"
type input "4812.928"
type input "68"
type input "4"
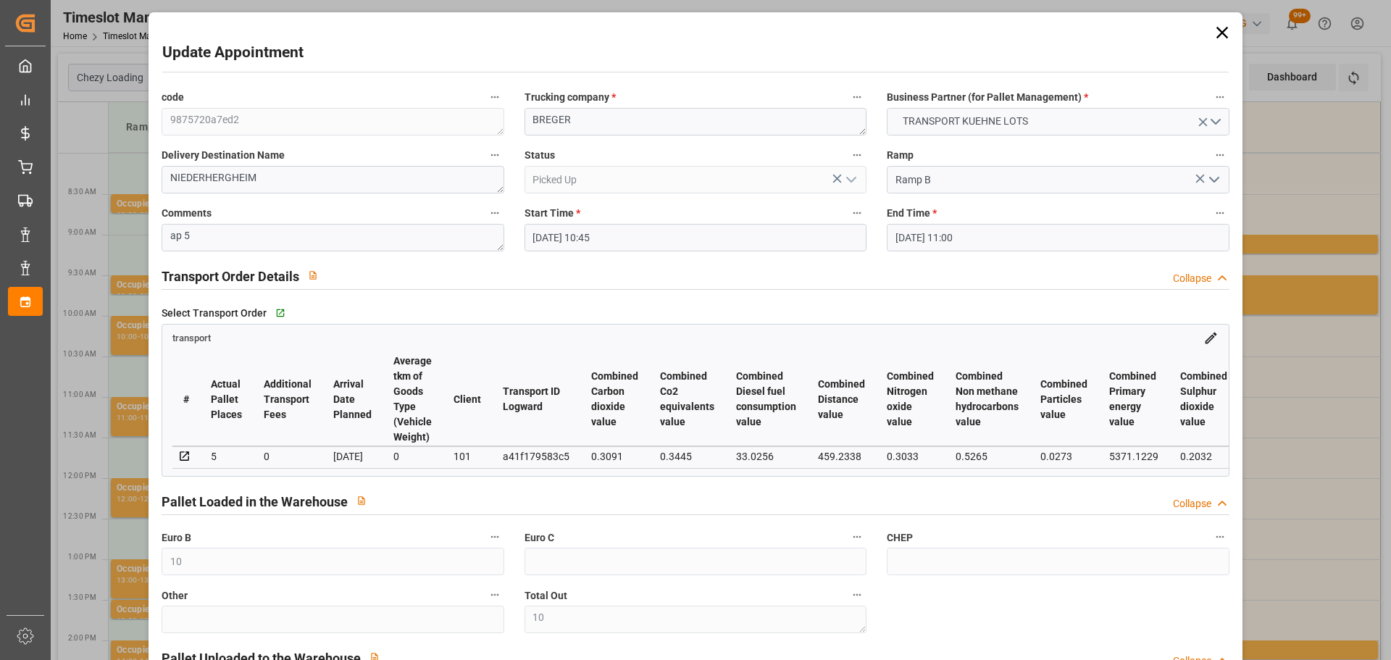
click at [1218, 33] on icon at bounding box center [1221, 33] width 12 height 12
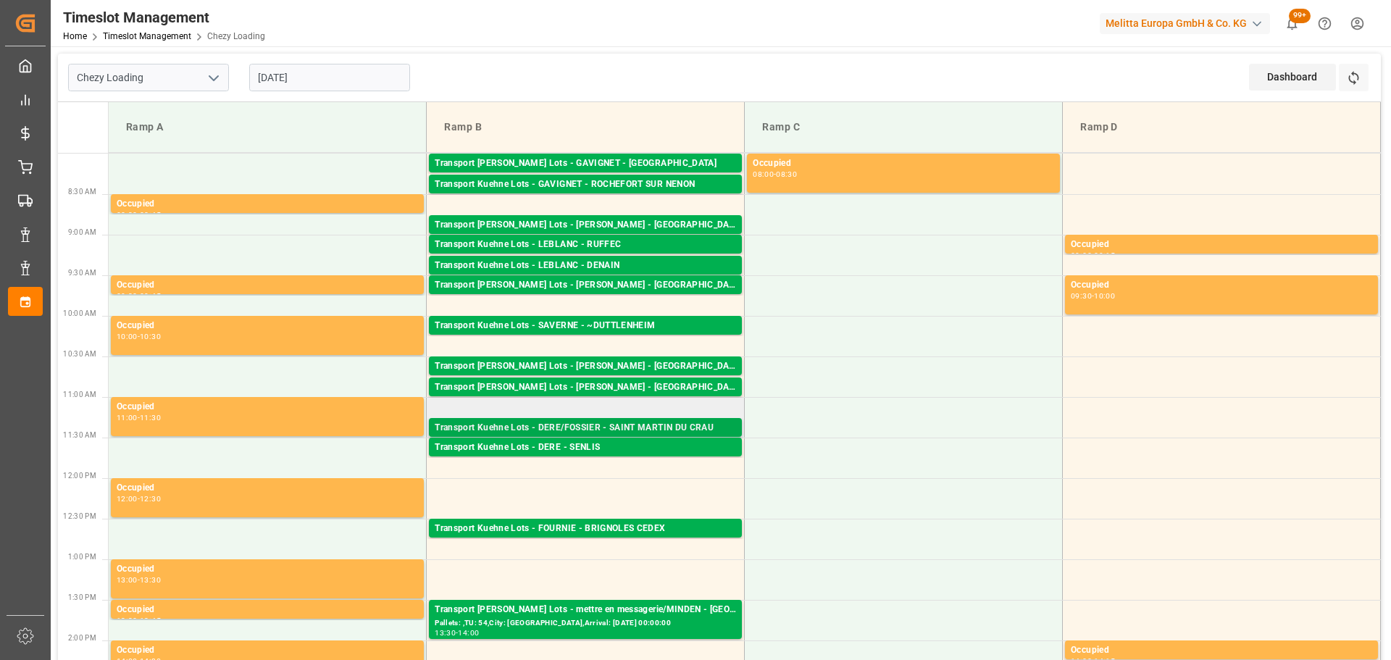
click at [569, 422] on div "Transport Kuehne Lots - DERE/FOSSIER - SAINT MARTIN DU CRAU" at bounding box center [585, 428] width 301 height 14
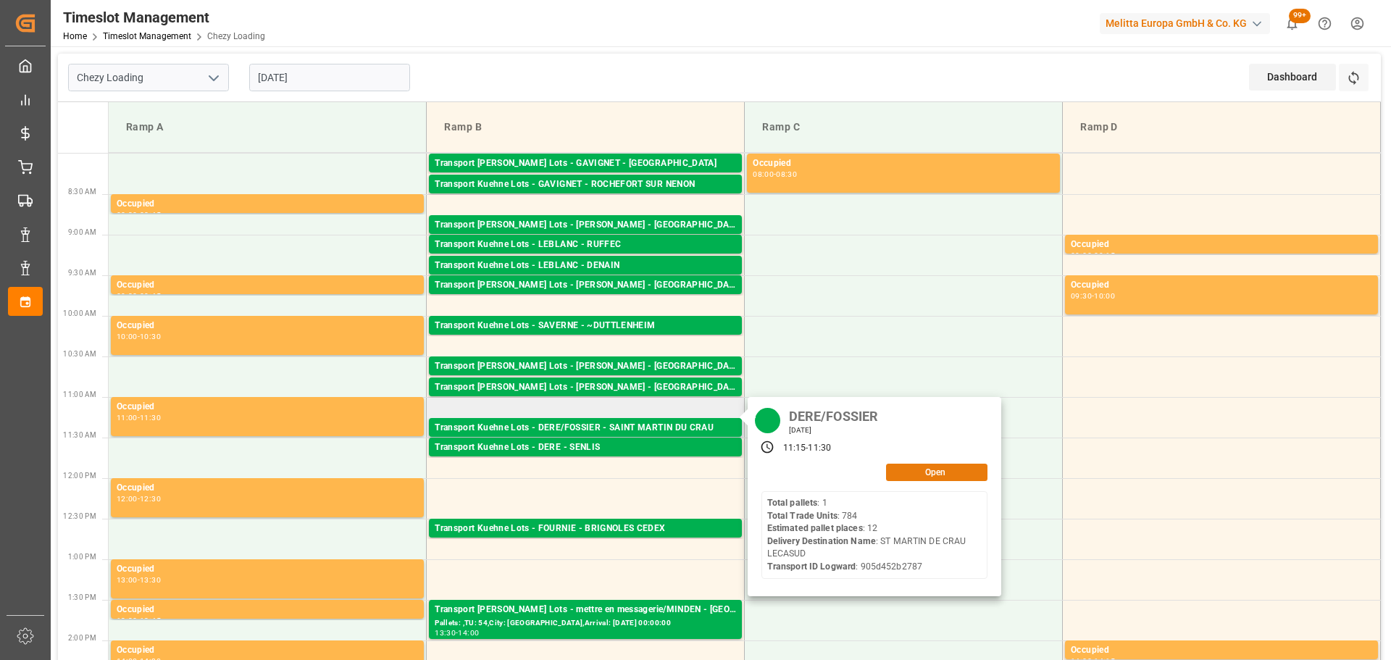
click at [893, 472] on button "Open" at bounding box center [936, 472] width 101 height 17
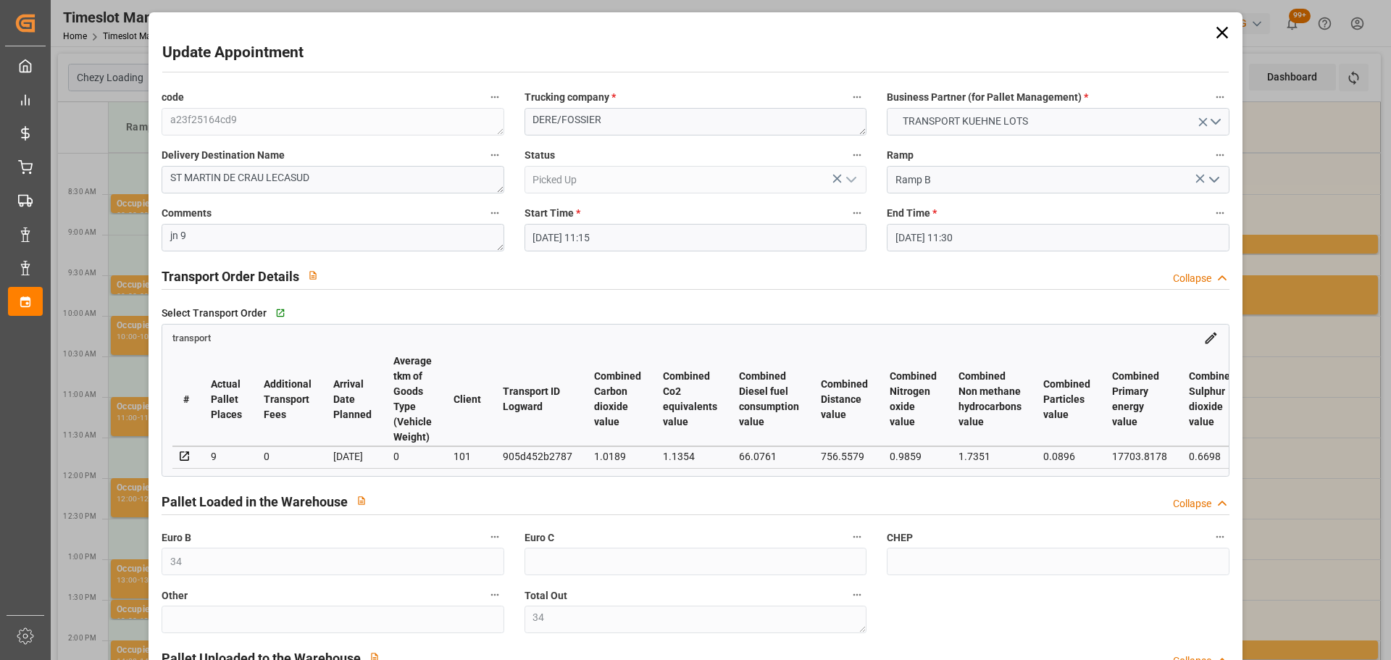
click at [1220, 29] on icon at bounding box center [1221, 33] width 12 height 12
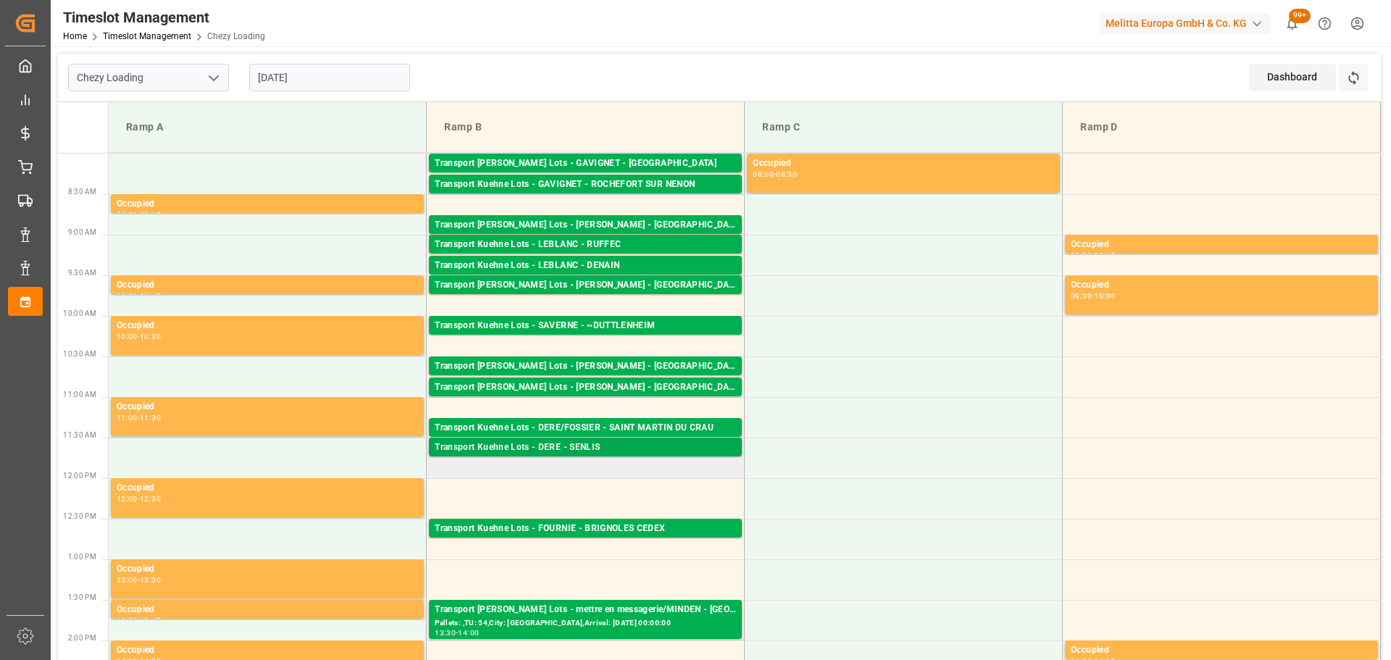
click at [634, 447] on div "Transport Kuehne Lots - DERE - SENLIS" at bounding box center [585, 447] width 301 height 14
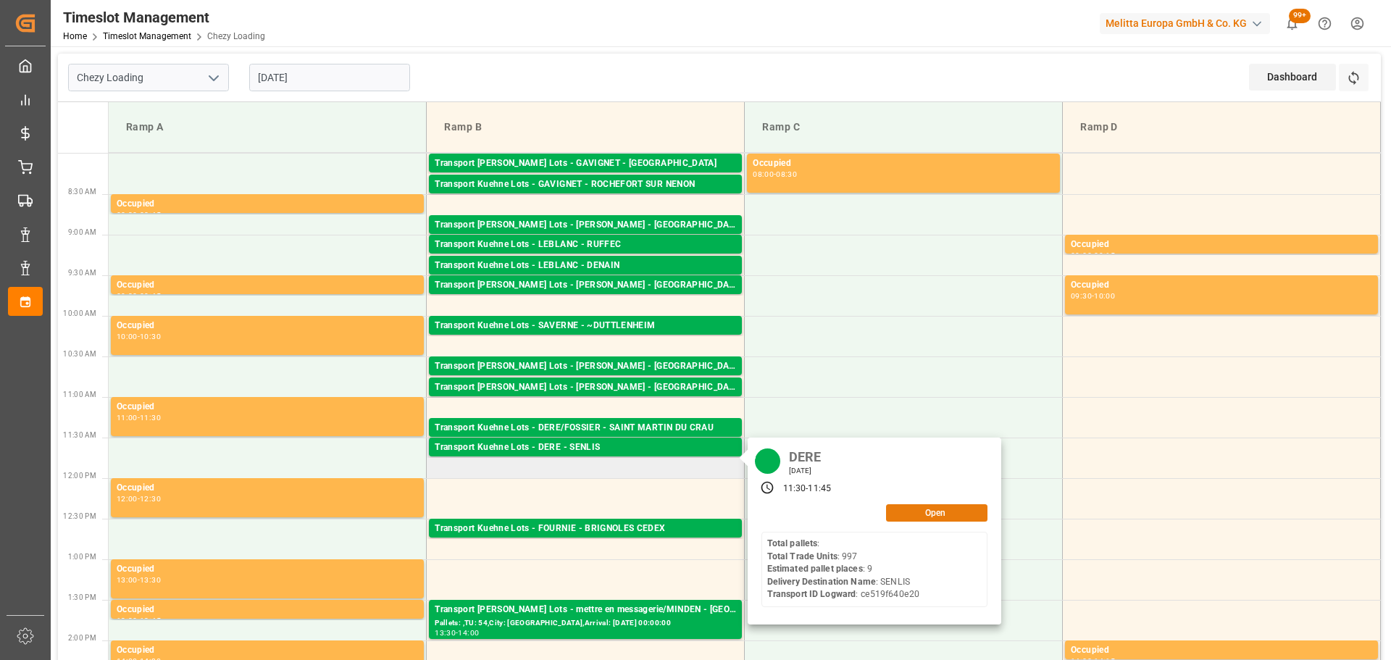
click at [945, 511] on button "Open" at bounding box center [936, 512] width 101 height 17
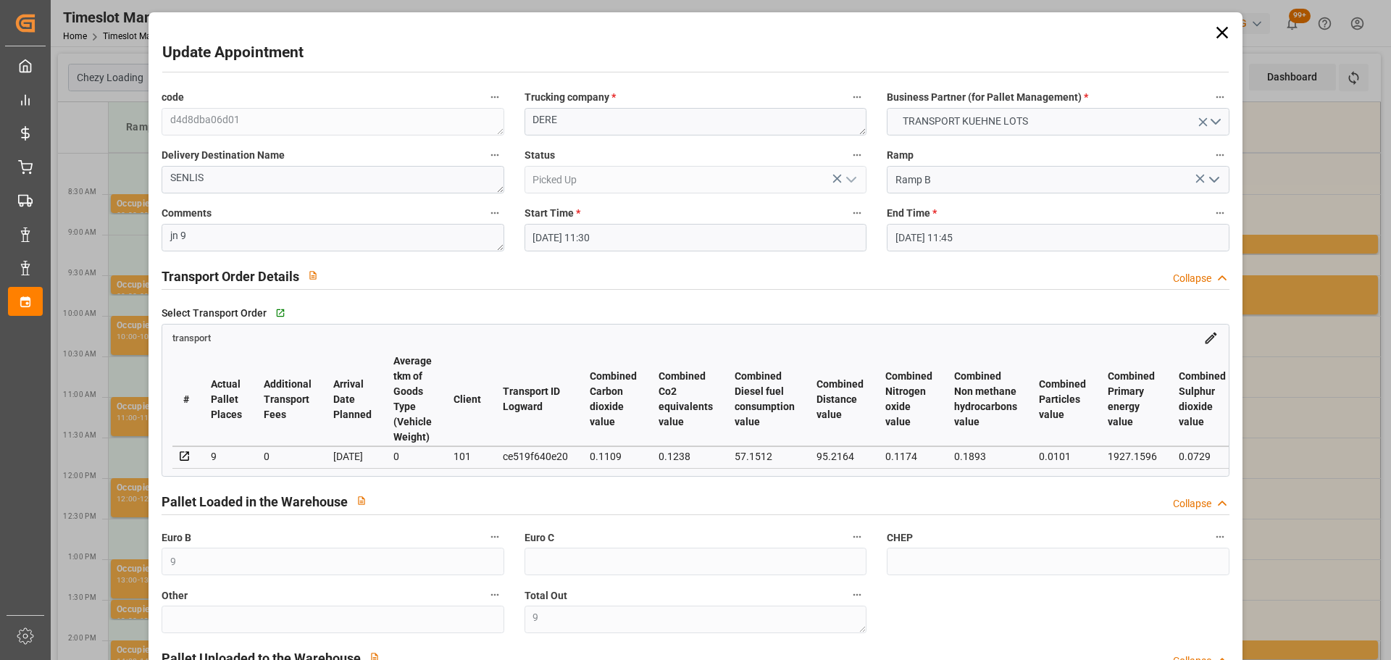
click at [1219, 31] on icon at bounding box center [1221, 33] width 12 height 12
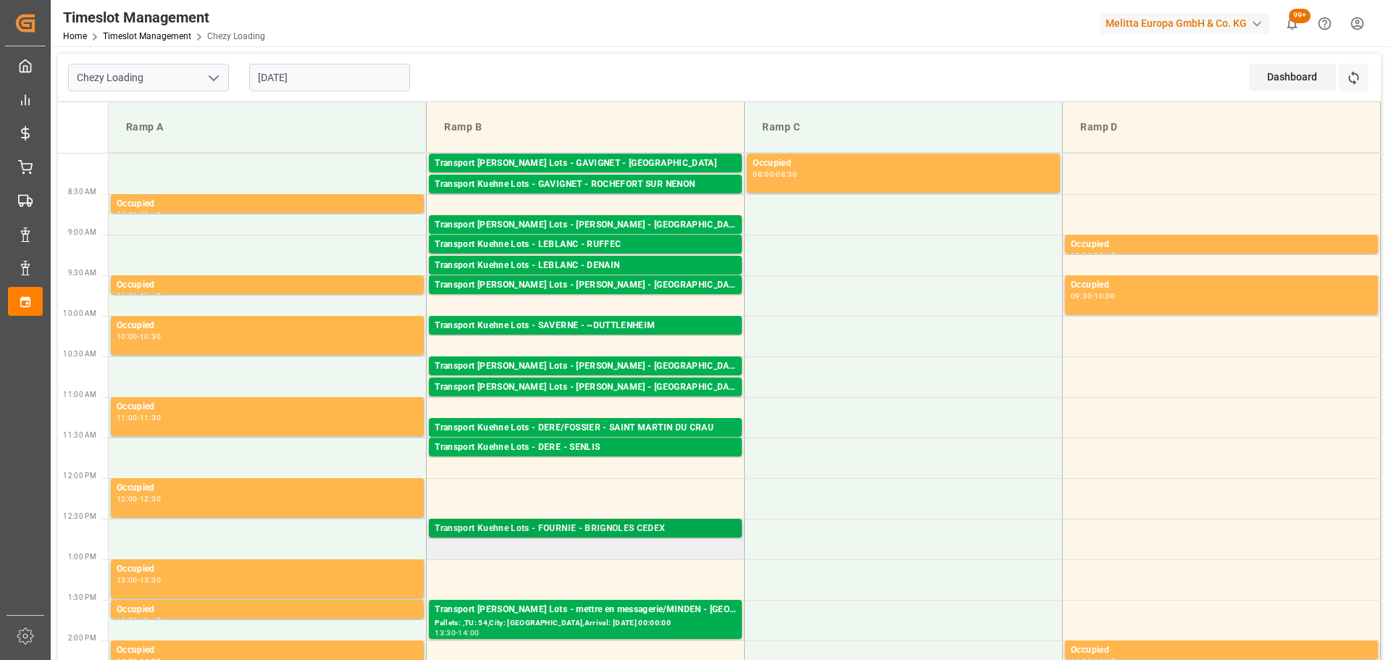
click at [567, 522] on div "Transport [PERSON_NAME] Lots - FOURNIE - BRIGNOLES CEDEX Pallets: ,TU: 56,City:…" at bounding box center [585, 528] width 313 height 19
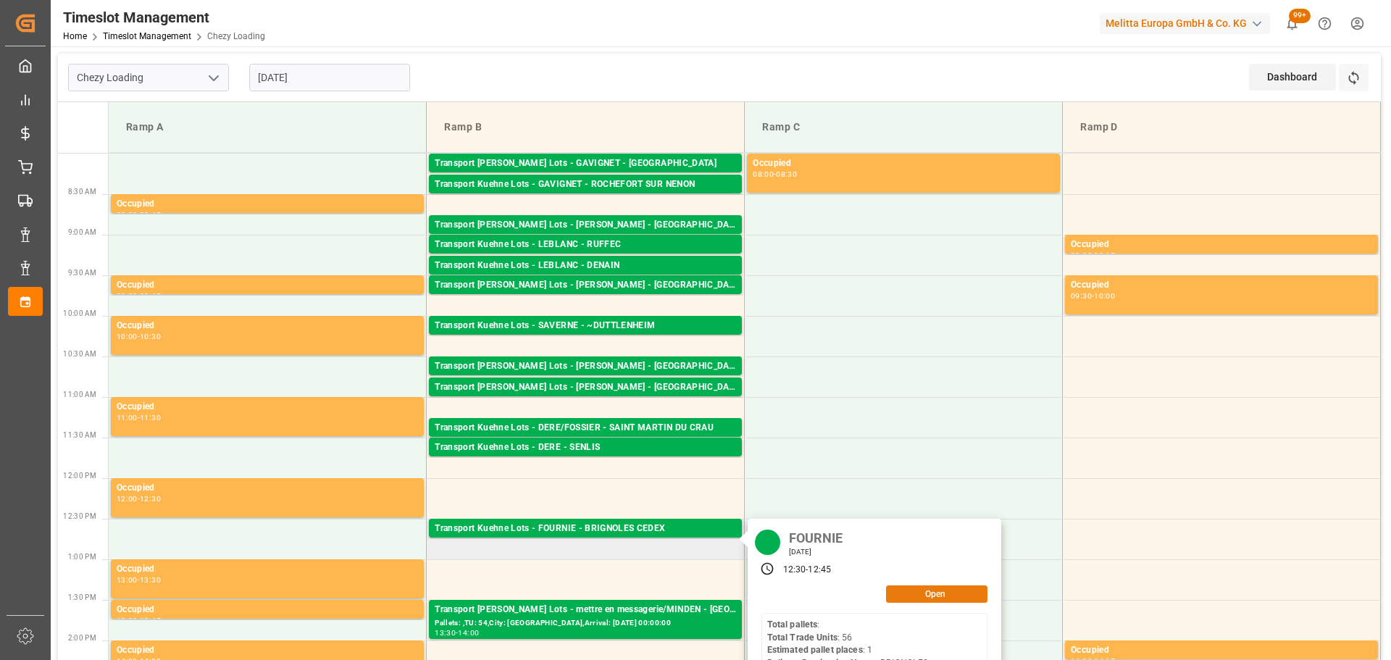
click at [926, 588] on button "Open" at bounding box center [936, 593] width 101 height 17
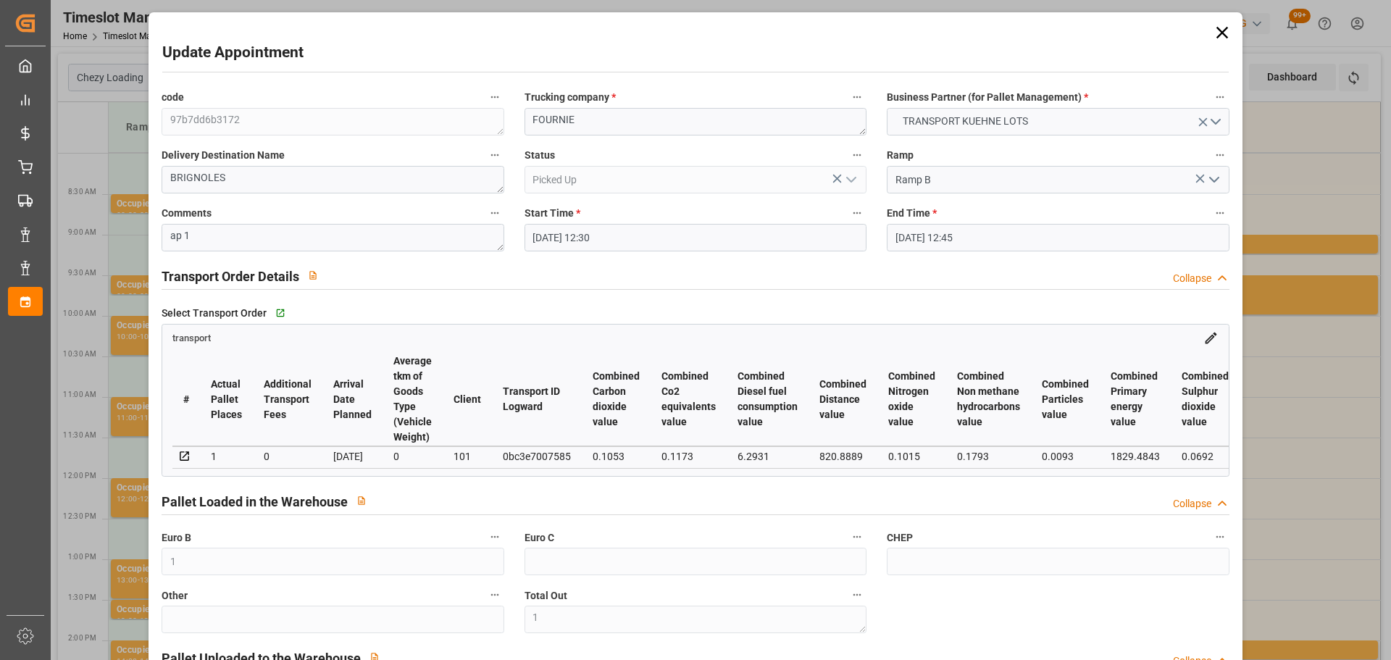
click at [1222, 33] on icon at bounding box center [1222, 32] width 20 height 20
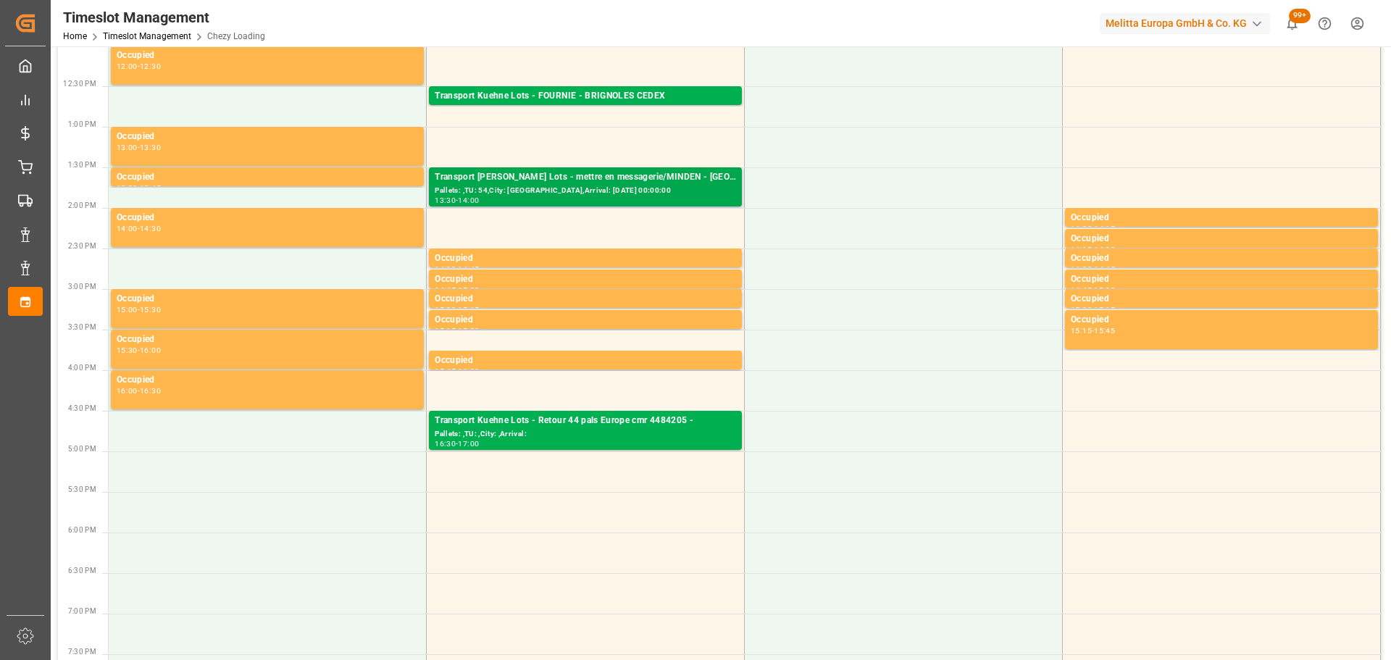
scroll to position [435, 0]
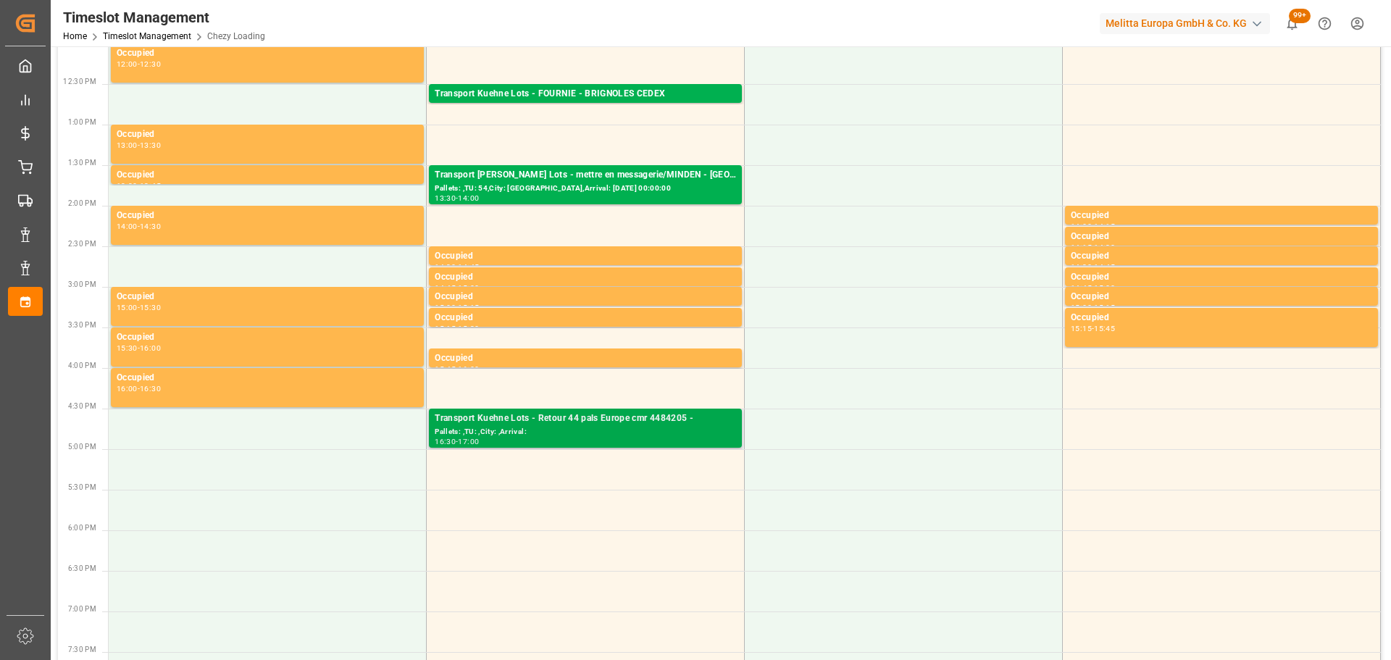
click at [571, 419] on div "Transport Kuehne Lots - Retour 44 pals Europe cmr 4484205 -" at bounding box center [585, 418] width 301 height 14
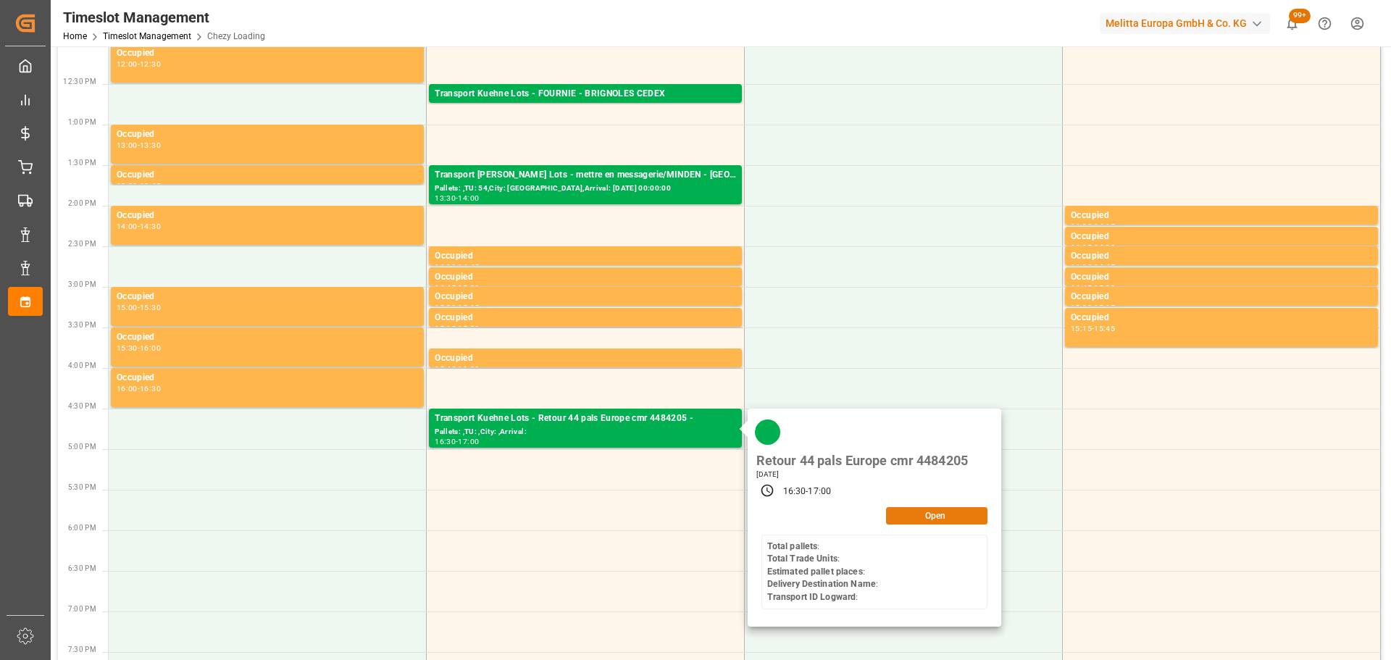
click at [940, 514] on button "Open" at bounding box center [936, 515] width 101 height 17
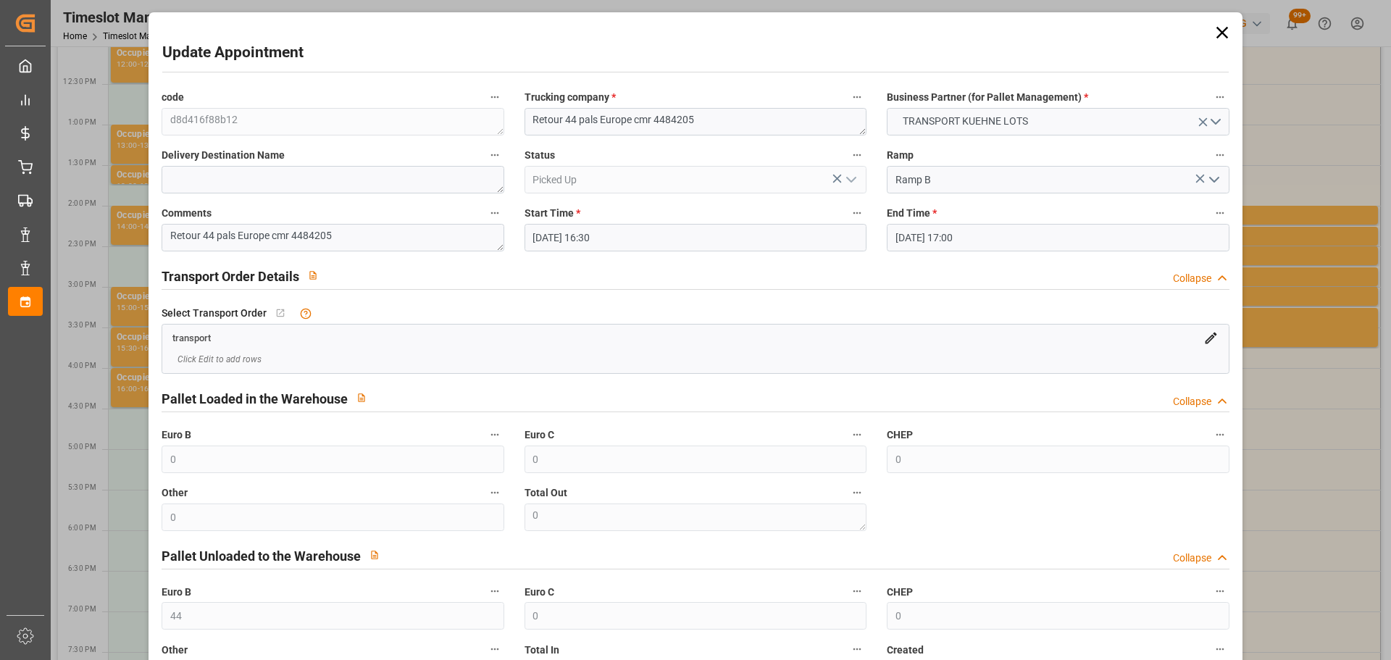
click at [1219, 27] on icon at bounding box center [1222, 32] width 20 height 20
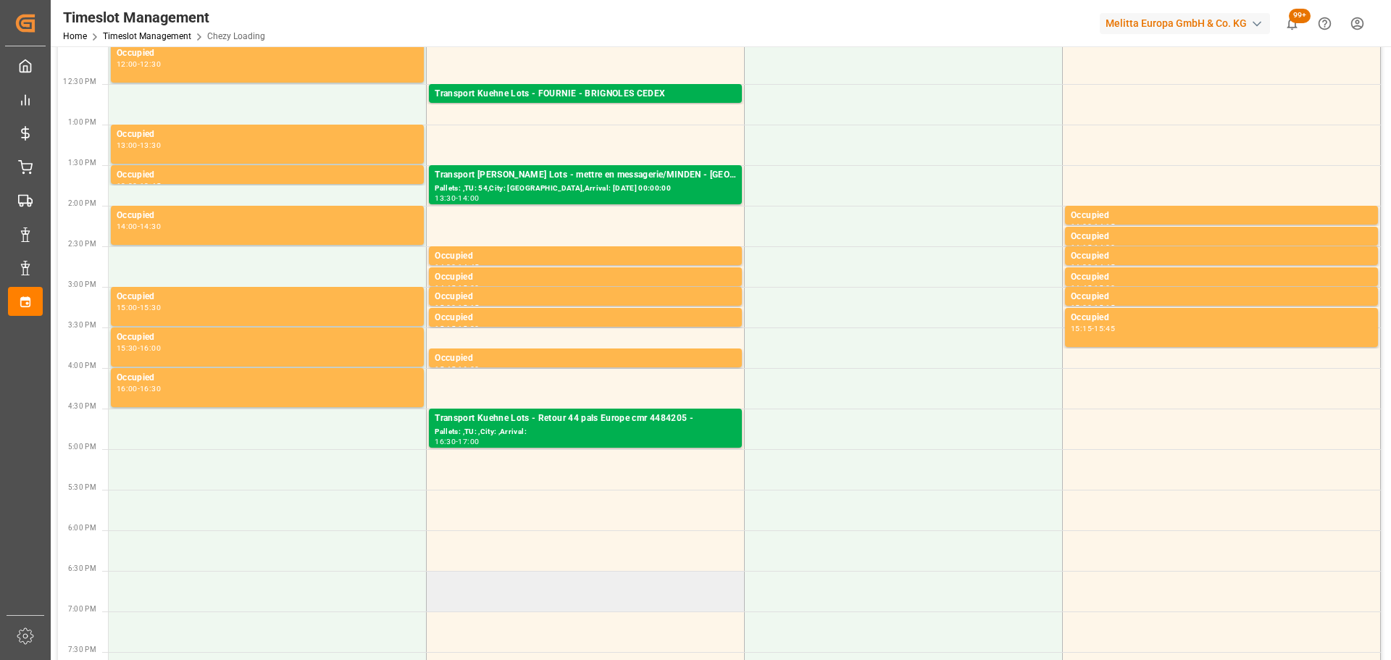
click at [576, 597] on td at bounding box center [586, 591] width 318 height 41
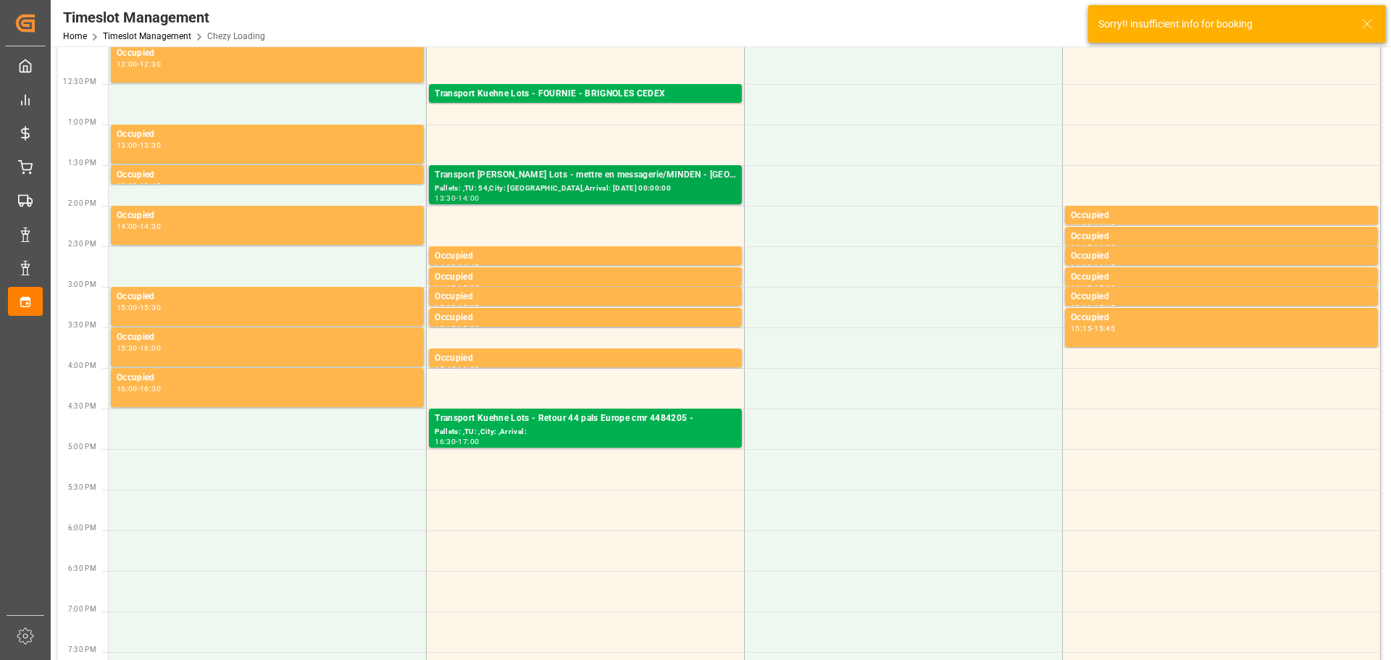
click at [598, 178] on div "Transport [PERSON_NAME] Lots - mettre en messagerie/MINDEN - [GEOGRAPHIC_DATA]" at bounding box center [585, 175] width 301 height 14
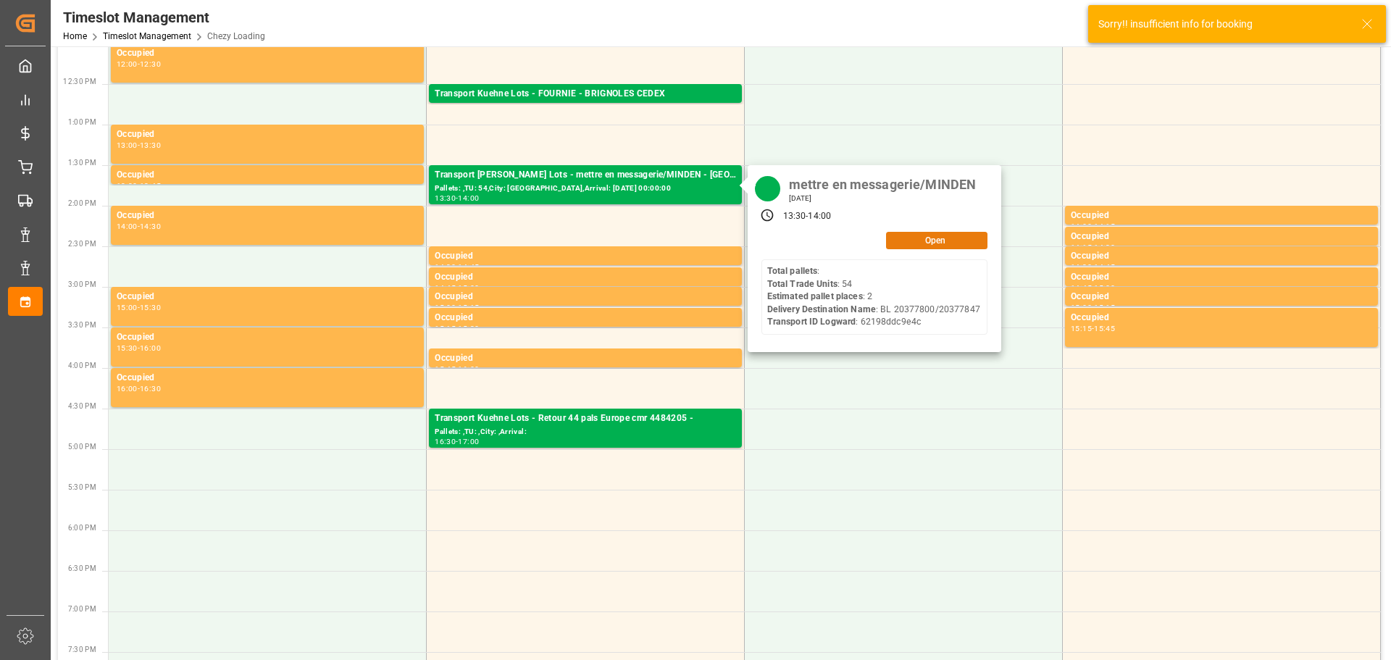
click at [933, 244] on button "Open" at bounding box center [936, 240] width 101 height 17
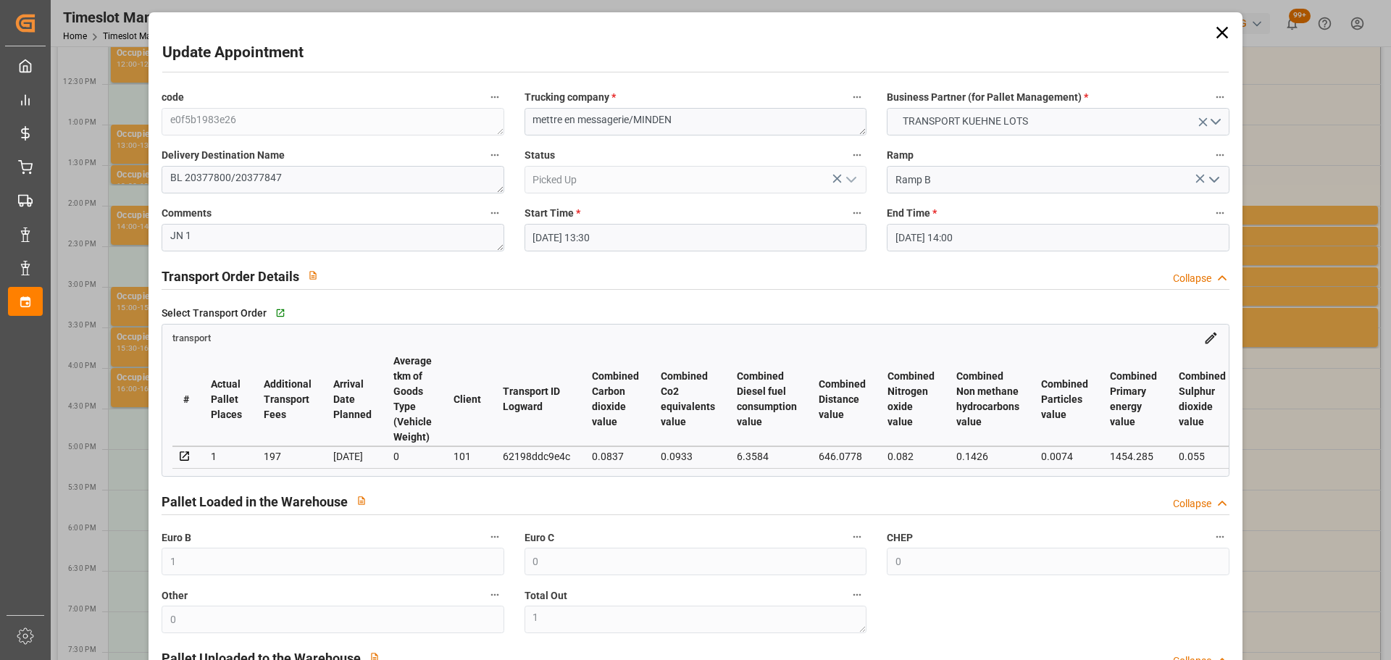
click at [1218, 27] on icon at bounding box center [1222, 32] width 20 height 20
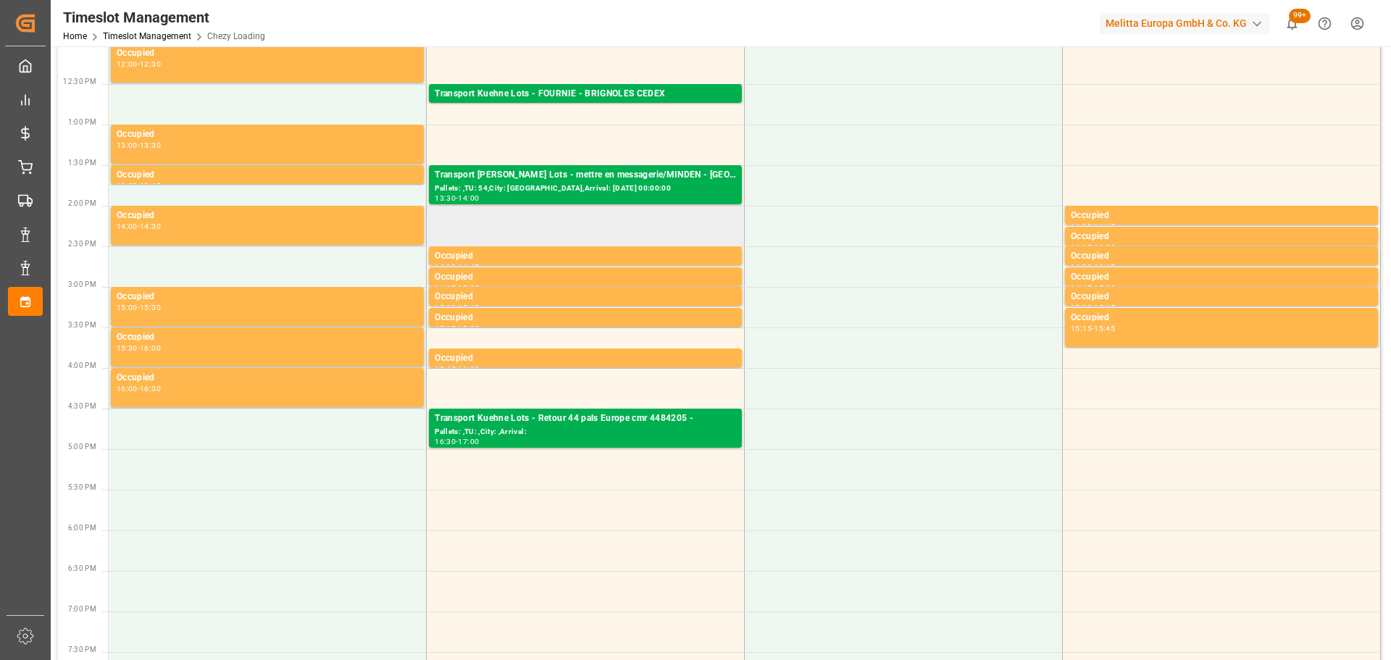
scroll to position [362, 0]
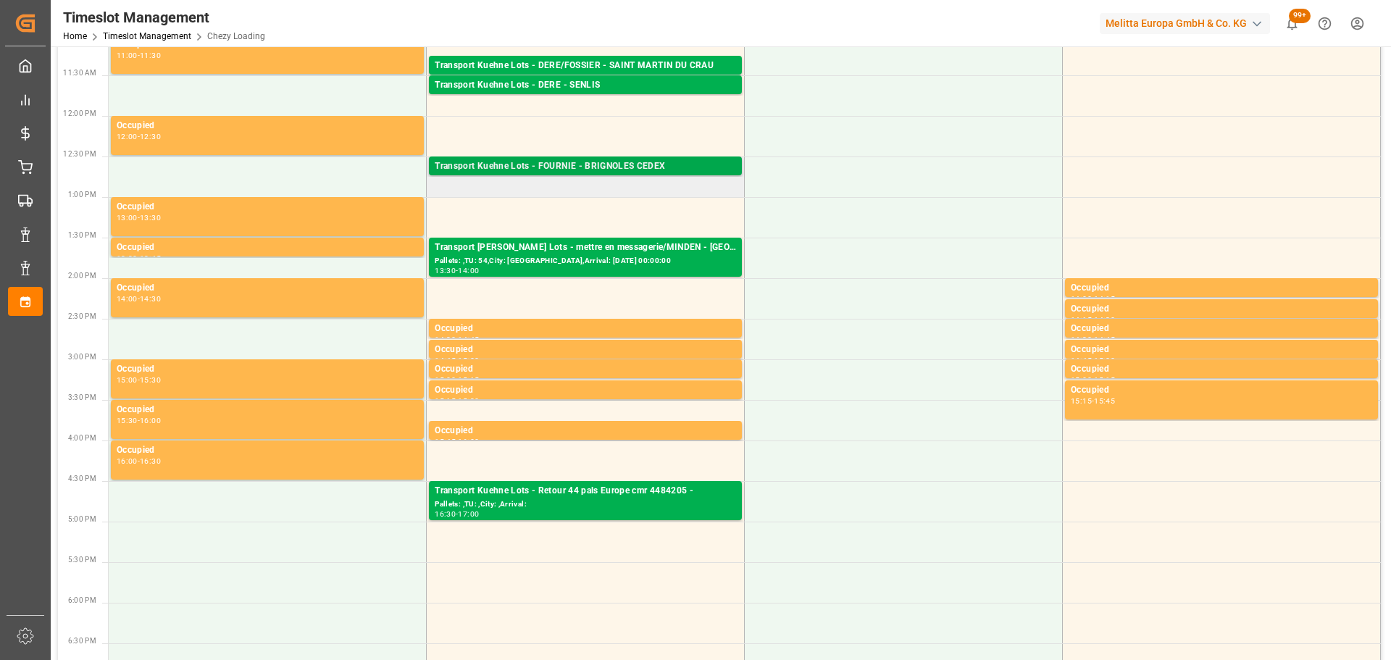
click at [634, 162] on div "Transport Kuehne Lots - FOURNIE - BRIGNOLES CEDEX" at bounding box center [585, 166] width 301 height 14
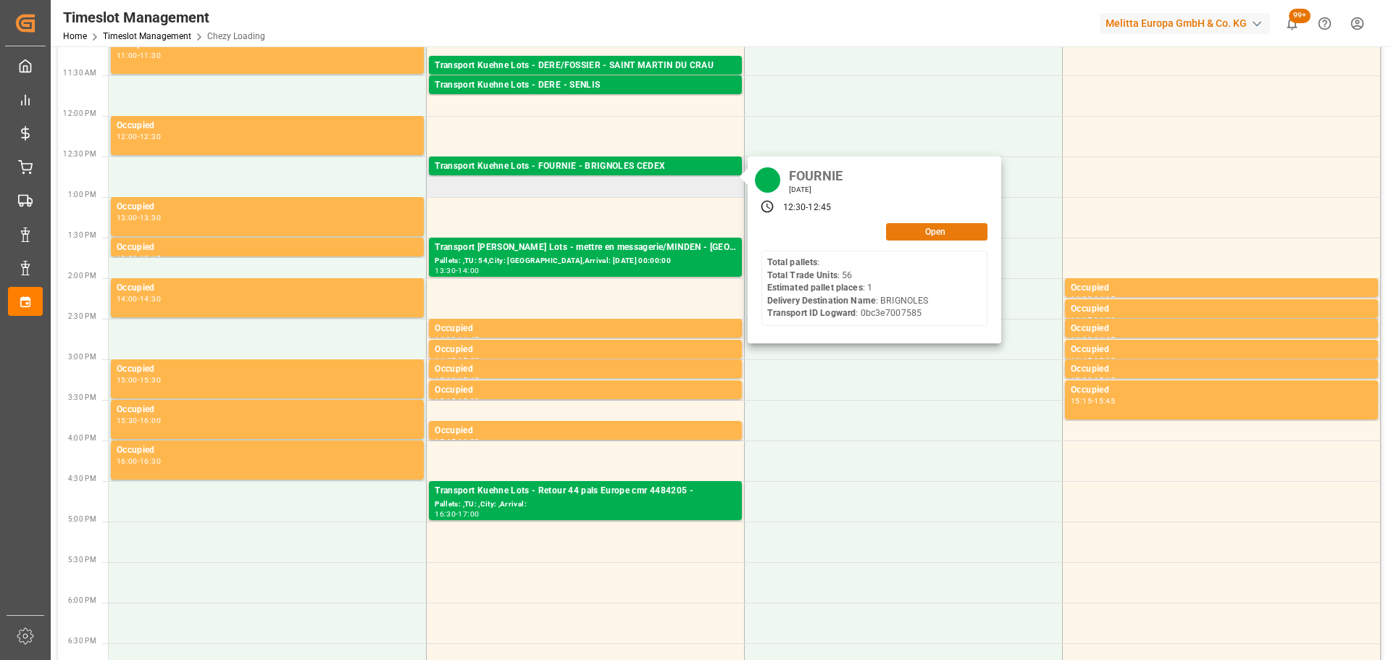
click at [923, 227] on button "Open" at bounding box center [936, 231] width 101 height 17
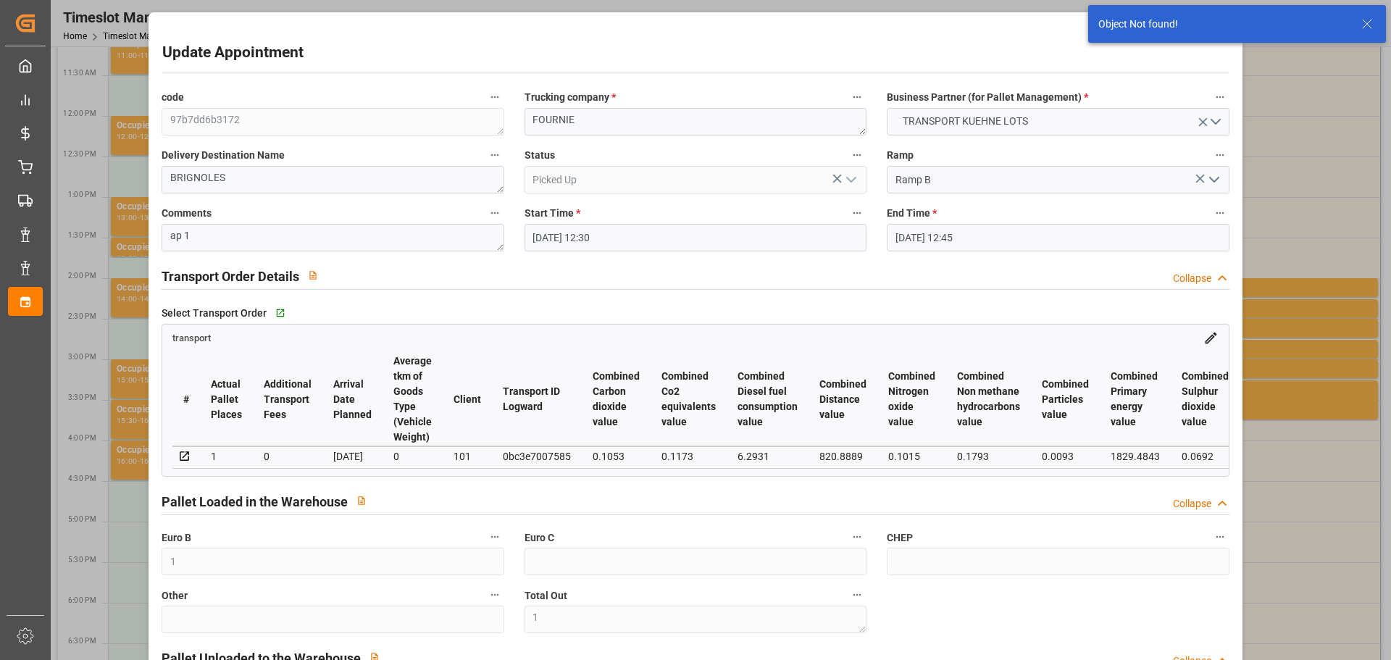
click at [1371, 22] on icon at bounding box center [1366, 23] width 17 height 17
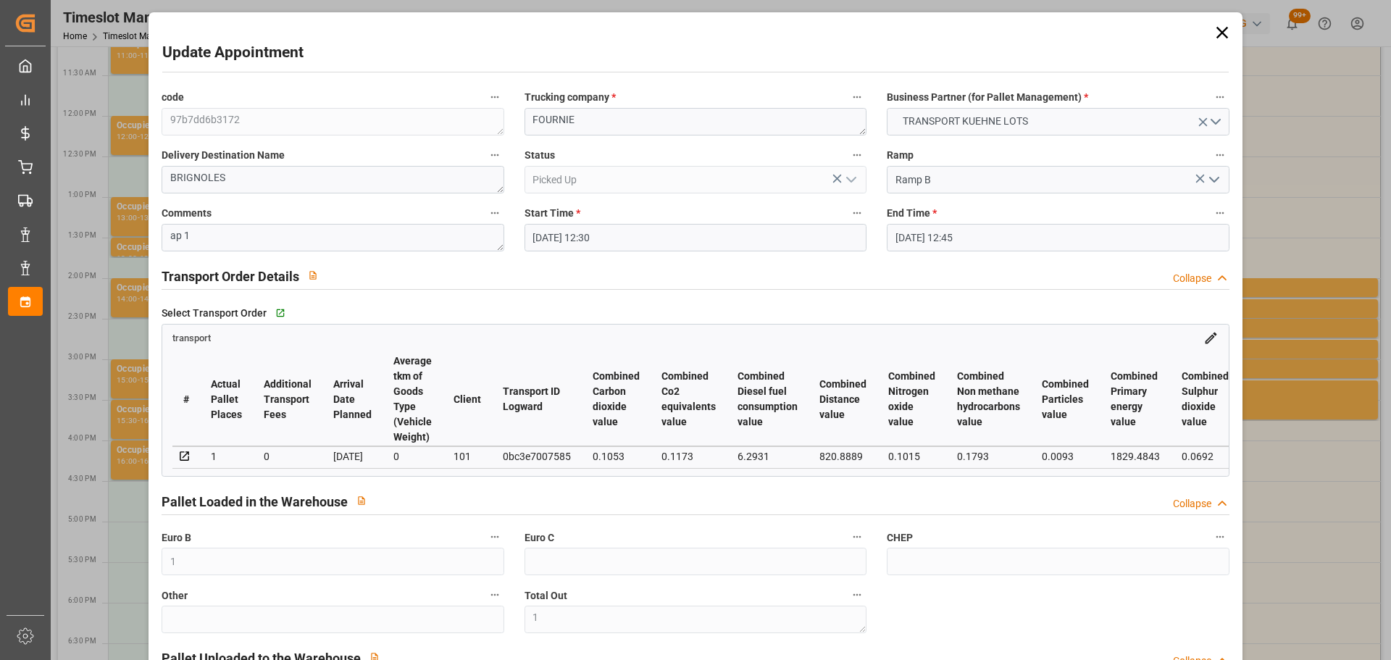
click at [1212, 31] on icon at bounding box center [1222, 32] width 20 height 20
